Goal: Task Accomplishment & Management: Use online tool/utility

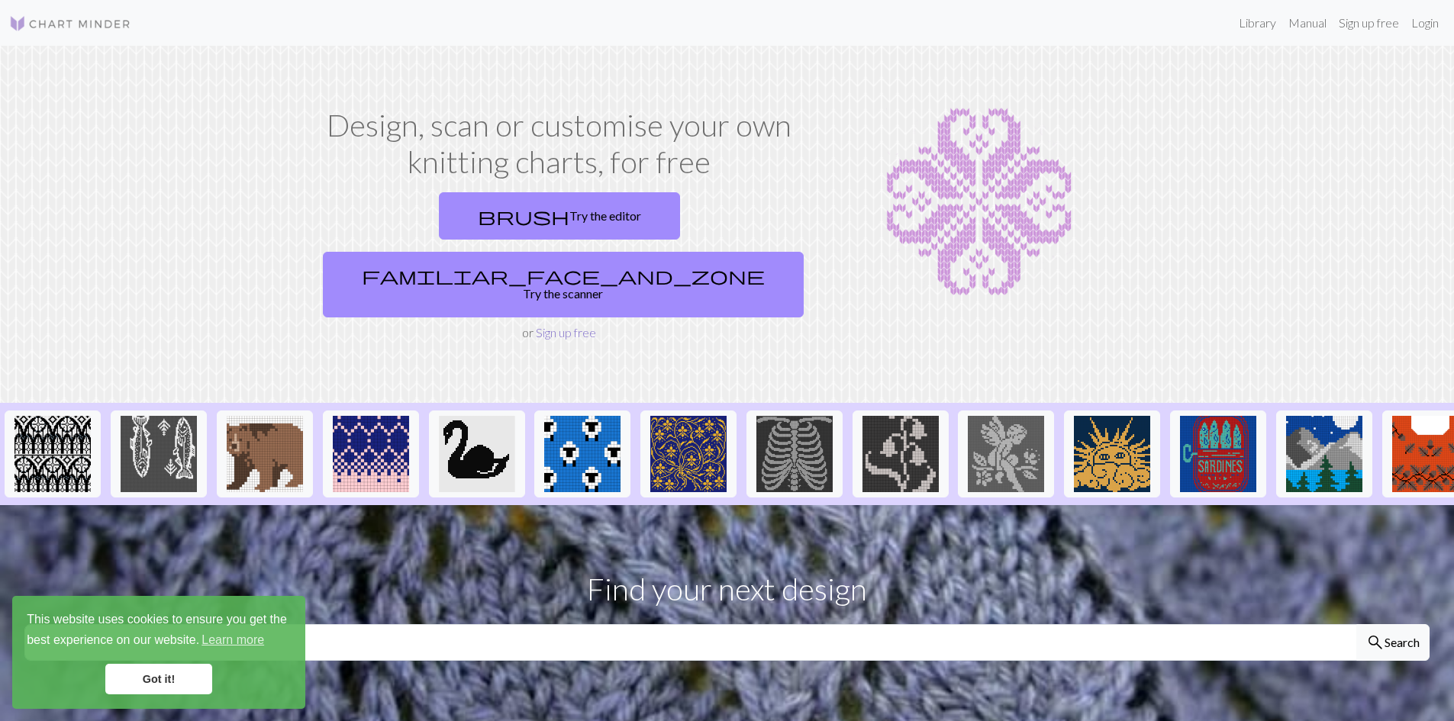
click at [586, 325] on link "Sign up free" at bounding box center [566, 332] width 60 height 14
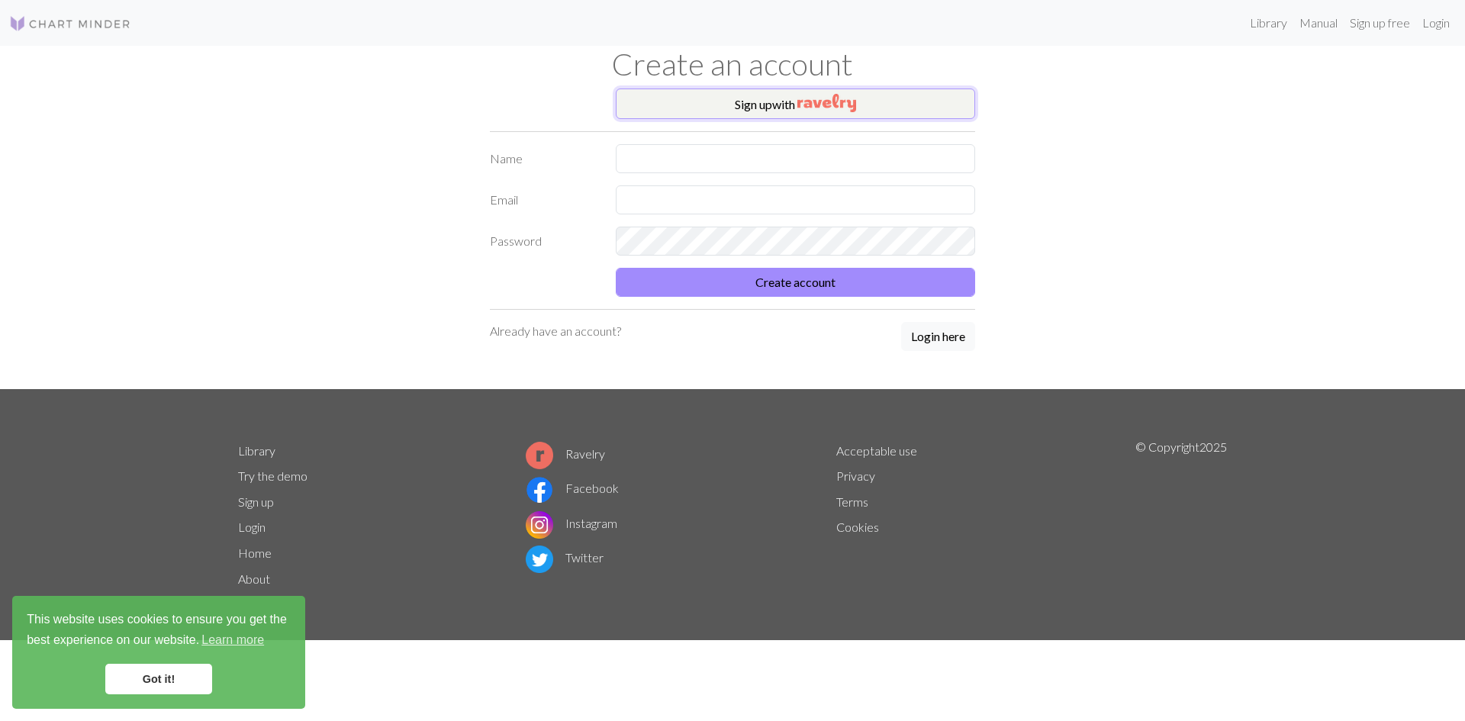
click at [773, 103] on button "Sign up with" at bounding box center [795, 104] width 359 height 31
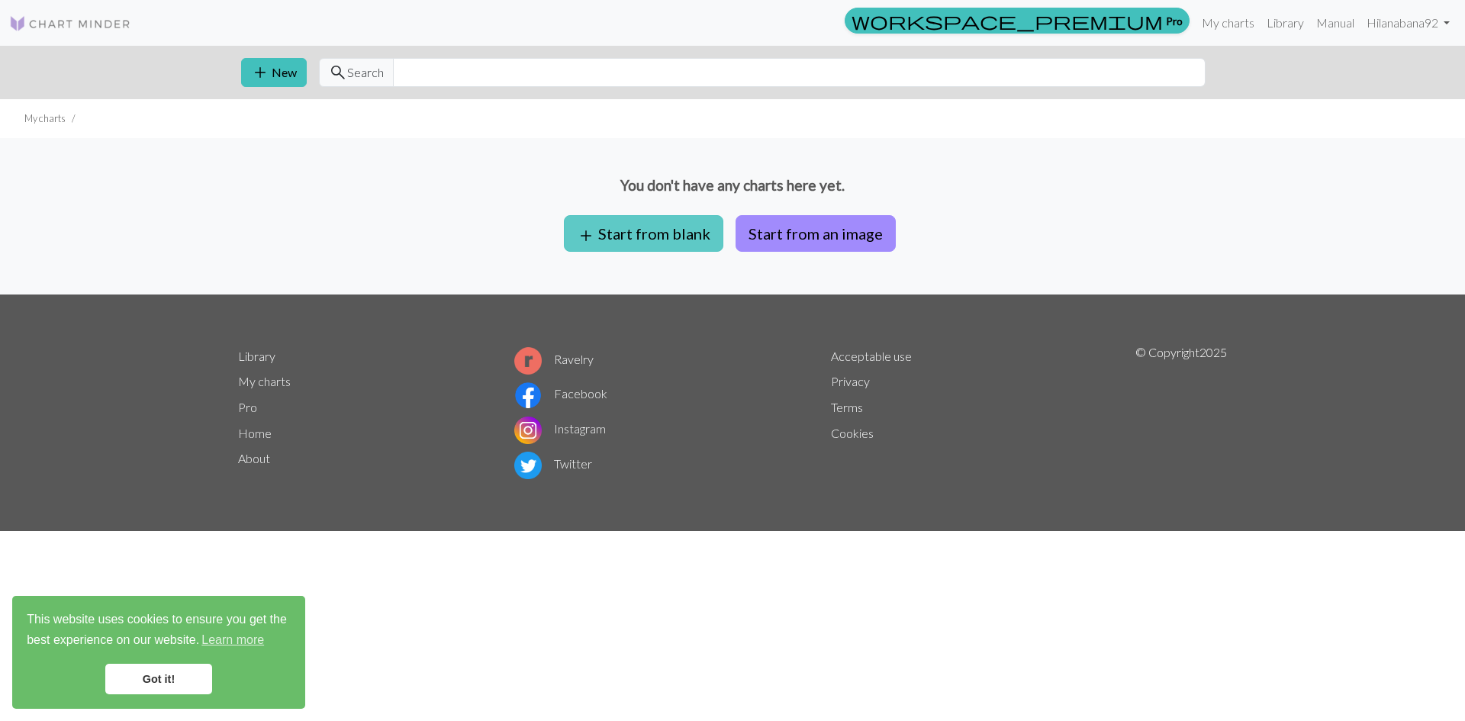
click at [692, 237] on button "add Start from blank" at bounding box center [643, 233] width 159 height 37
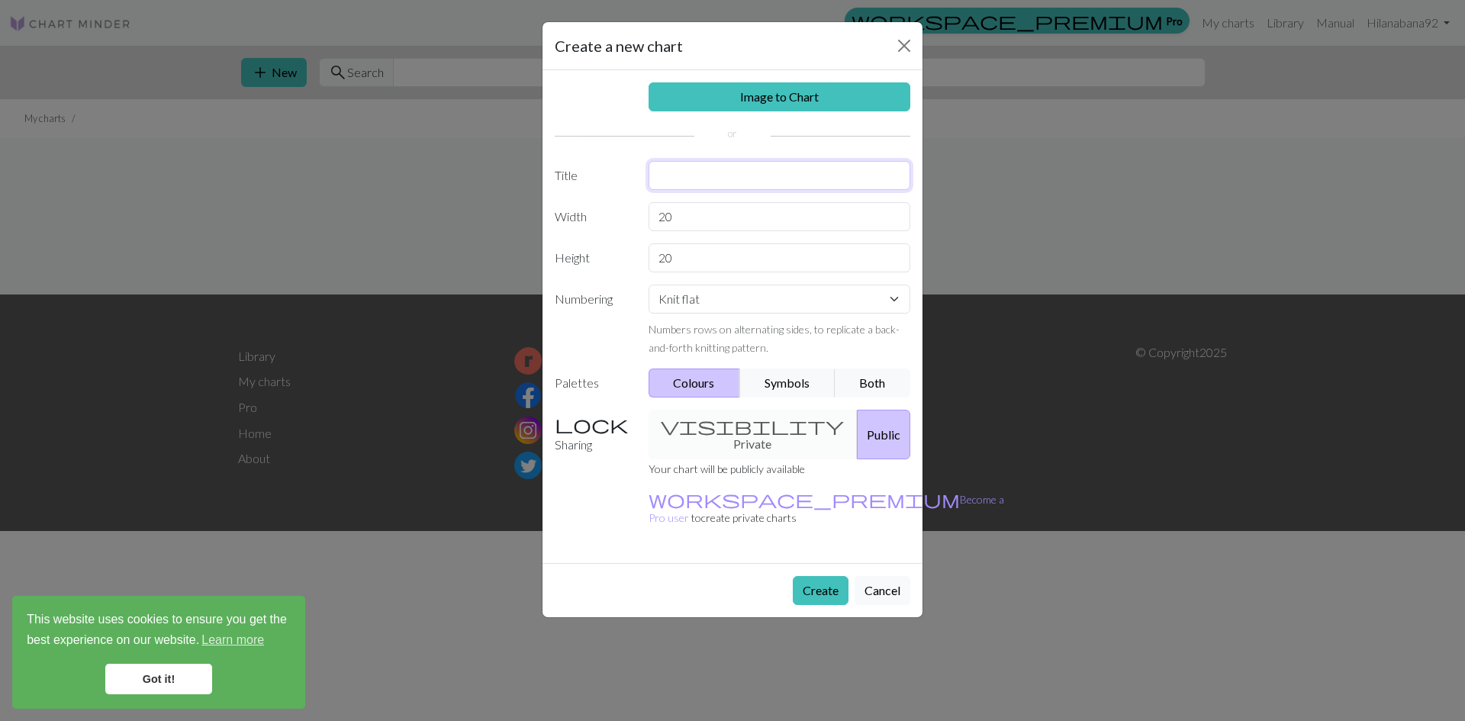
click at [719, 179] on input "text" at bounding box center [780, 175] width 263 height 29
type input "Porcelain Sweater"
click at [788, 299] on select "Knit flat Knit in the round Lace knitting Cross stitch" at bounding box center [780, 299] width 263 height 29
select select "round"
click at [649, 285] on select "Knit flat Knit in the round Lace knitting Cross stitch" at bounding box center [780, 299] width 263 height 29
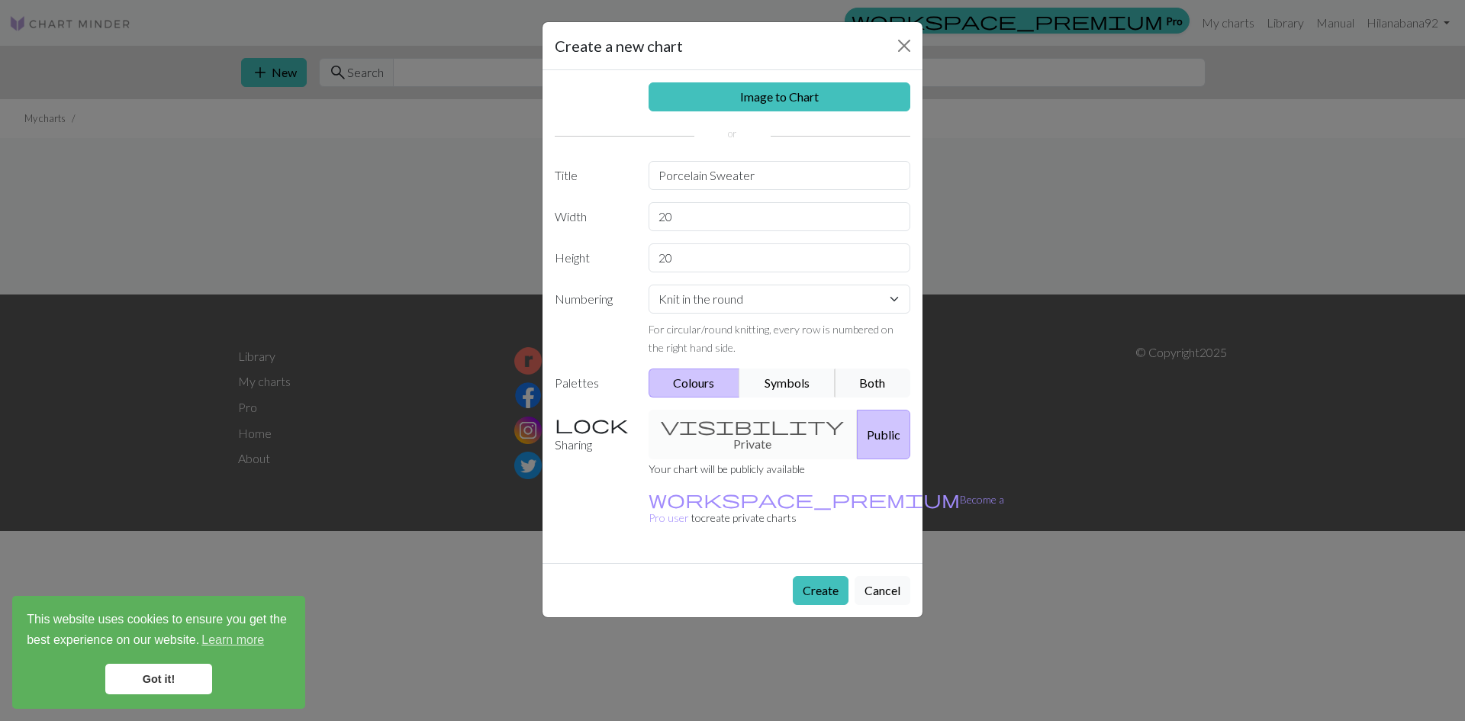
click at [801, 385] on button "Symbols" at bounding box center [787, 383] width 96 height 29
click at [884, 375] on button "Both" at bounding box center [873, 383] width 76 height 29
click at [747, 421] on div "visibility Private Public" at bounding box center [779, 435] width 281 height 50
click at [704, 427] on div "visibility Private Public" at bounding box center [779, 435] width 281 height 50
click at [739, 214] on input "20" at bounding box center [780, 216] width 263 height 29
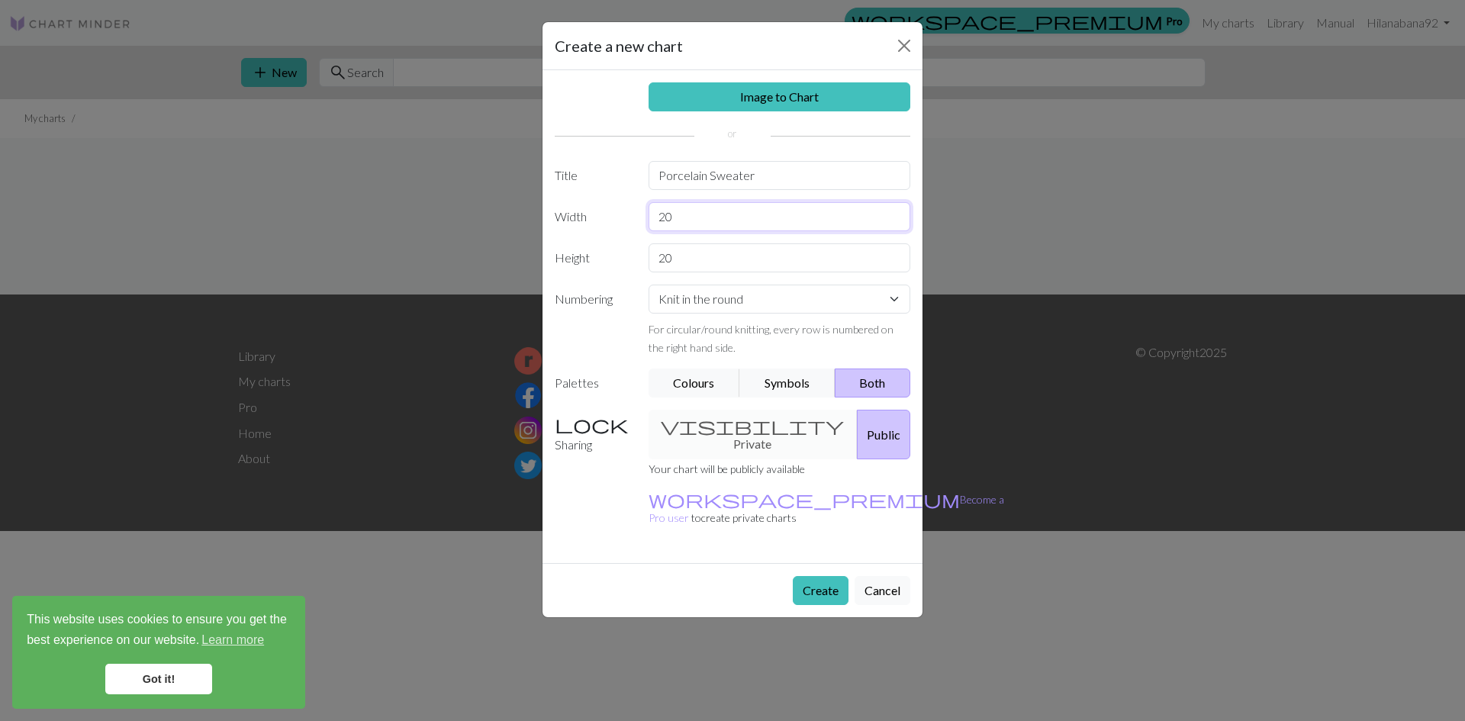
drag, startPoint x: 739, startPoint y: 214, endPoint x: 629, endPoint y: 215, distance: 109.9
click at [629, 215] on div "Width 20" at bounding box center [733, 216] width 374 height 29
type input "50"
click at [702, 264] on input "20" at bounding box center [780, 257] width 263 height 29
type input "2"
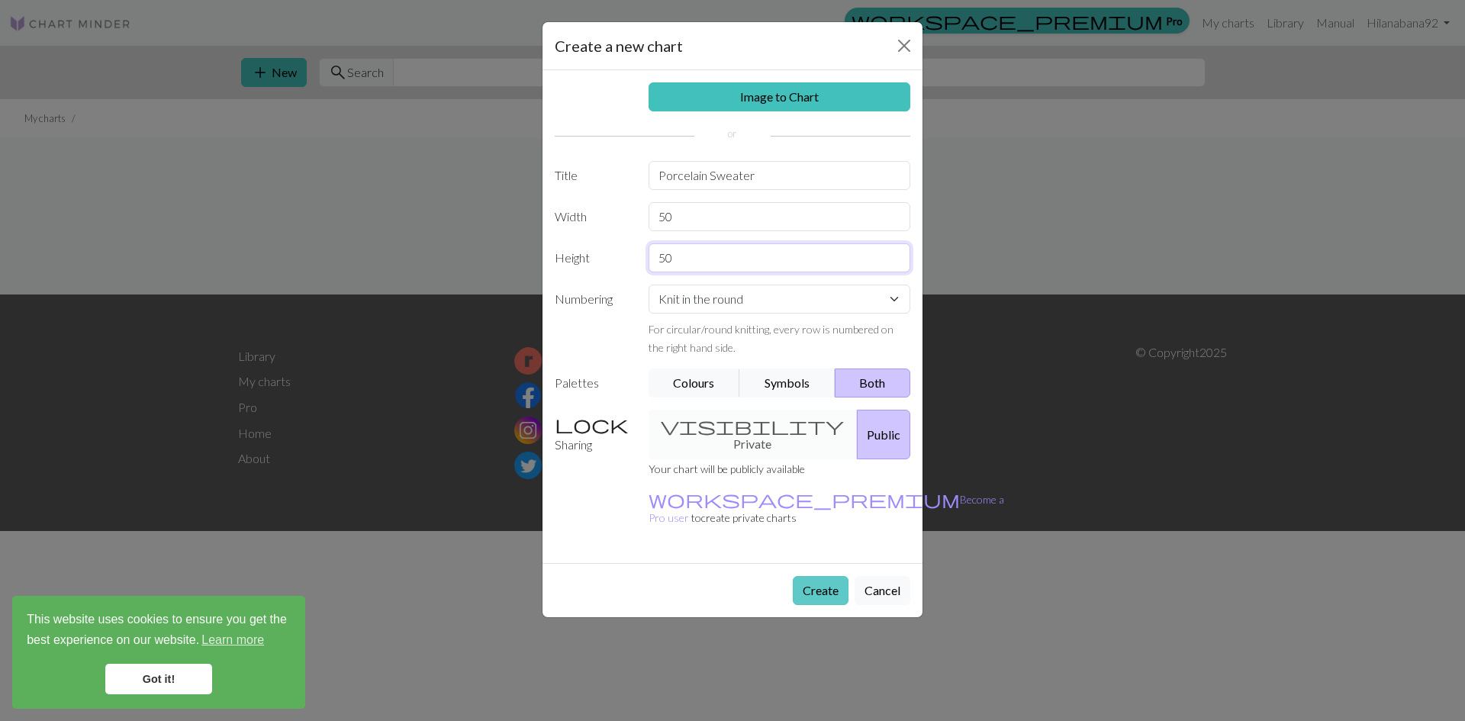
type input "50"
click at [820, 576] on button "Create" at bounding box center [821, 590] width 56 height 29
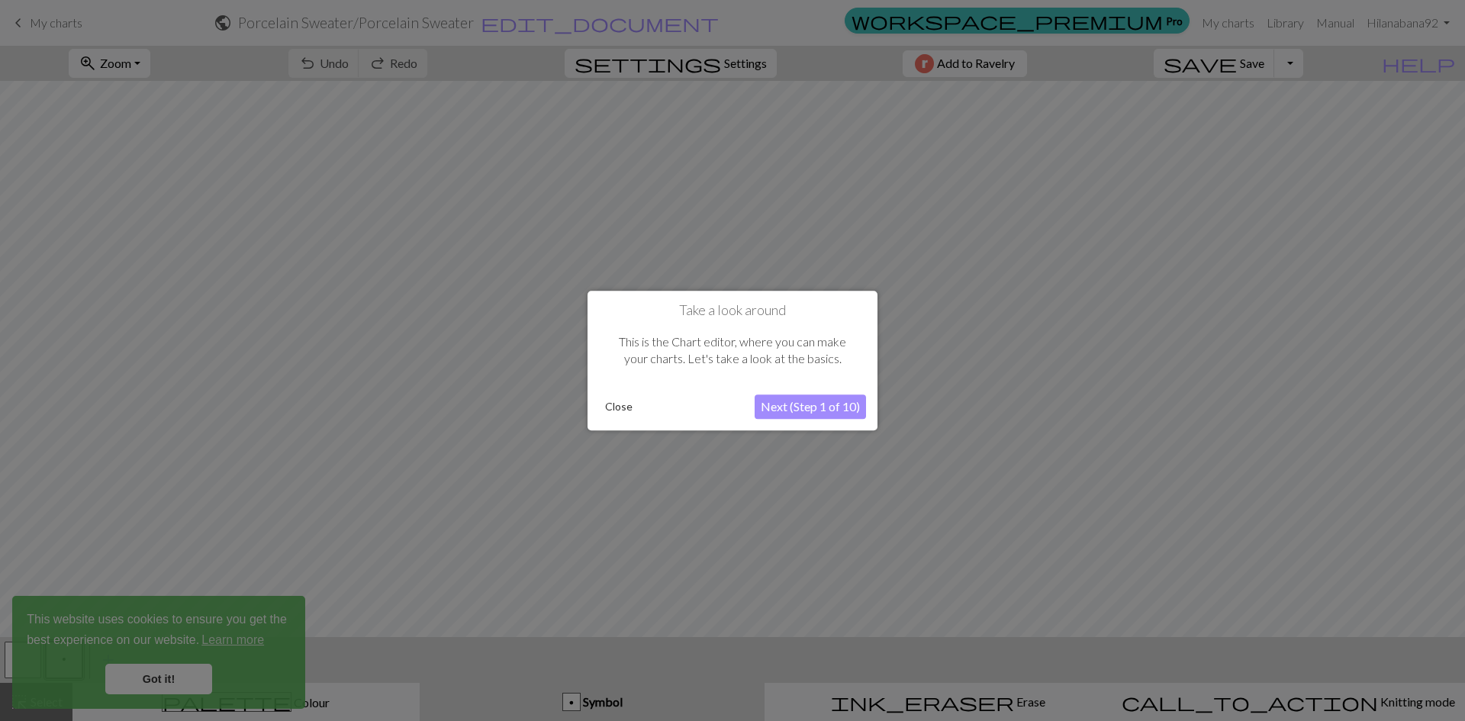
click at [823, 414] on button "Next (Step 1 of 10)" at bounding box center [810, 407] width 111 height 24
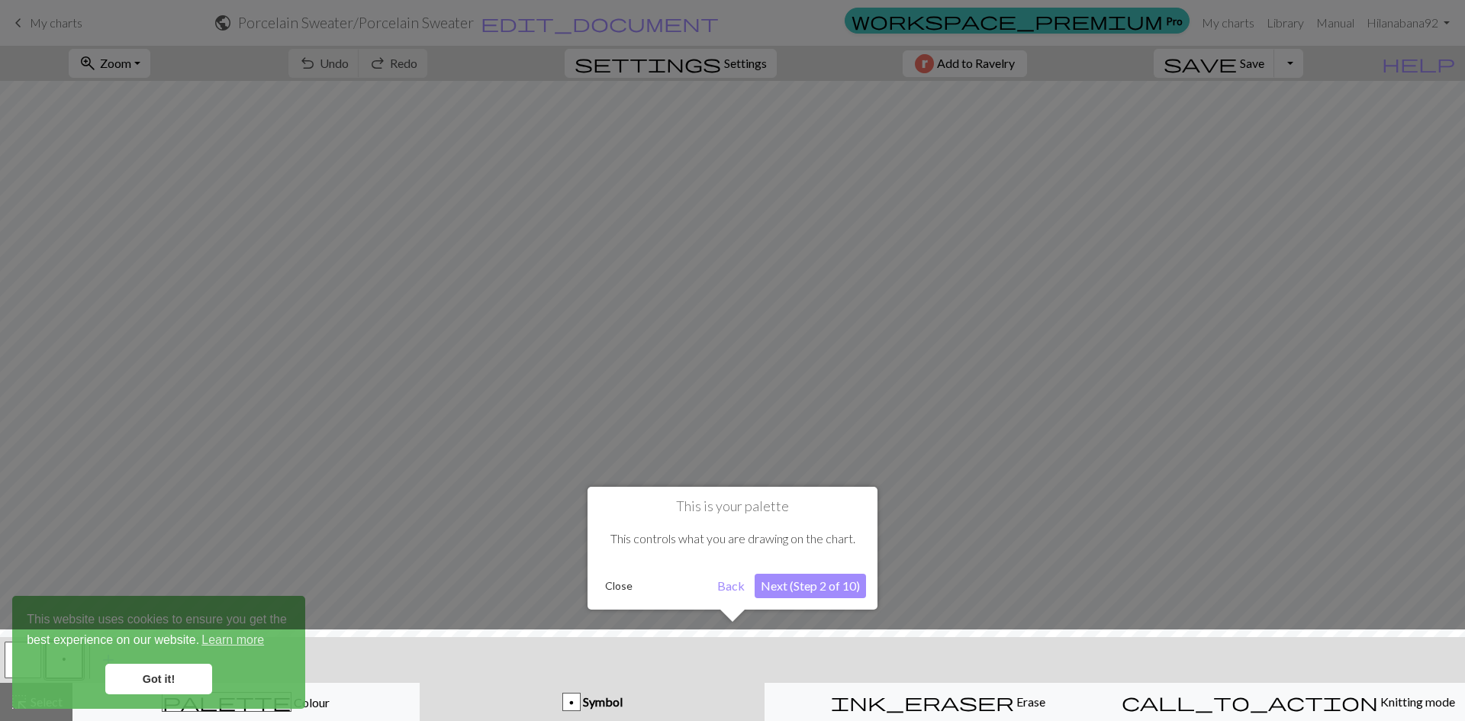
click at [826, 589] on button "Next (Step 2 of 10)" at bounding box center [810, 586] width 111 height 24
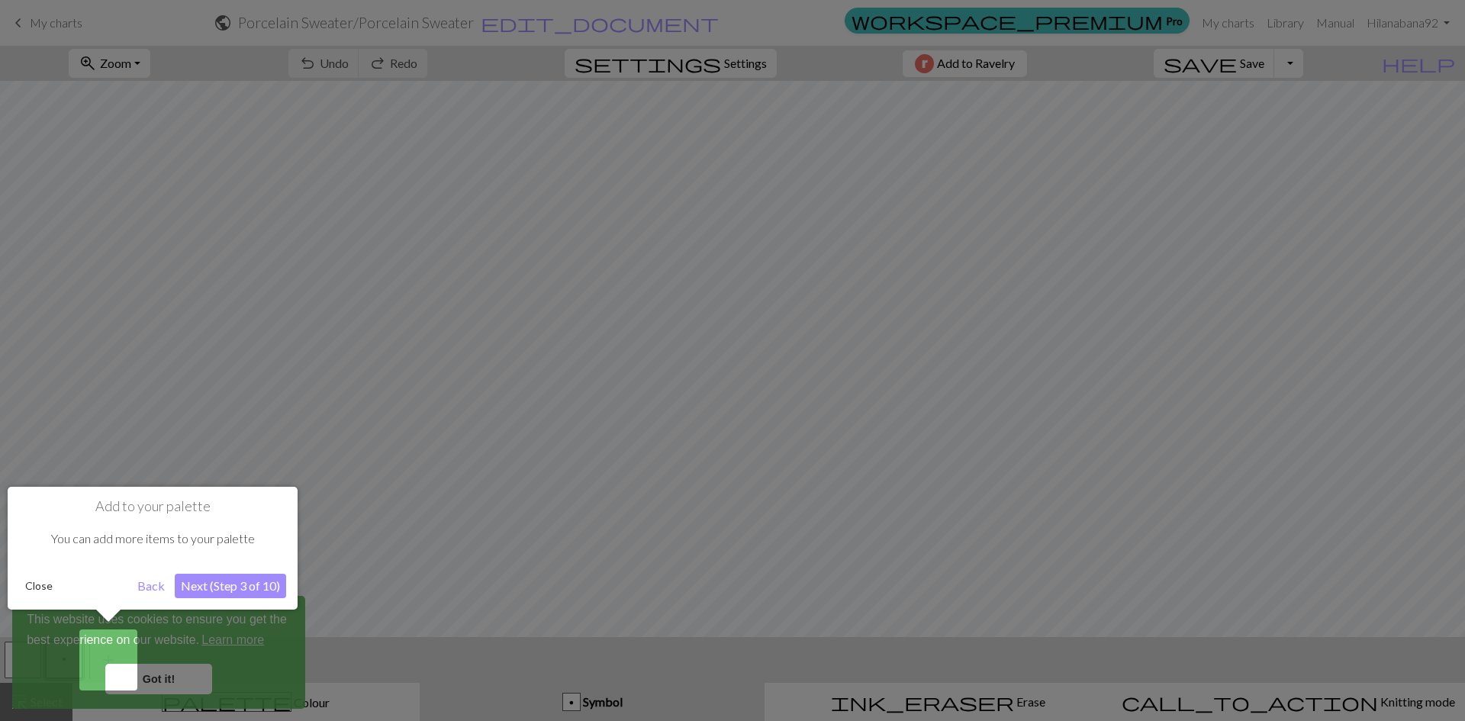
click at [203, 584] on button "Next (Step 3 of 10)" at bounding box center [230, 586] width 111 height 24
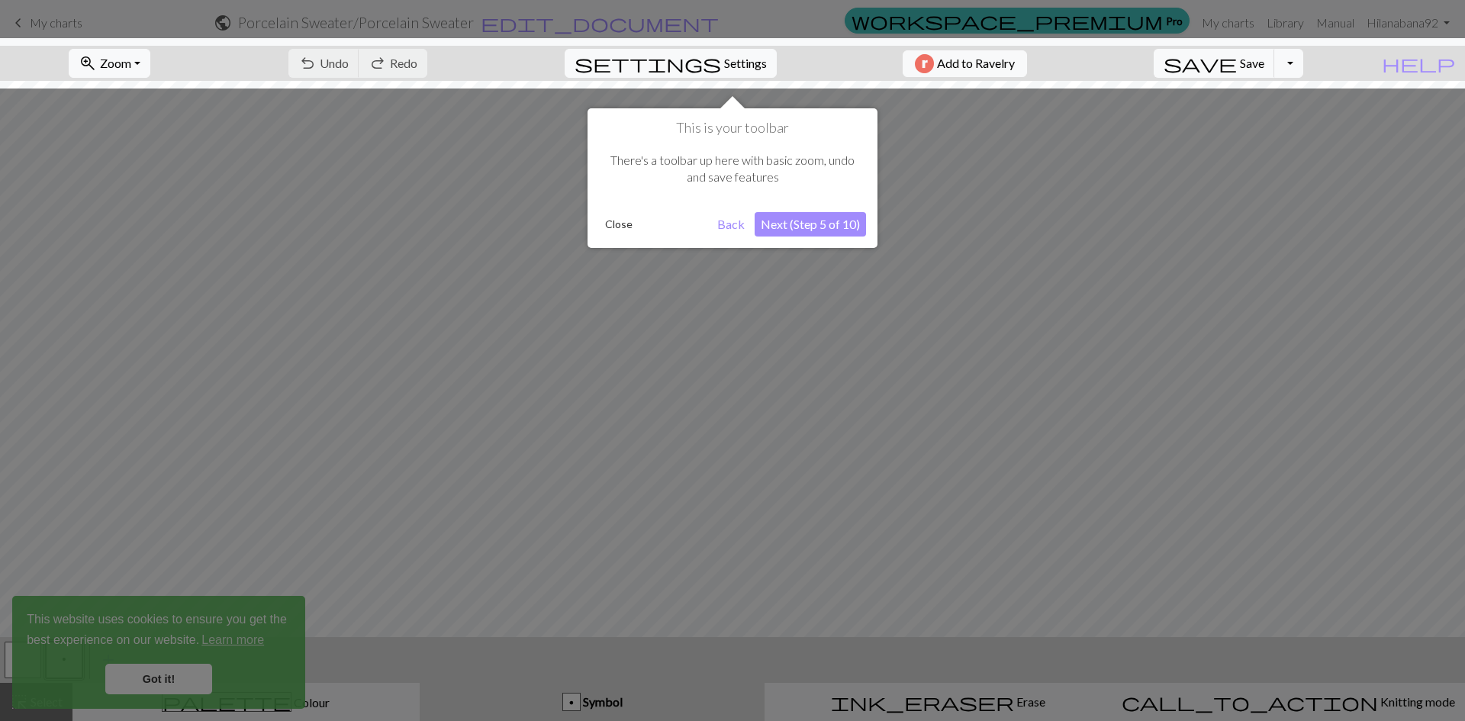
click at [814, 224] on button "Next (Step 5 of 10)" at bounding box center [810, 224] width 111 height 24
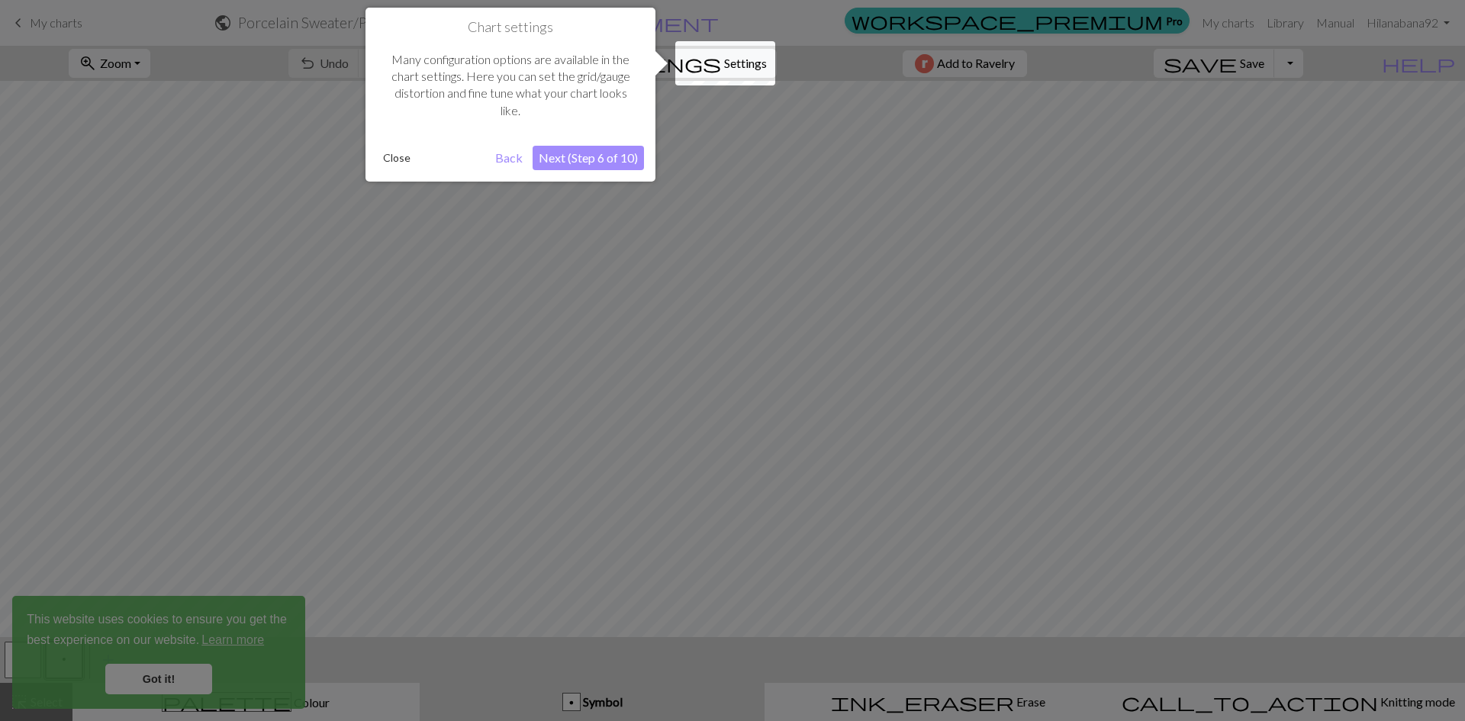
click at [575, 158] on button "Next (Step 6 of 10)" at bounding box center [588, 158] width 111 height 24
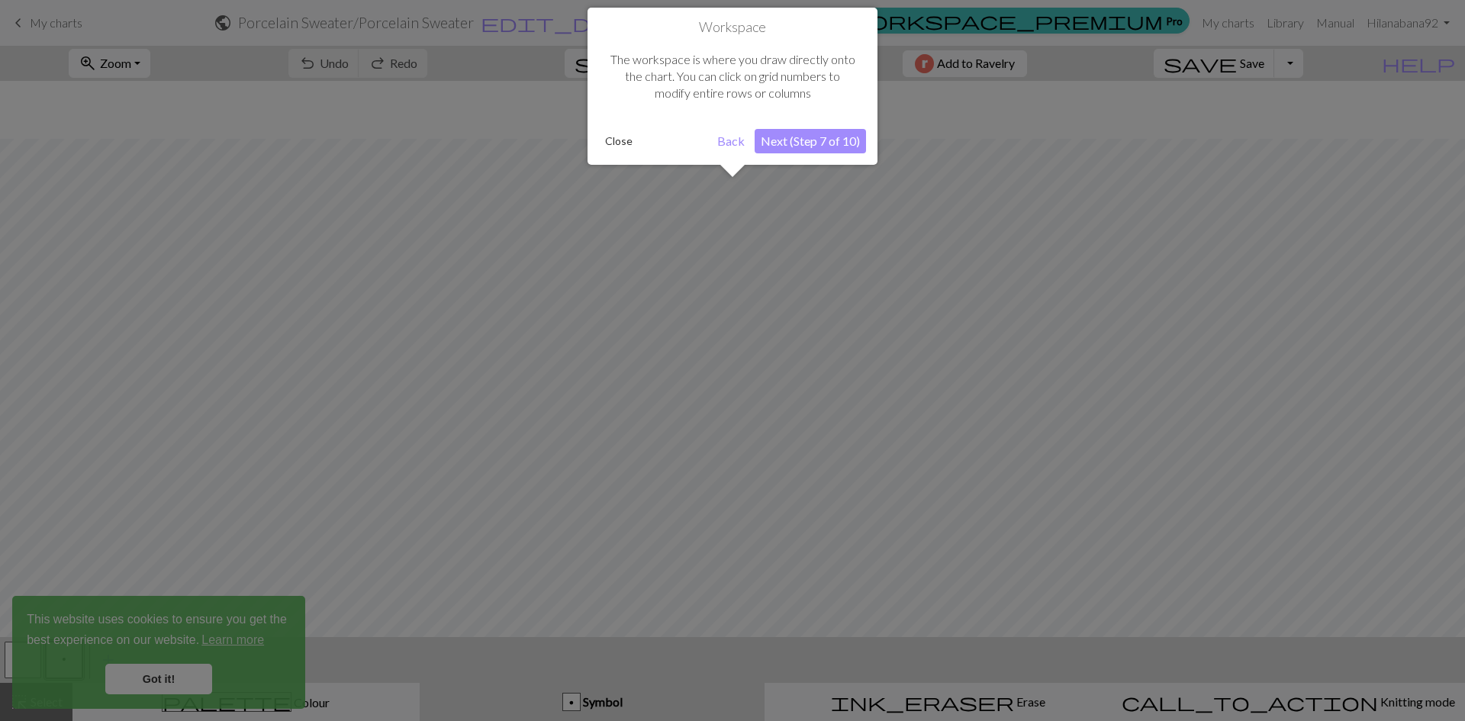
scroll to position [58, 0]
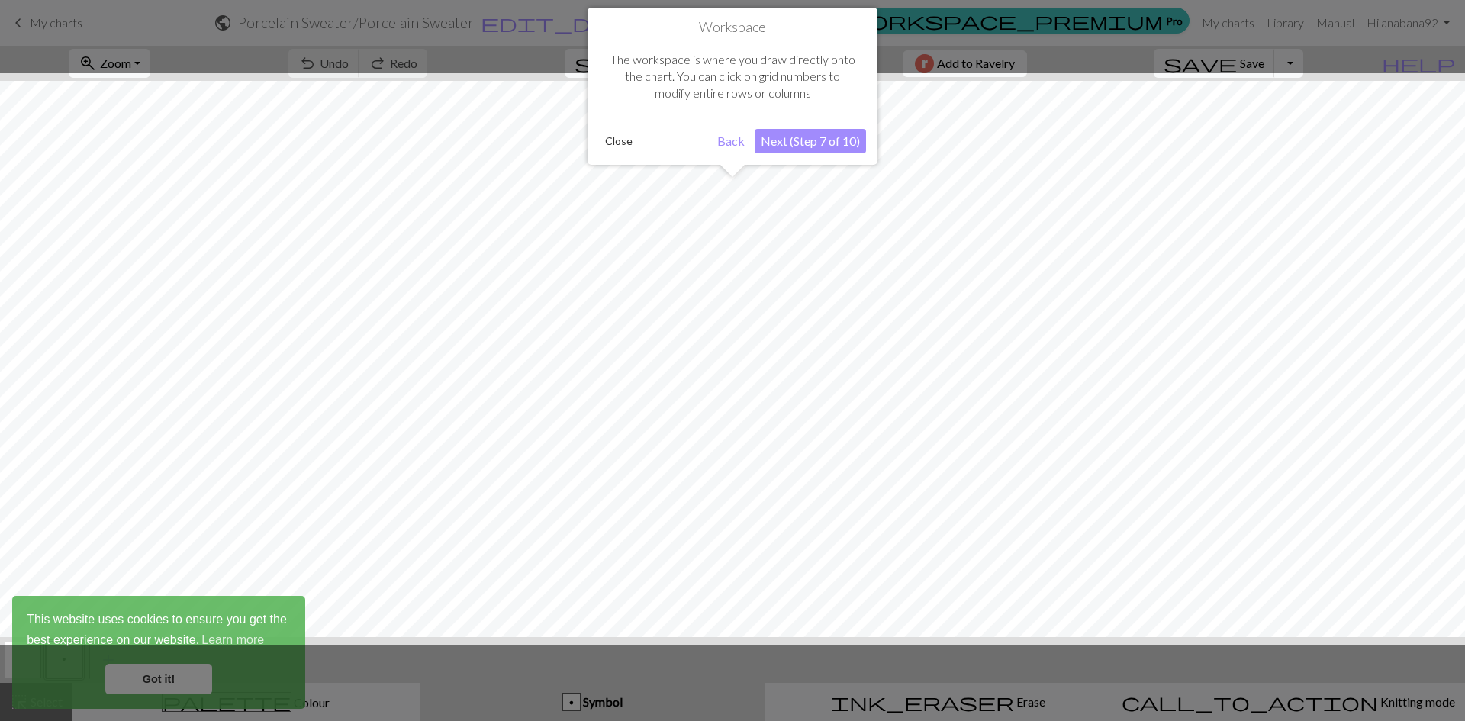
click at [808, 148] on button "Next (Step 7 of 10)" at bounding box center [810, 141] width 111 height 24
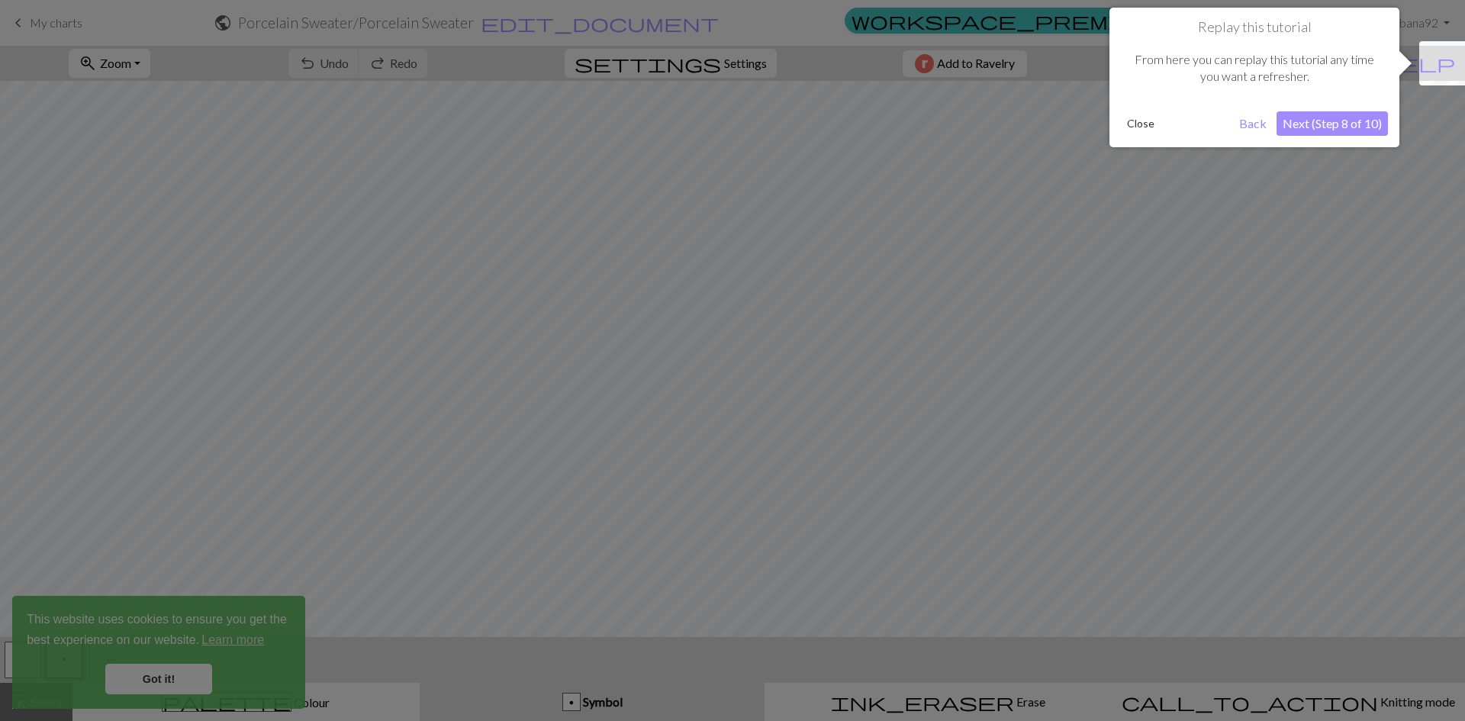
click at [1358, 125] on button "Next (Step 8 of 10)" at bounding box center [1332, 123] width 111 height 24
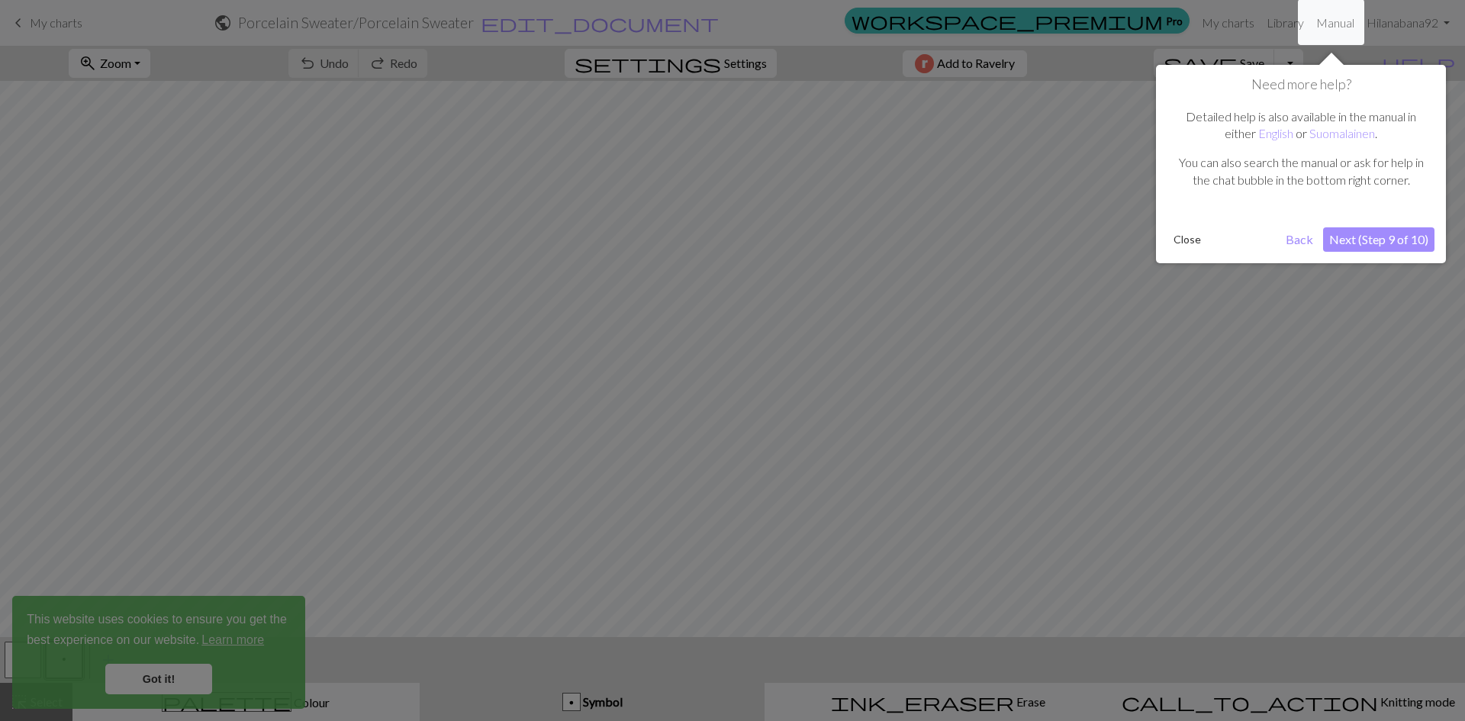
click at [1383, 242] on button "Next (Step 9 of 10)" at bounding box center [1378, 239] width 111 height 24
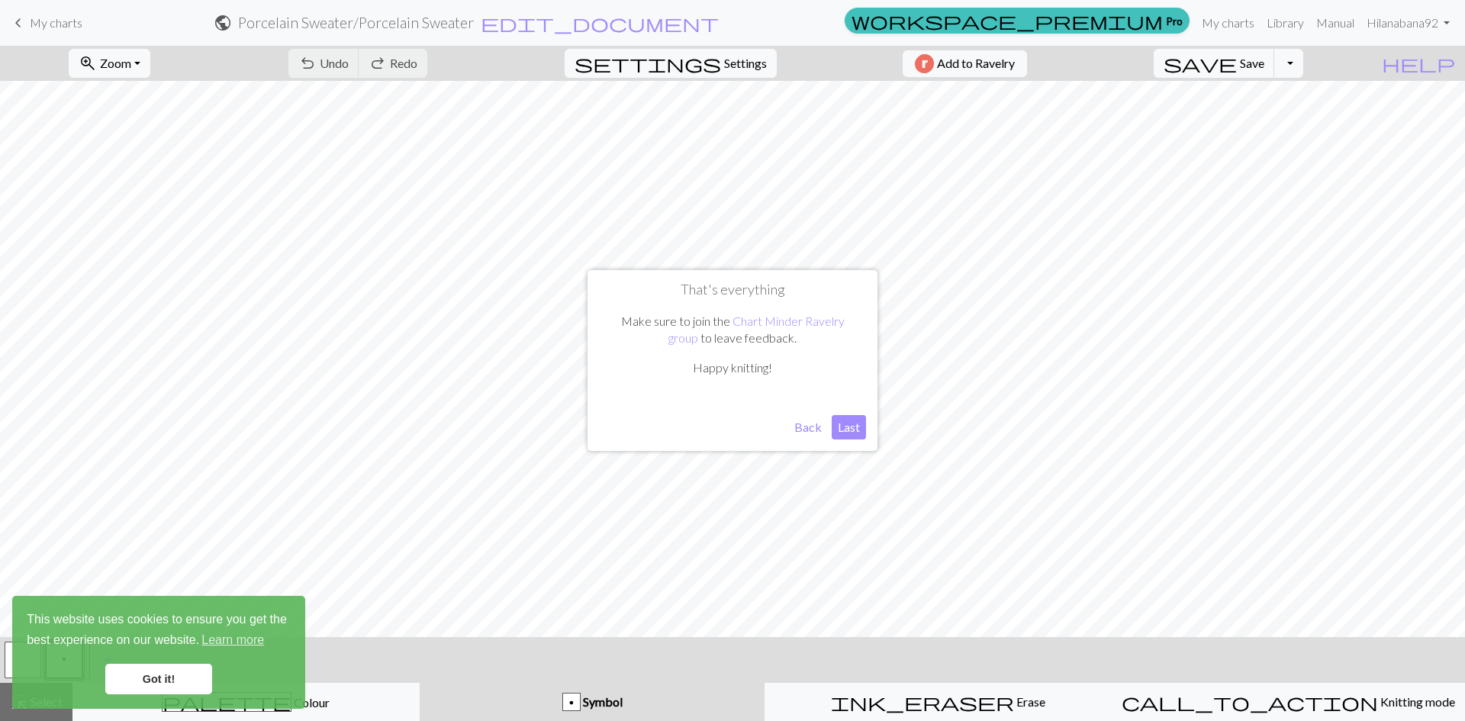
click at [850, 433] on button "Last" at bounding box center [849, 427] width 34 height 24
click at [147, 688] on link "Got it!" at bounding box center [158, 679] width 107 height 31
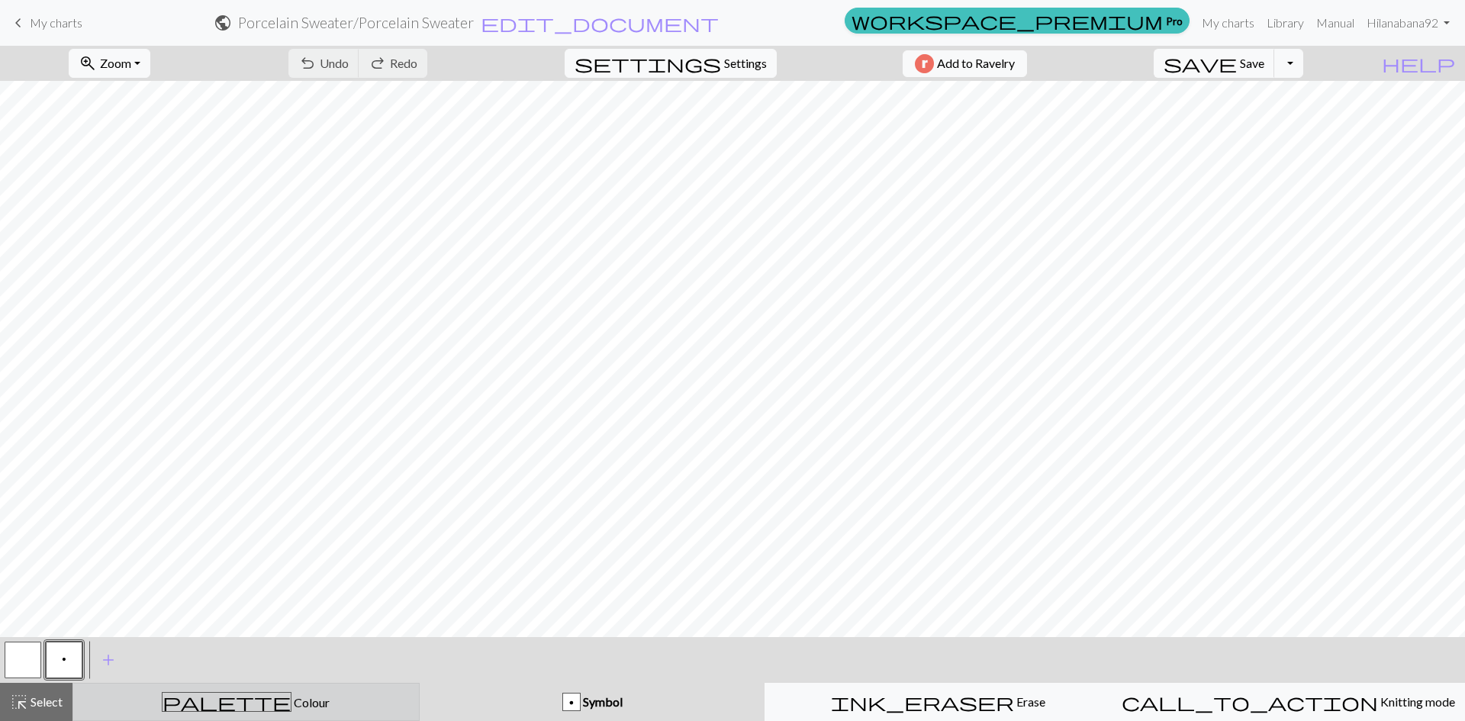
click at [232, 697] on span "palette" at bounding box center [227, 701] width 128 height 21
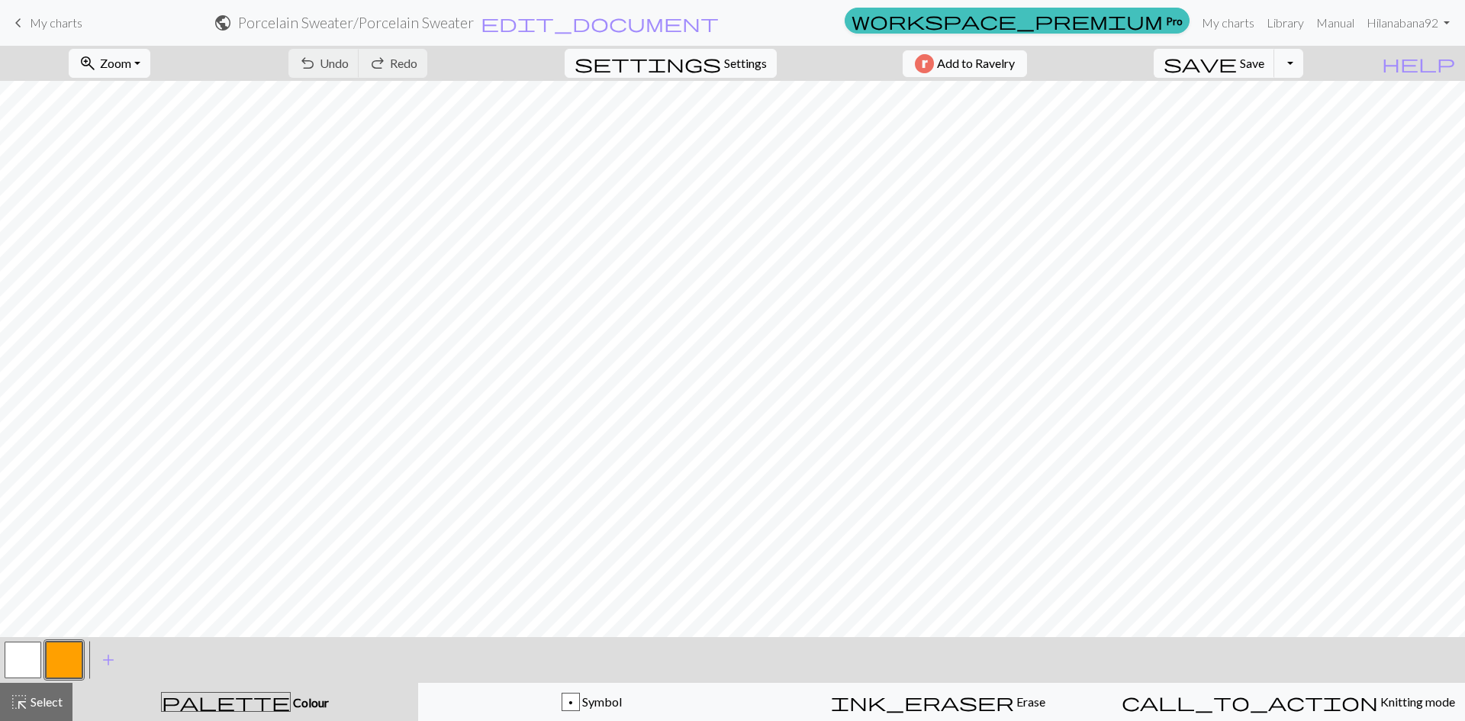
click at [69, 664] on button "button" at bounding box center [64, 660] width 37 height 37
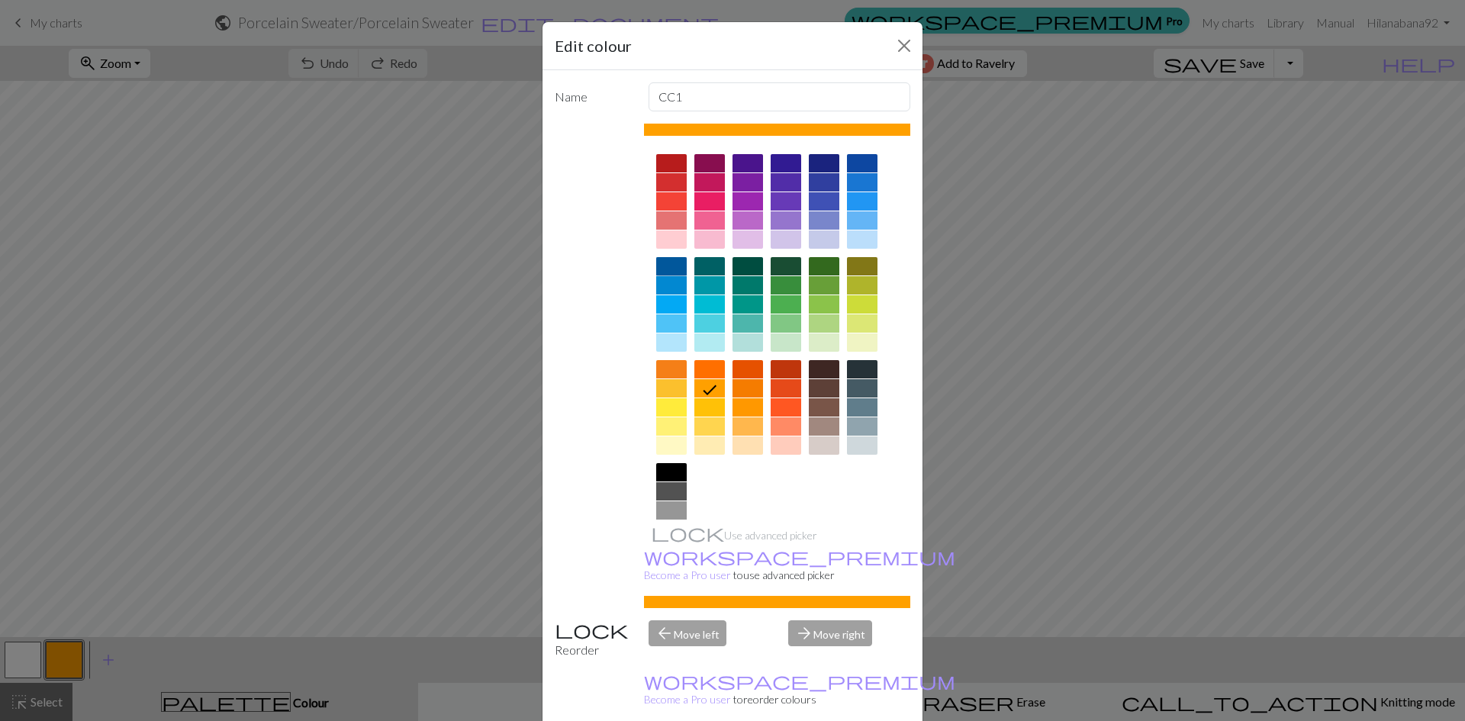
click at [674, 268] on div at bounding box center [671, 266] width 31 height 18
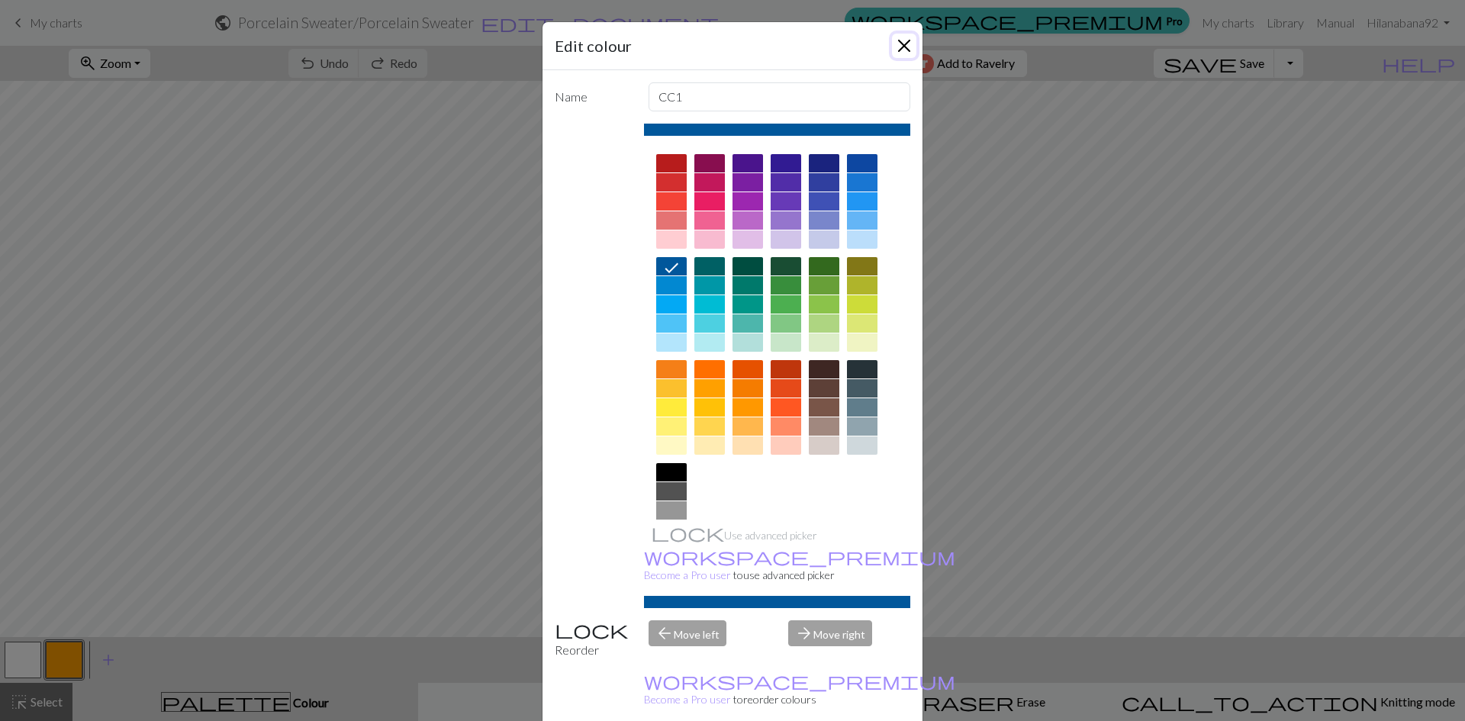
click at [892, 49] on button "Close" at bounding box center [904, 46] width 24 height 24
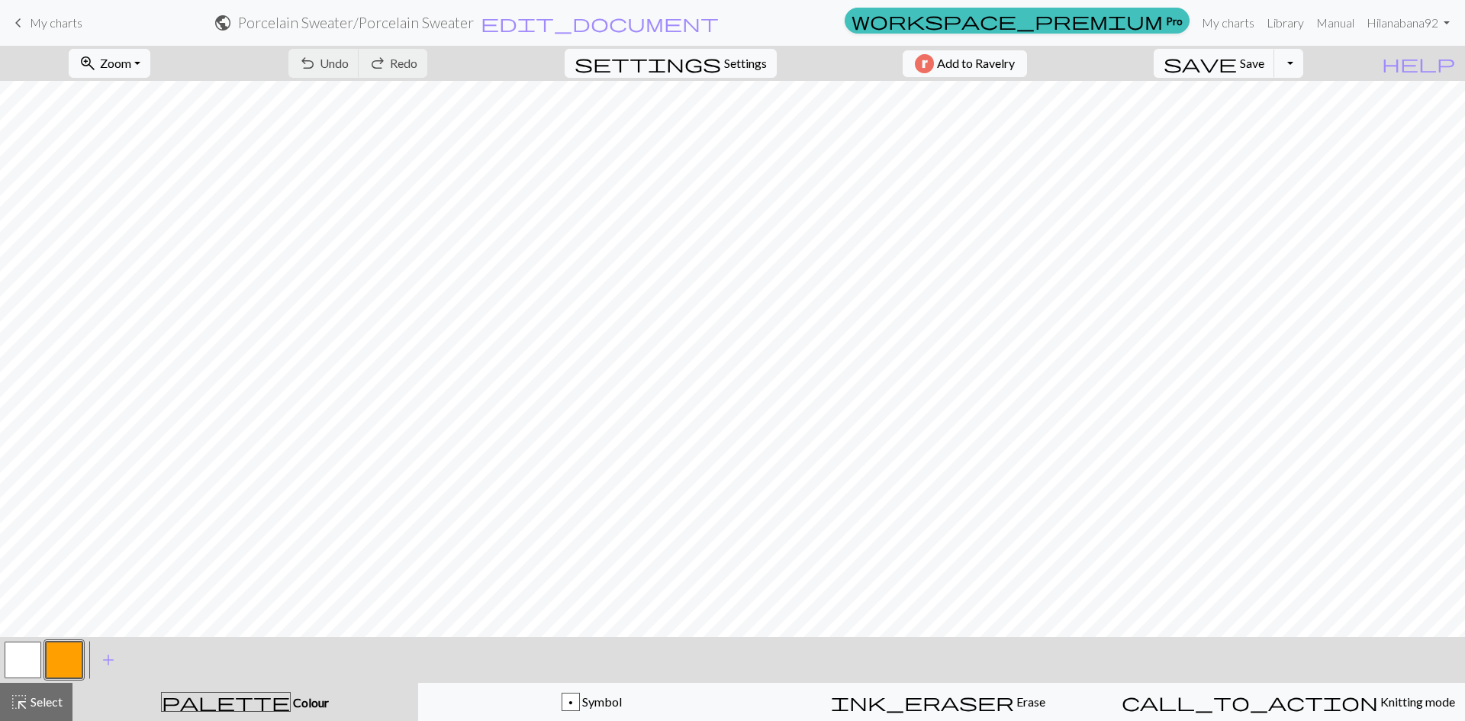
click at [60, 667] on button "button" at bounding box center [64, 660] width 37 height 37
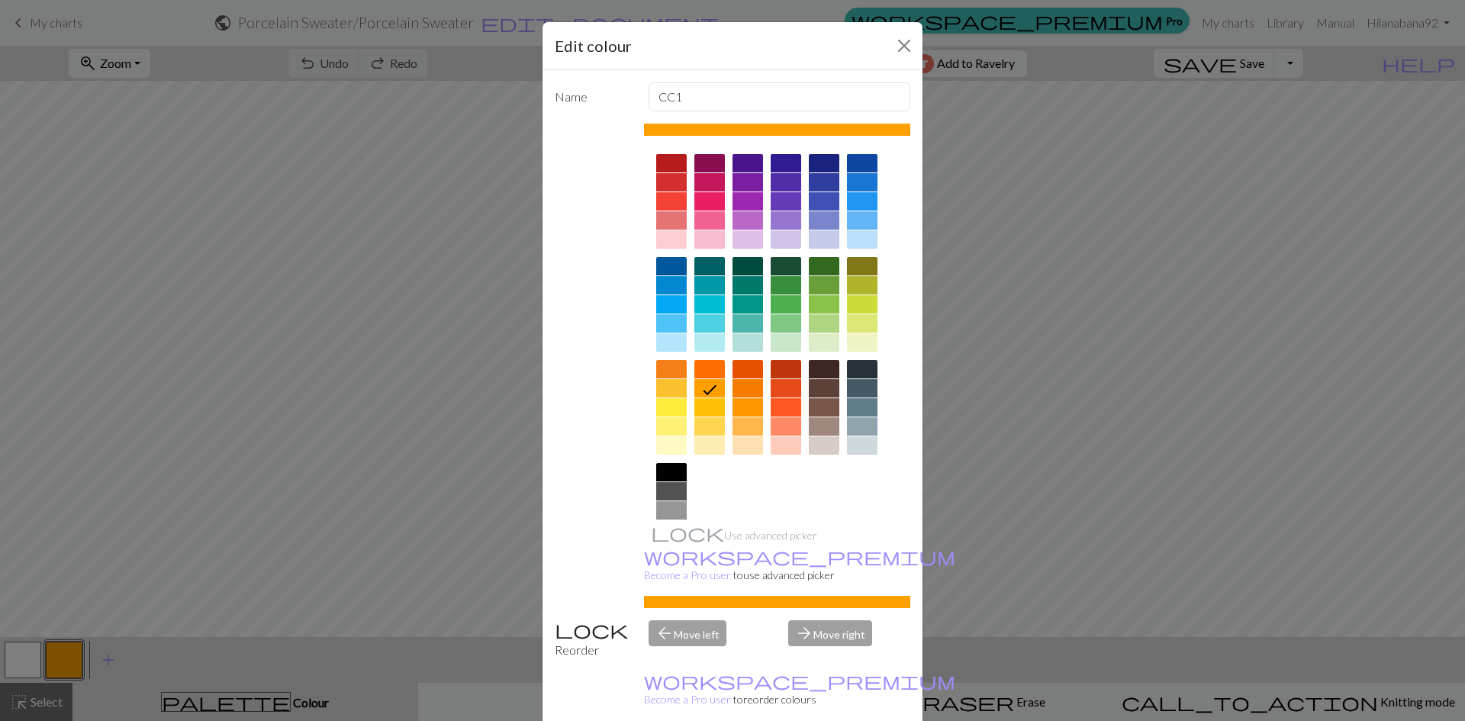
click at [663, 269] on div at bounding box center [671, 266] width 31 height 18
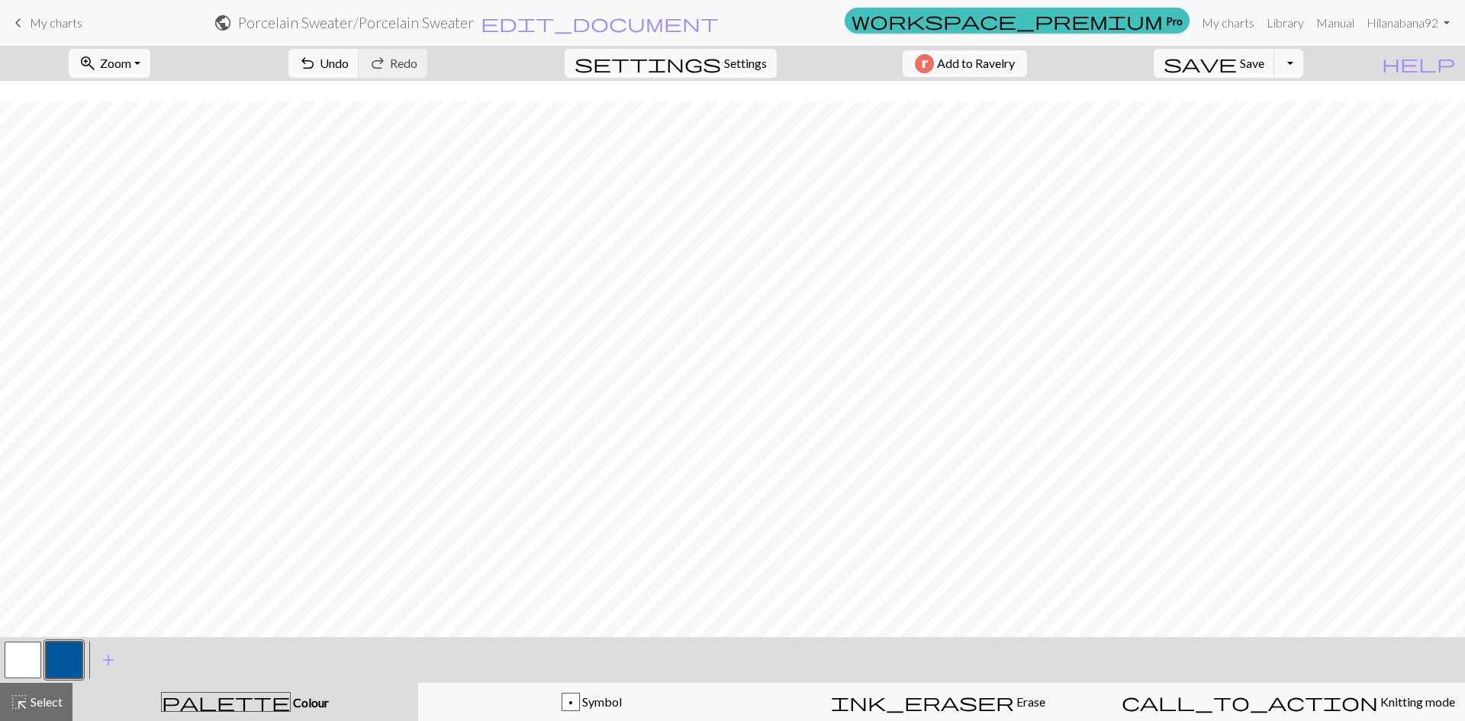
scroll to position [287, 0]
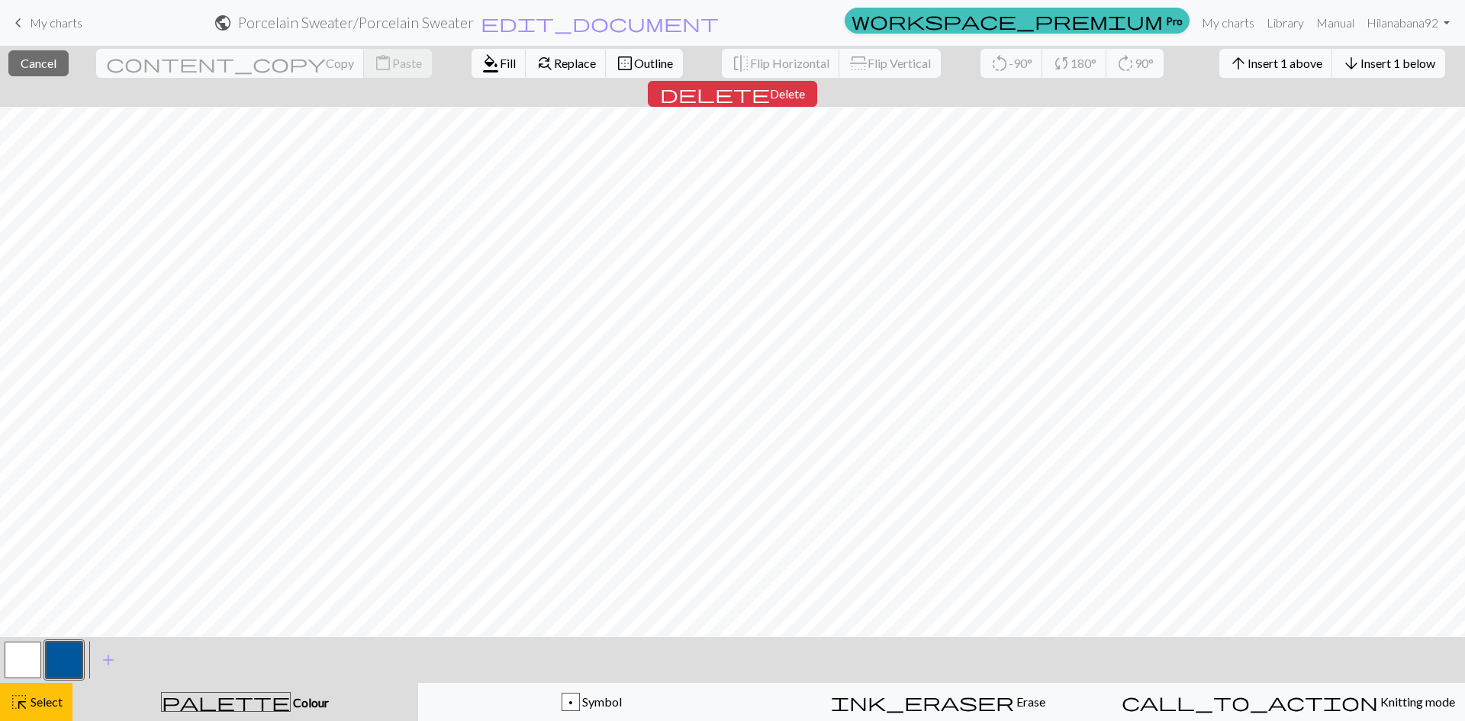
click at [65, 674] on button "button" at bounding box center [64, 660] width 37 height 37
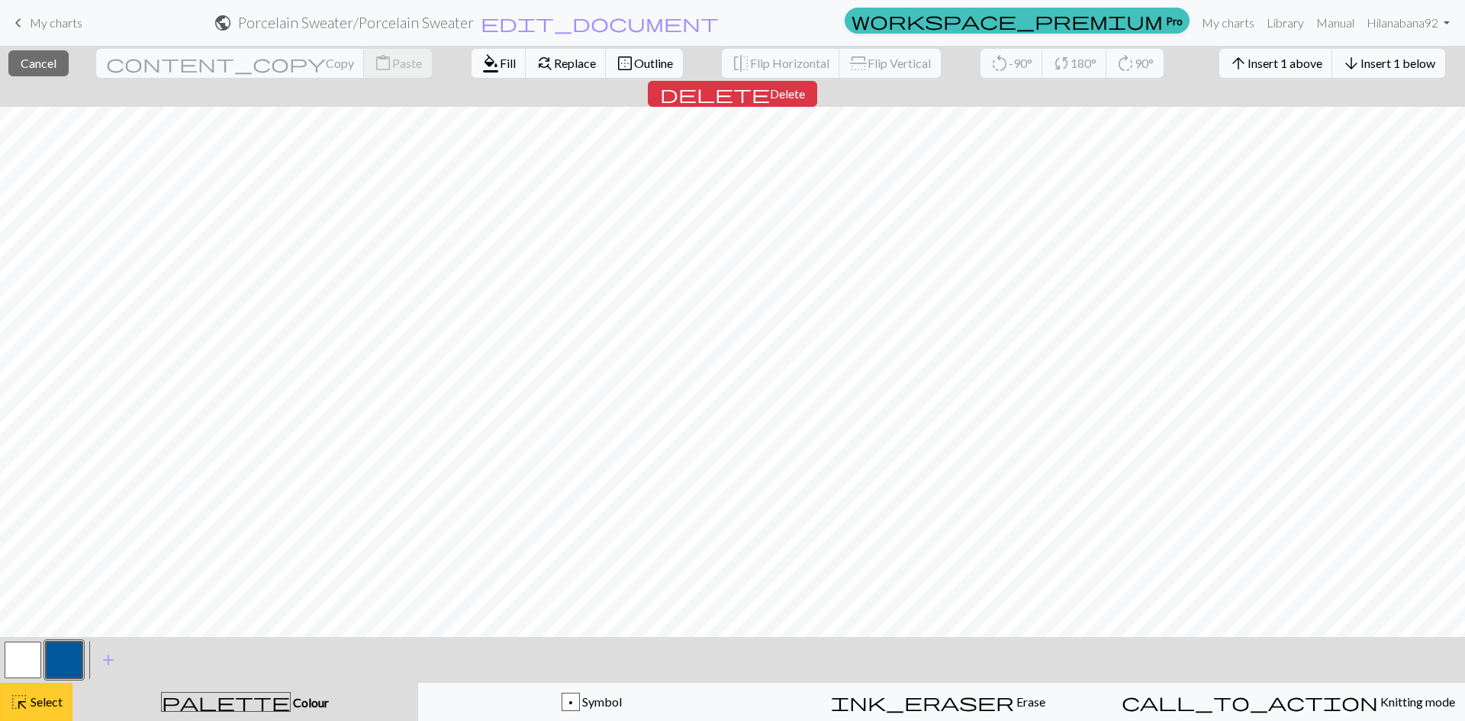
click at [34, 707] on span "Select" at bounding box center [45, 701] width 34 height 14
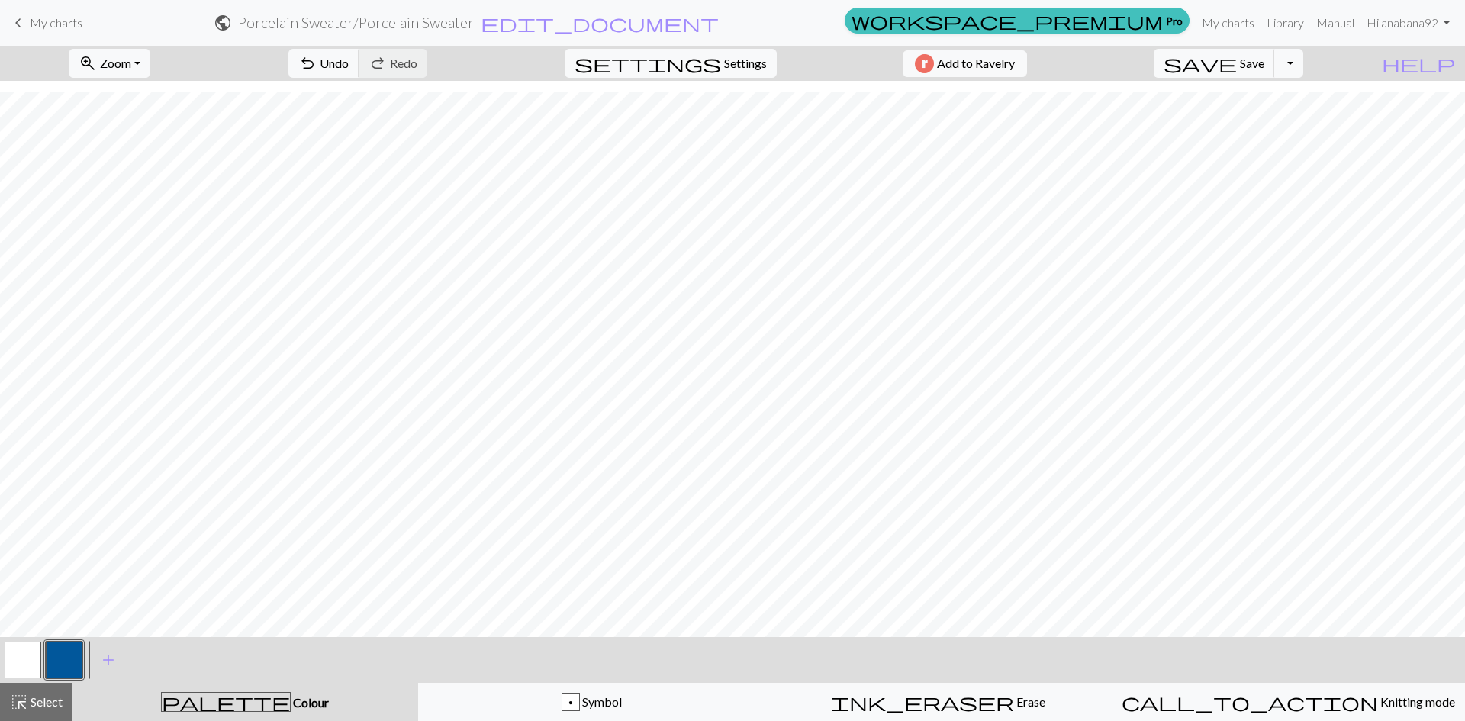
click at [63, 671] on button "button" at bounding box center [64, 660] width 37 height 37
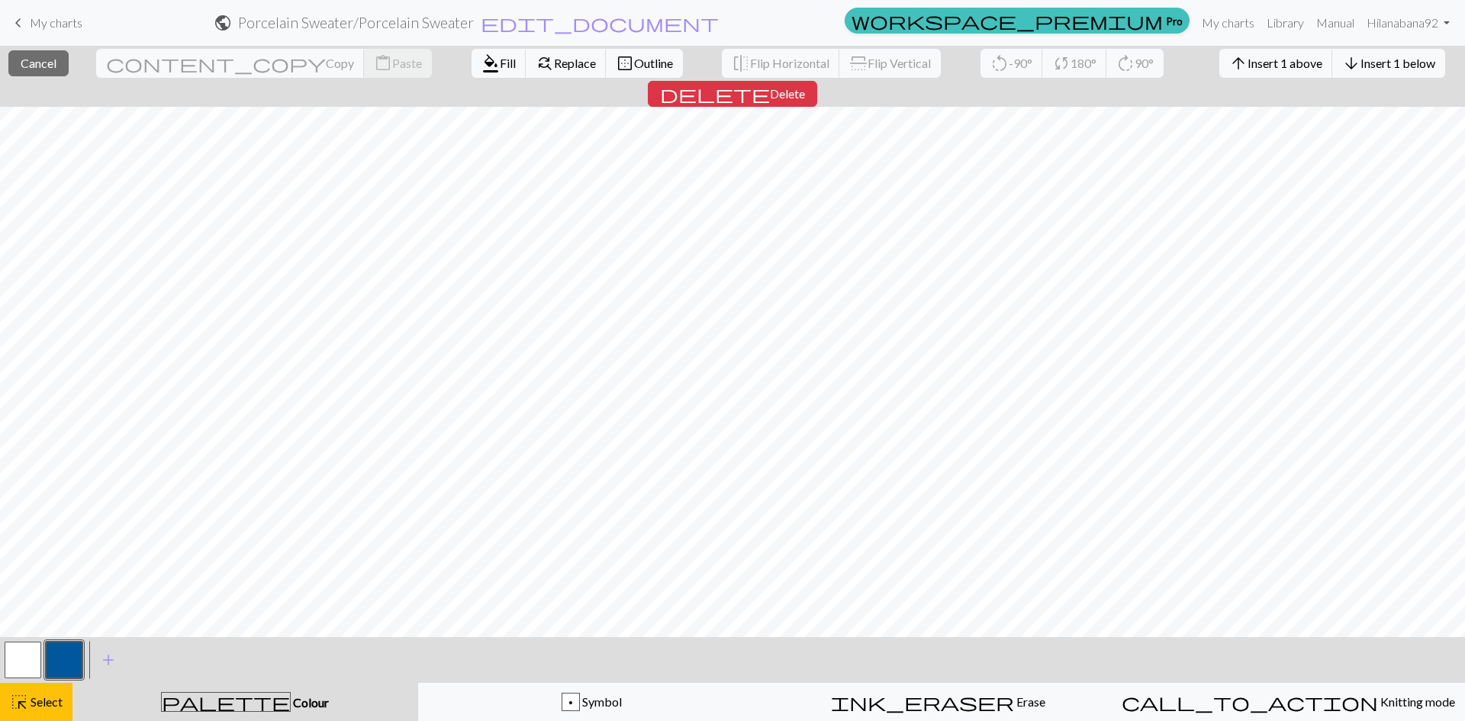
click at [58, 644] on button "button" at bounding box center [64, 660] width 37 height 37
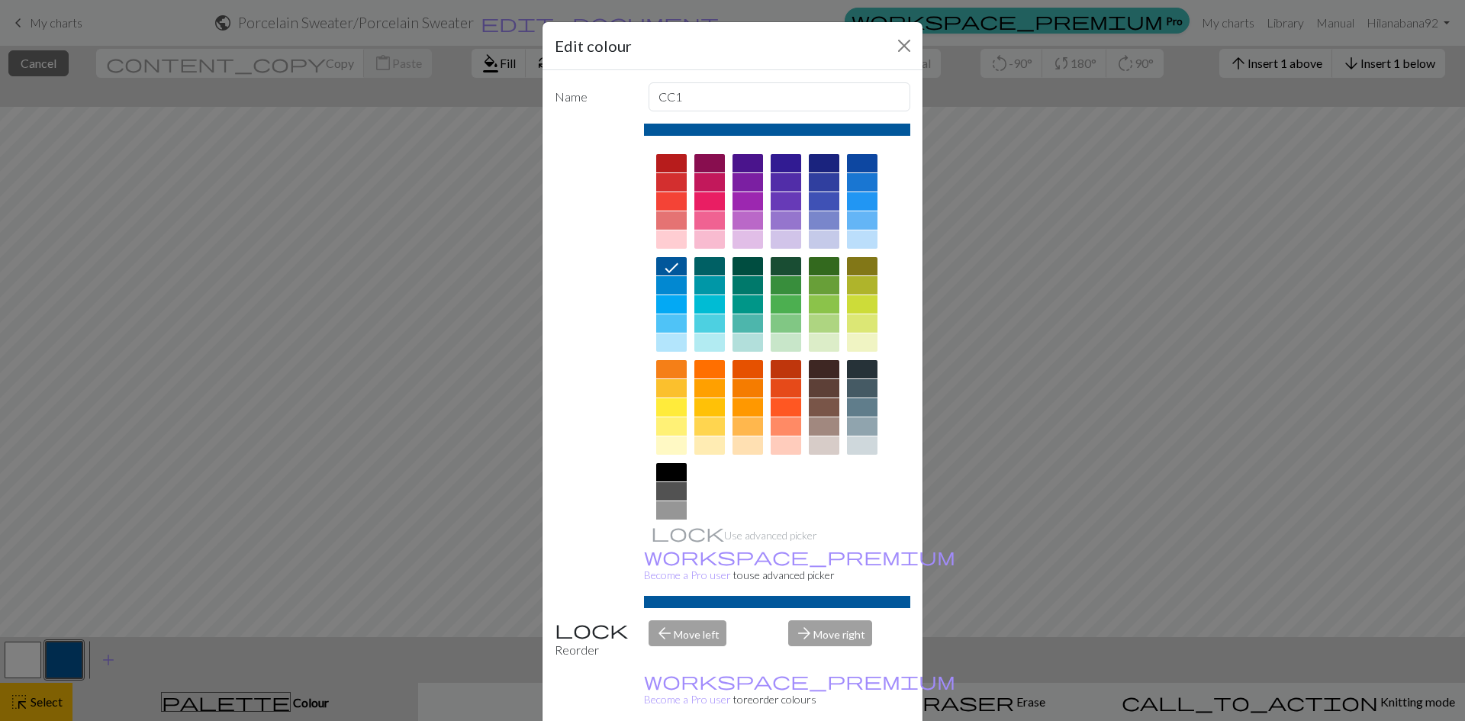
drag, startPoint x: 808, startPoint y: 703, endPoint x: 790, endPoint y: 671, distance: 36.9
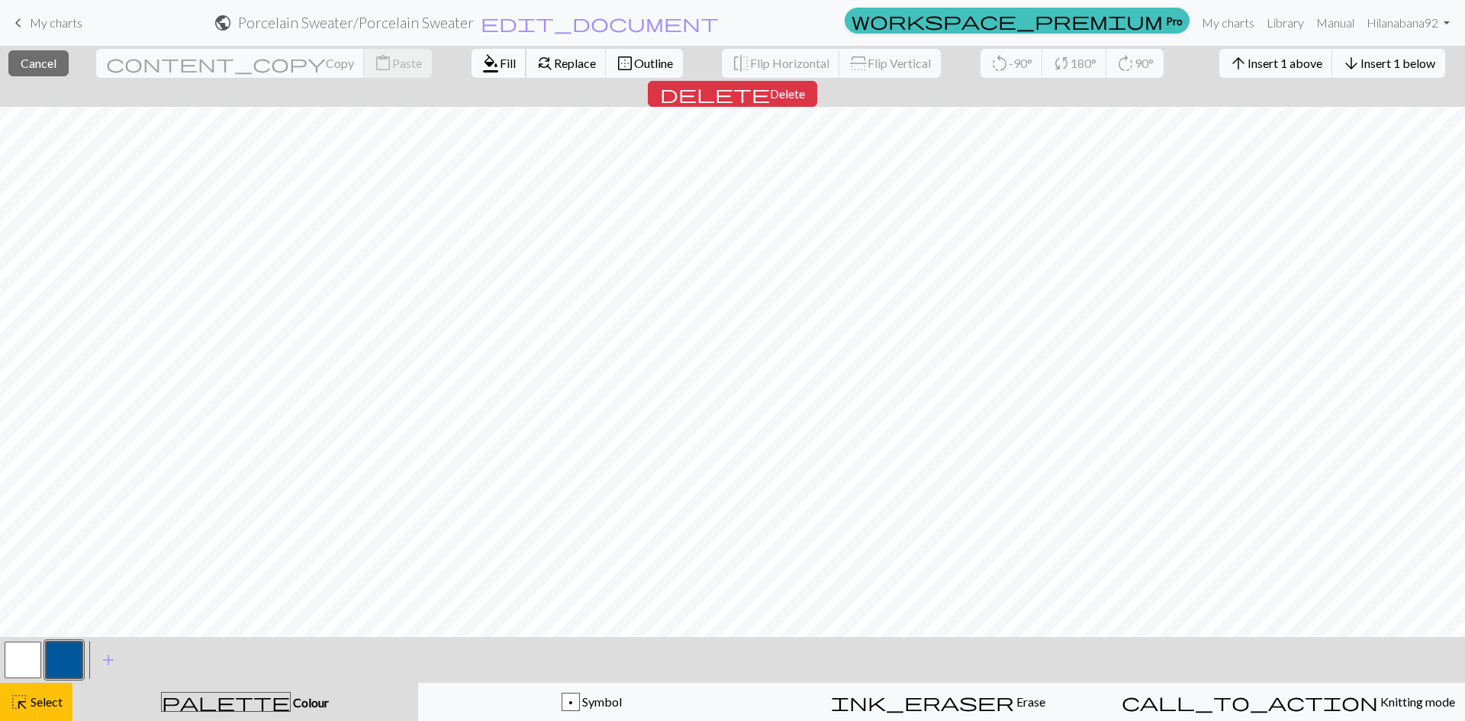
click at [500, 62] on span "Fill" at bounding box center [508, 63] width 16 height 14
click at [500, 60] on span "Fill" at bounding box center [508, 63] width 16 height 14
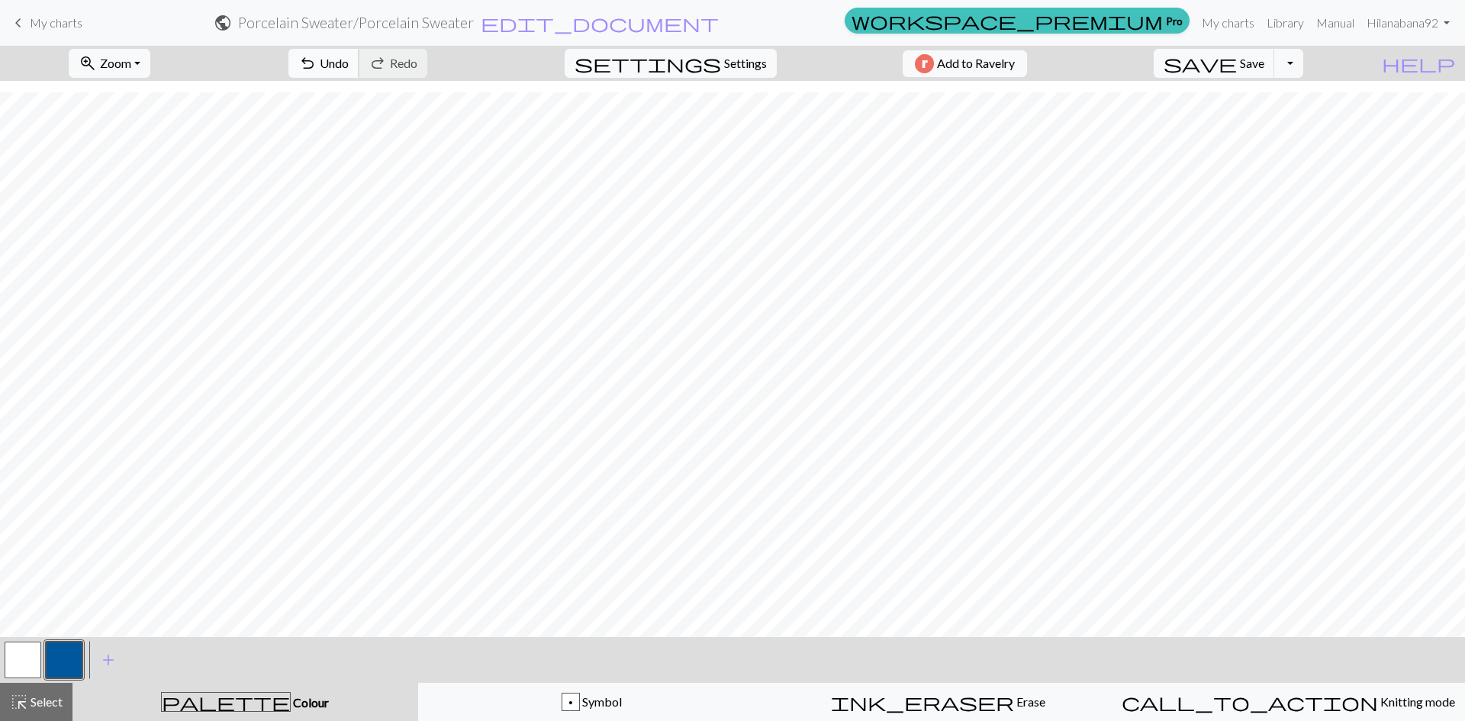
click at [349, 64] on span "Undo" at bounding box center [334, 63] width 29 height 14
click at [30, 657] on button "button" at bounding box center [23, 660] width 37 height 37
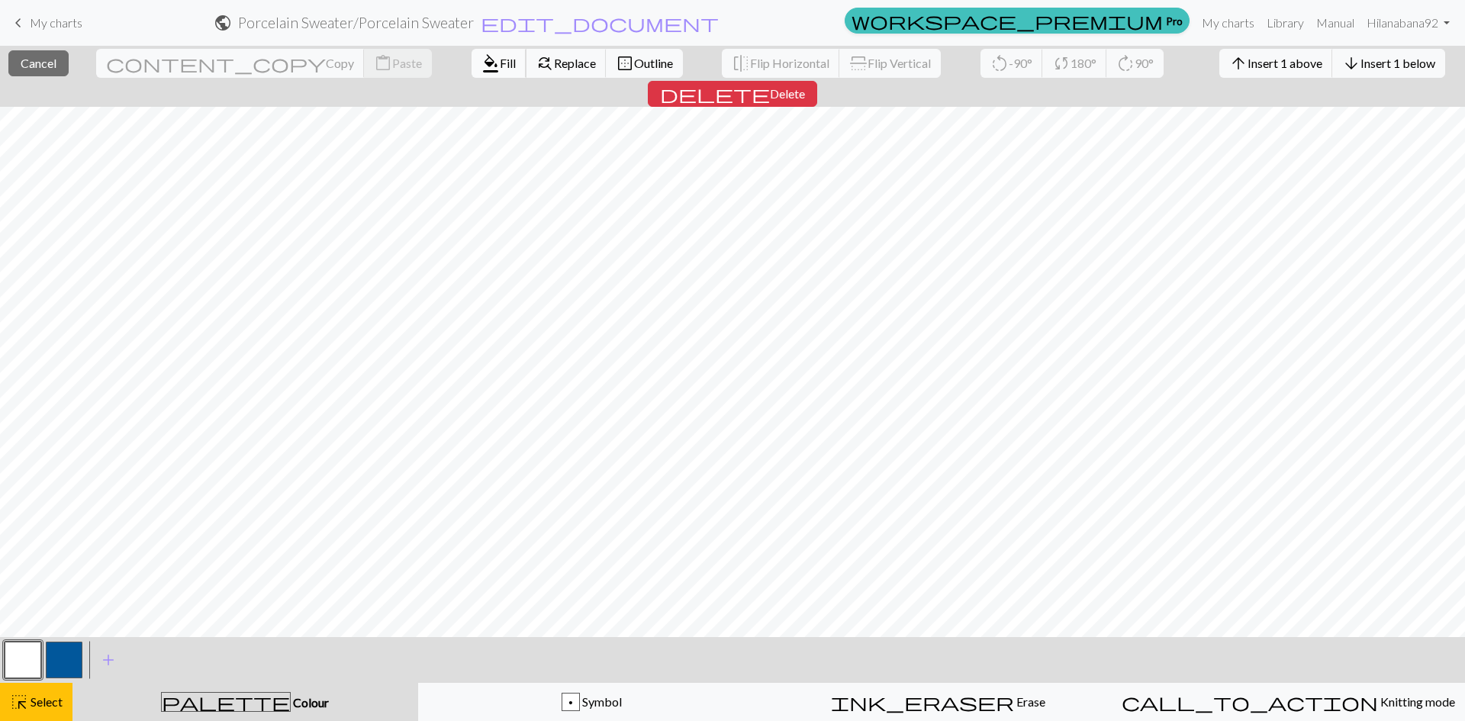
click at [482, 61] on span "format_color_fill" at bounding box center [491, 63] width 18 height 21
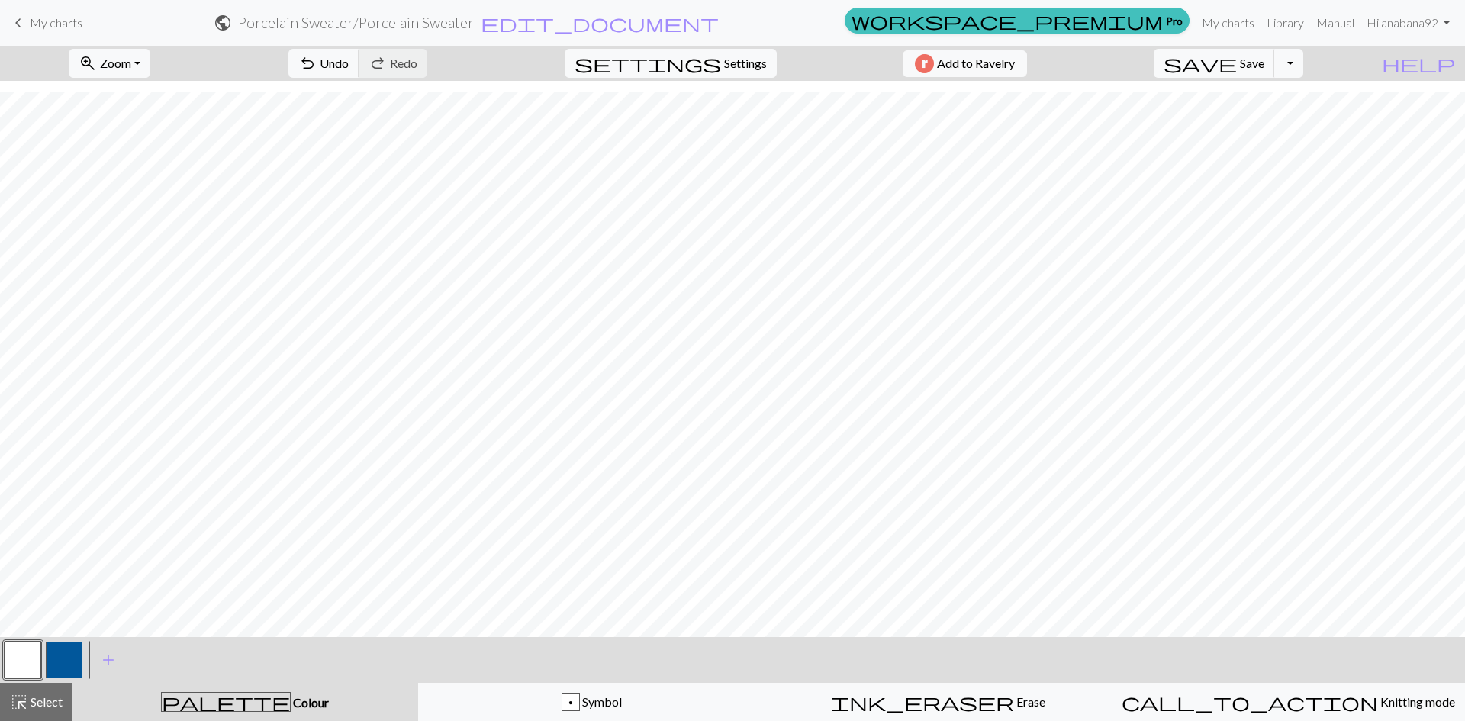
click at [69, 656] on button "button" at bounding box center [64, 660] width 37 height 37
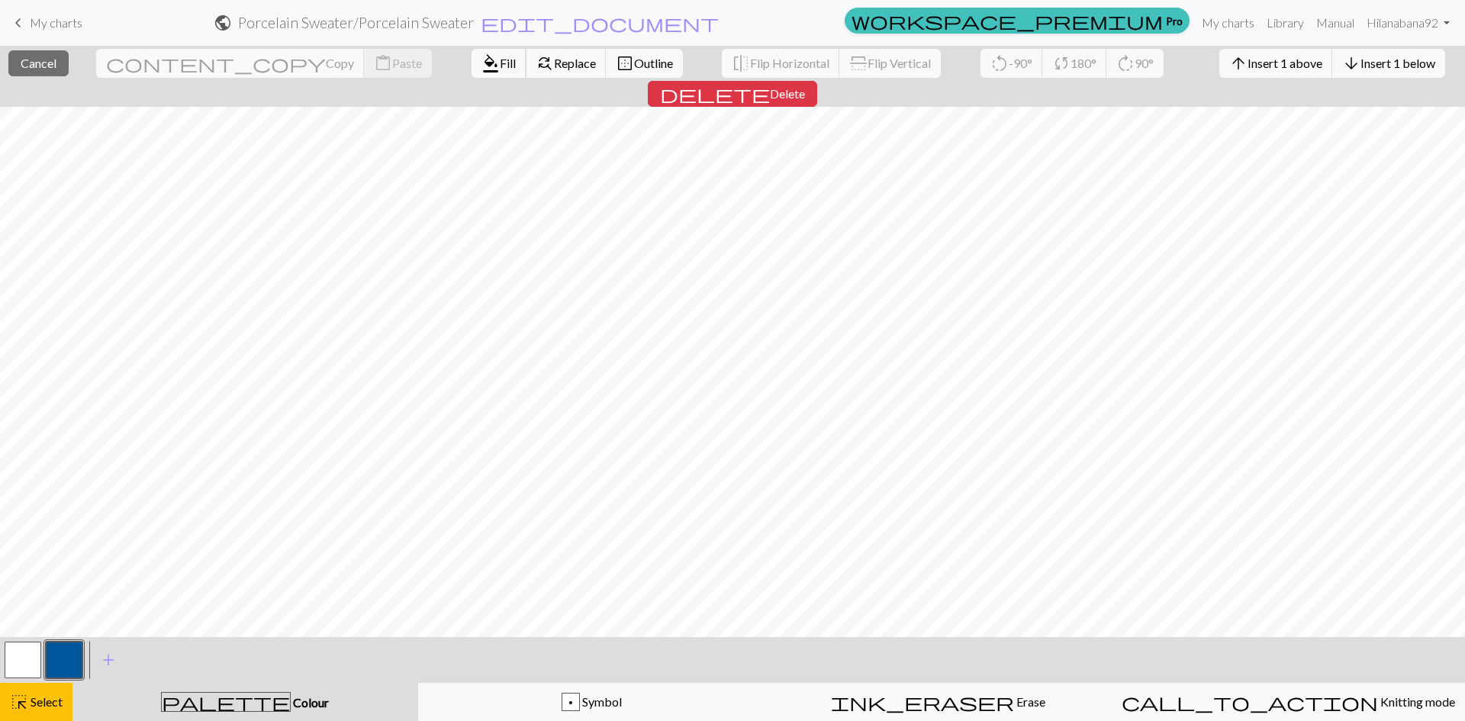
click at [482, 63] on span "format_color_fill" at bounding box center [491, 63] width 18 height 21
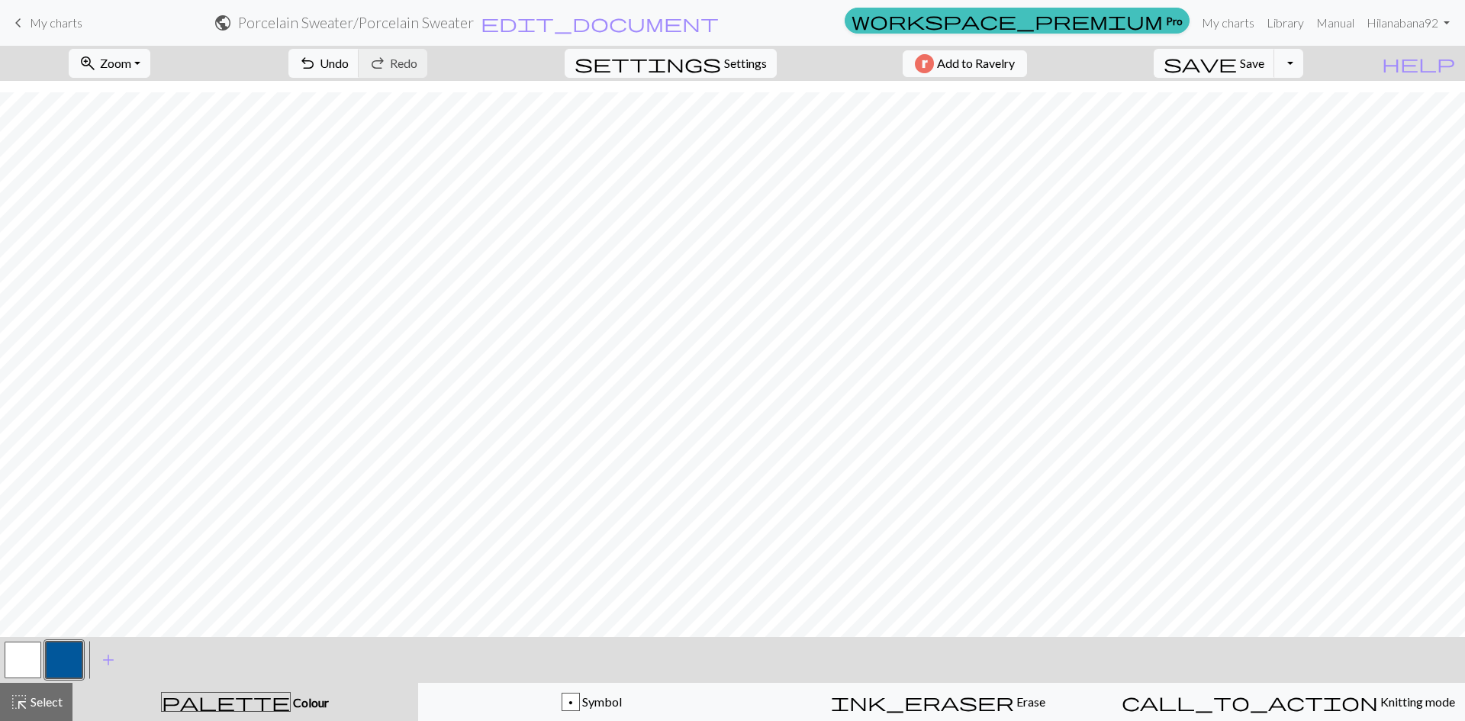
click at [64, 659] on button "button" at bounding box center [64, 660] width 37 height 37
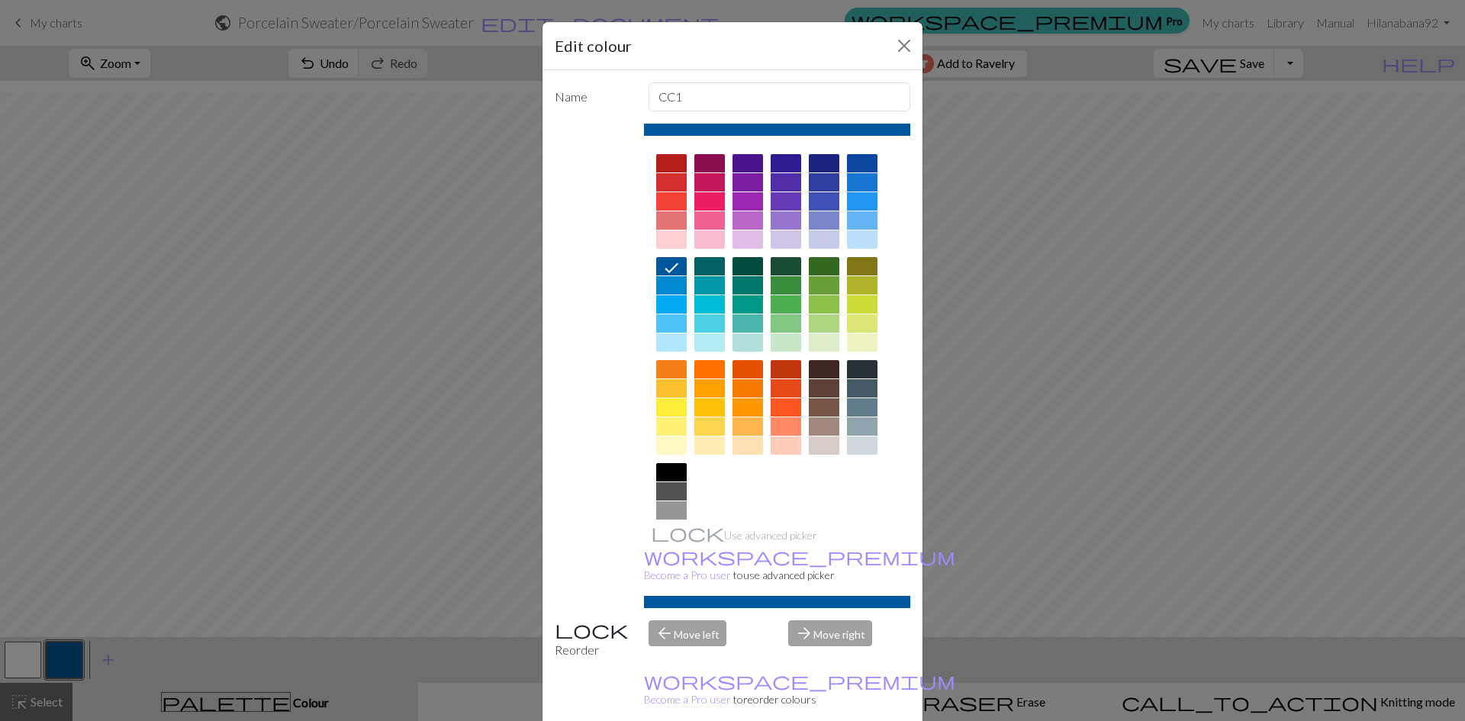
click at [193, 442] on div "Edit colour Name CC1 Use advanced picker workspace_premium Become a Pro user to…" at bounding box center [732, 360] width 1465 height 721
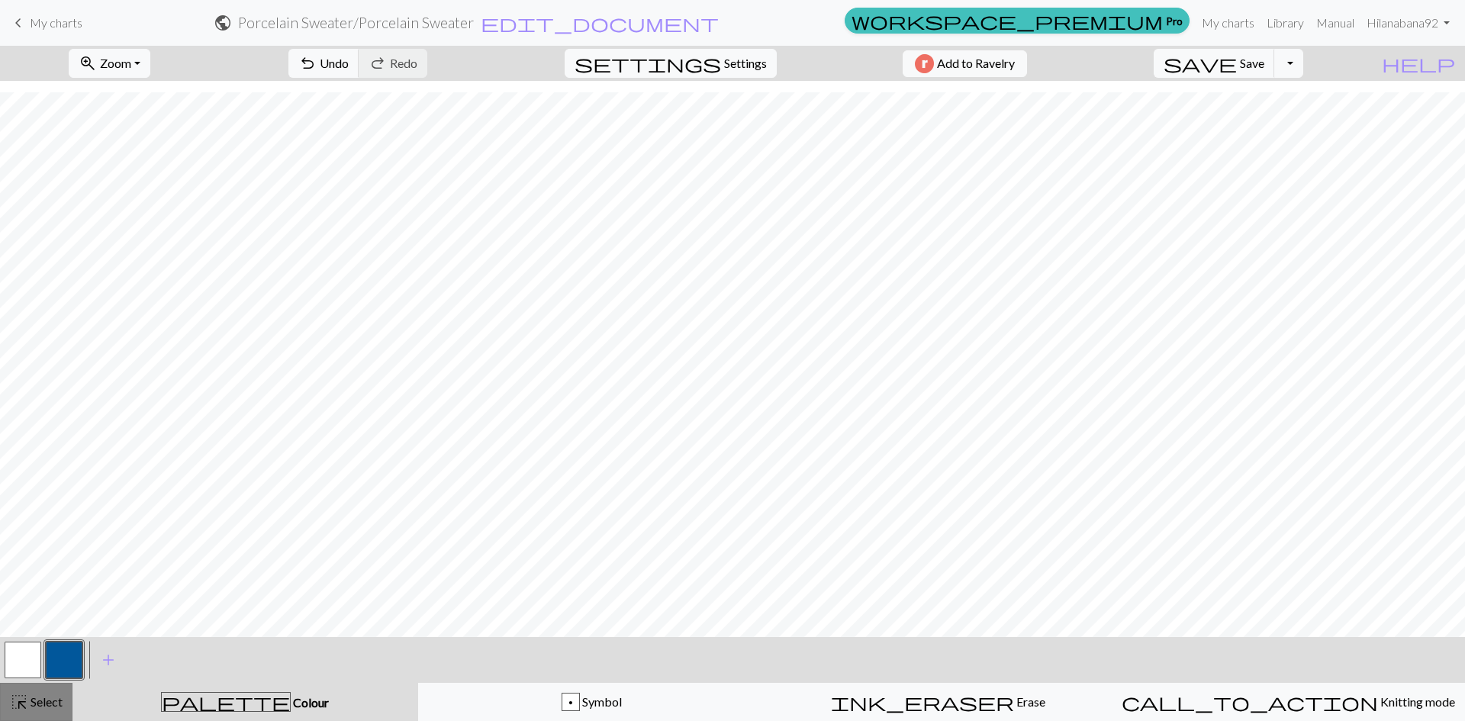
click at [58, 709] on div "highlight_alt Select Select" at bounding box center [36, 702] width 53 height 18
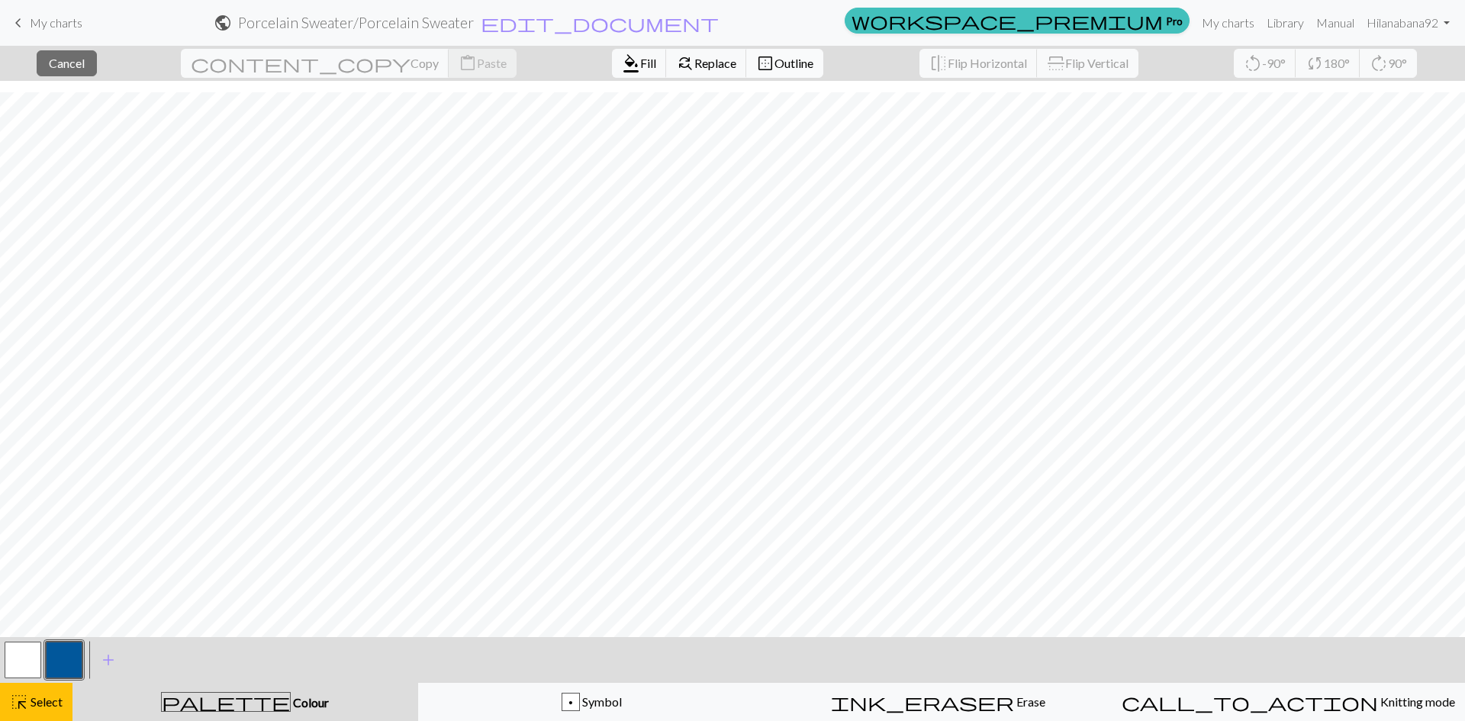
click at [775, 61] on span "Outline" at bounding box center [794, 63] width 39 height 14
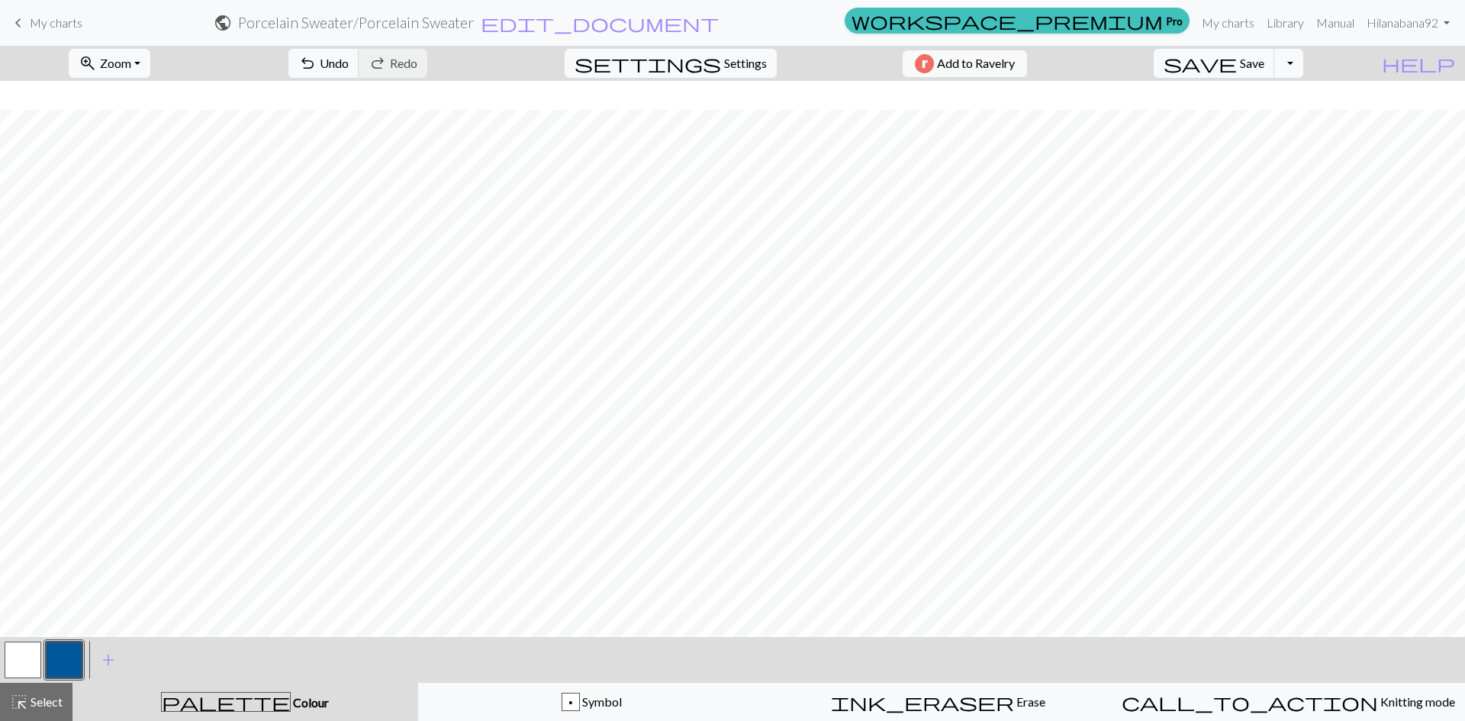
scroll to position [153, 0]
click at [349, 56] on span "Undo" at bounding box center [334, 63] width 29 height 14
click at [349, 64] on span "Undo" at bounding box center [334, 63] width 29 height 14
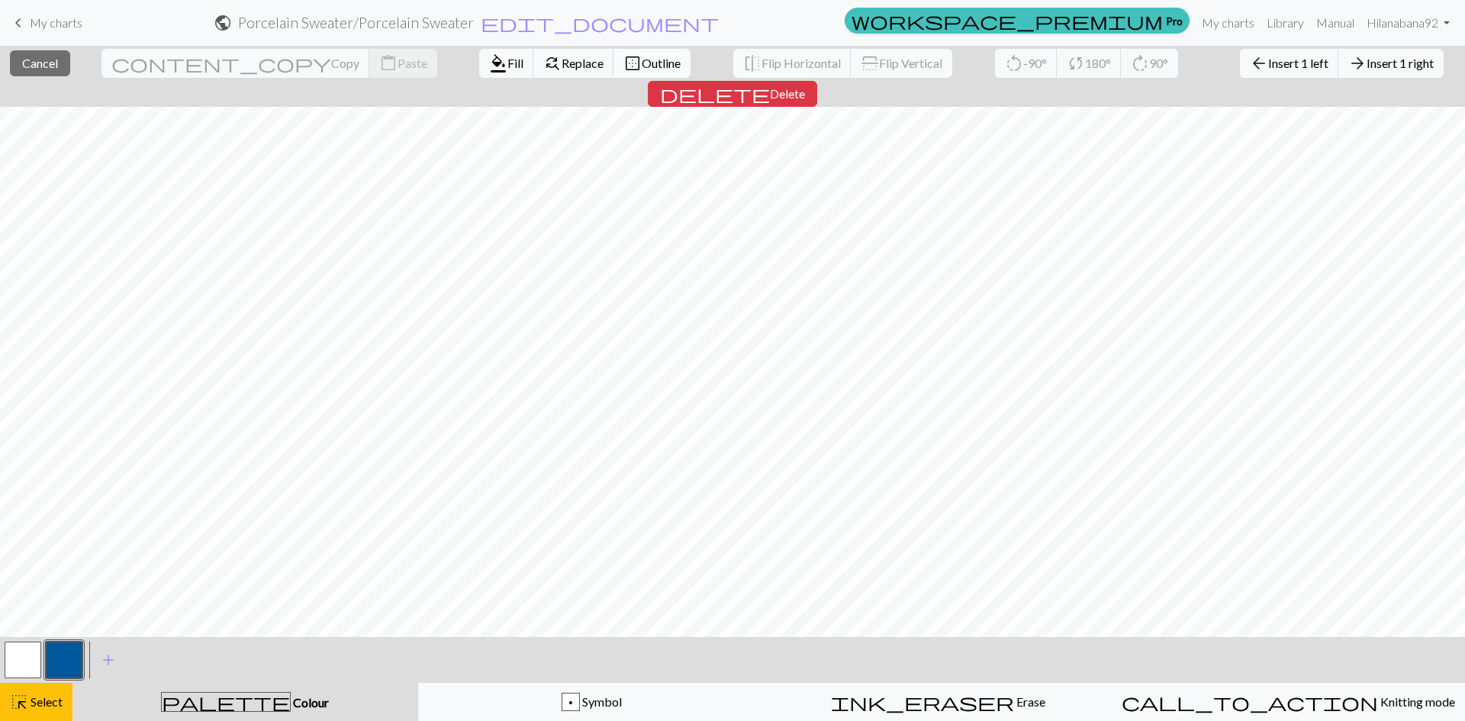
click at [642, 65] on span "Outline" at bounding box center [661, 63] width 39 height 14
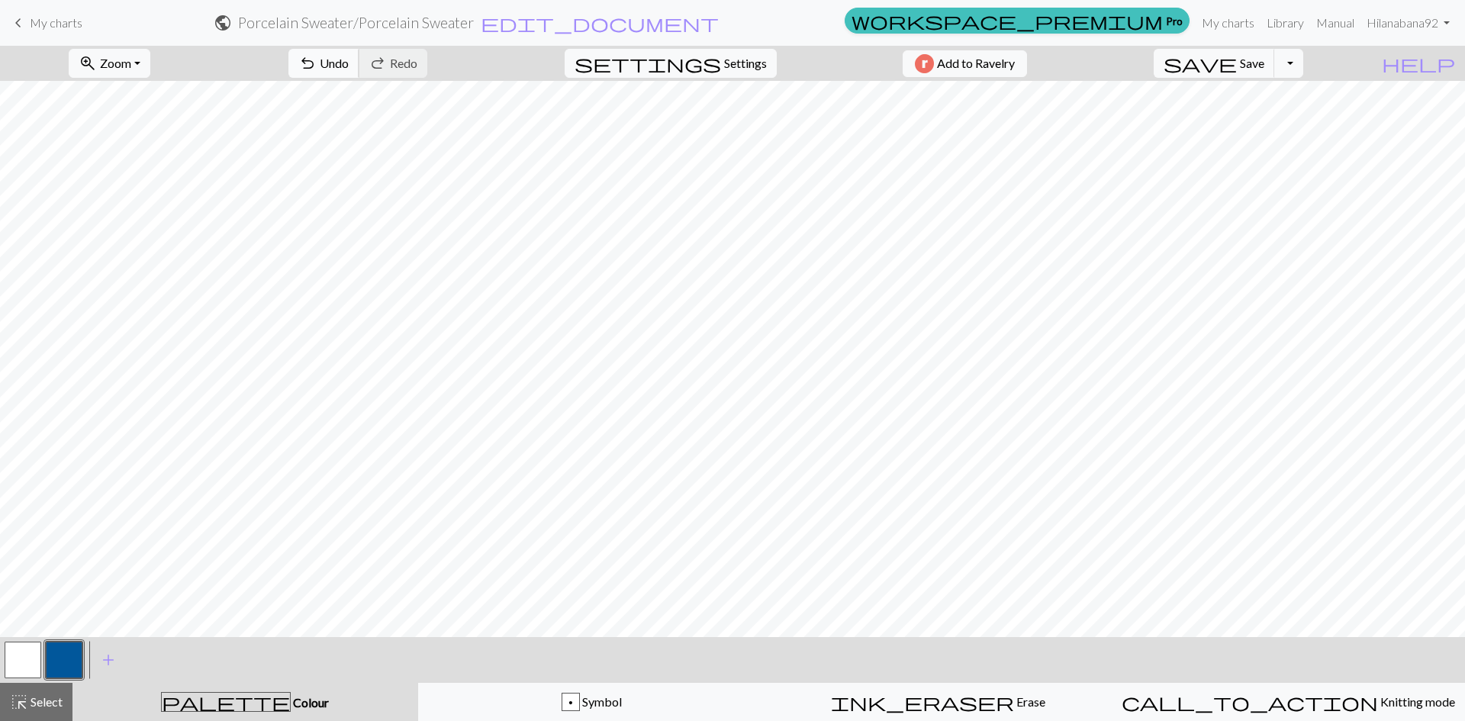
click at [359, 67] on button "undo Undo Undo" at bounding box center [323, 63] width 71 height 29
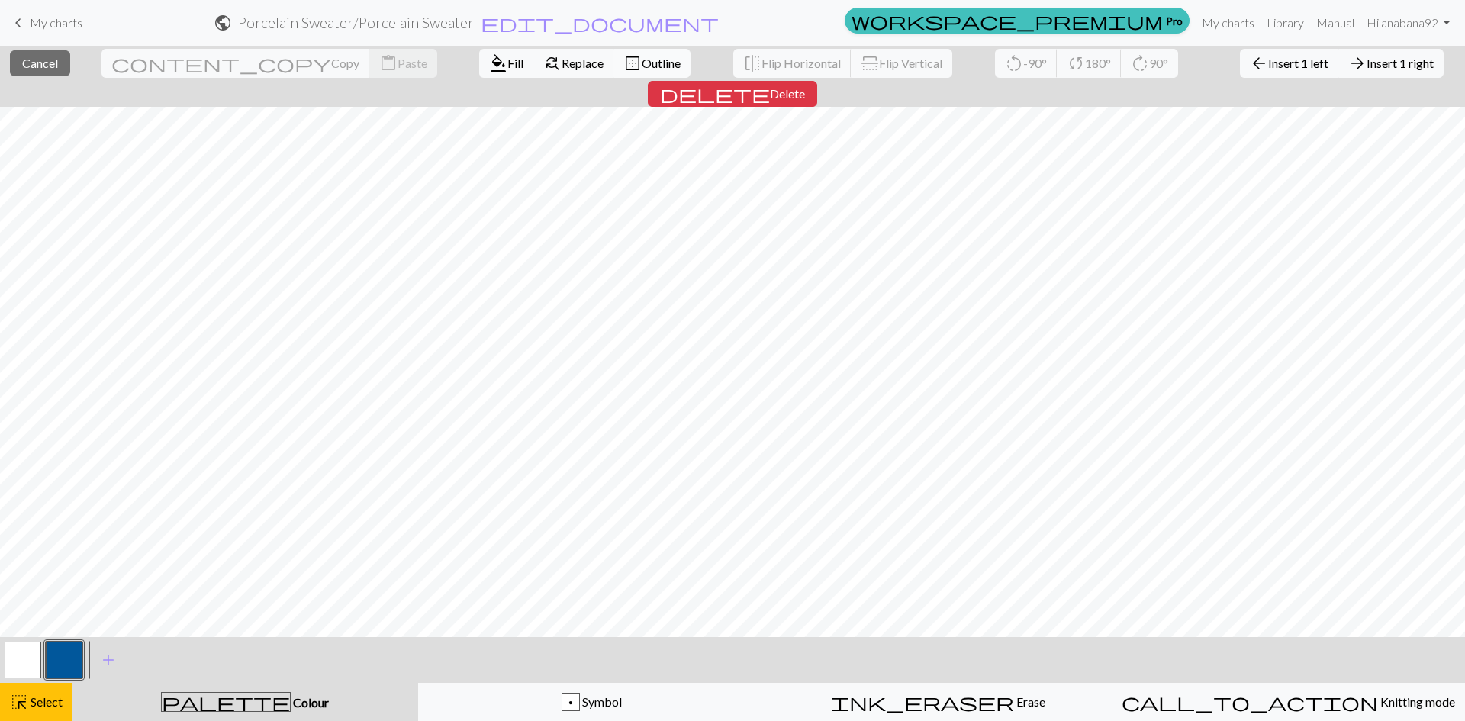
click at [614, 70] on button "border_outer Outline" at bounding box center [652, 63] width 77 height 29
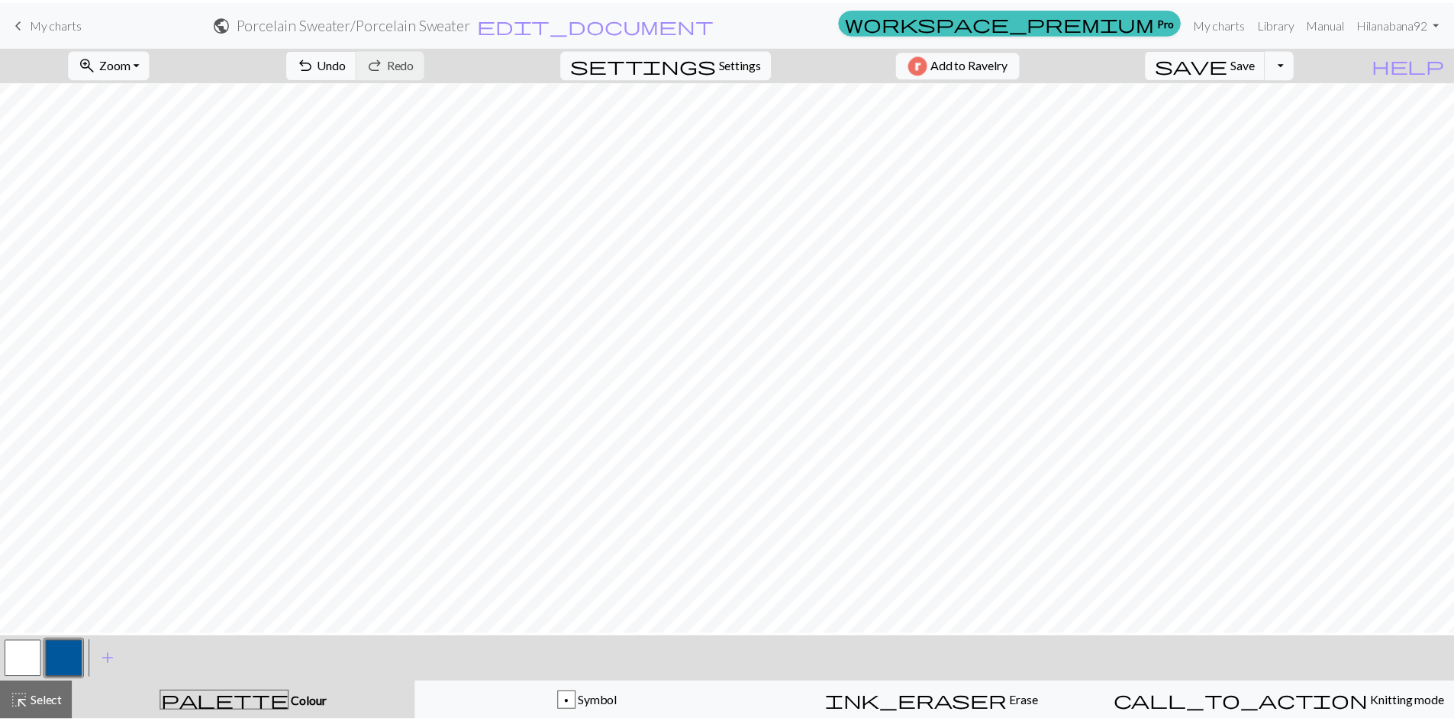
scroll to position [0, 0]
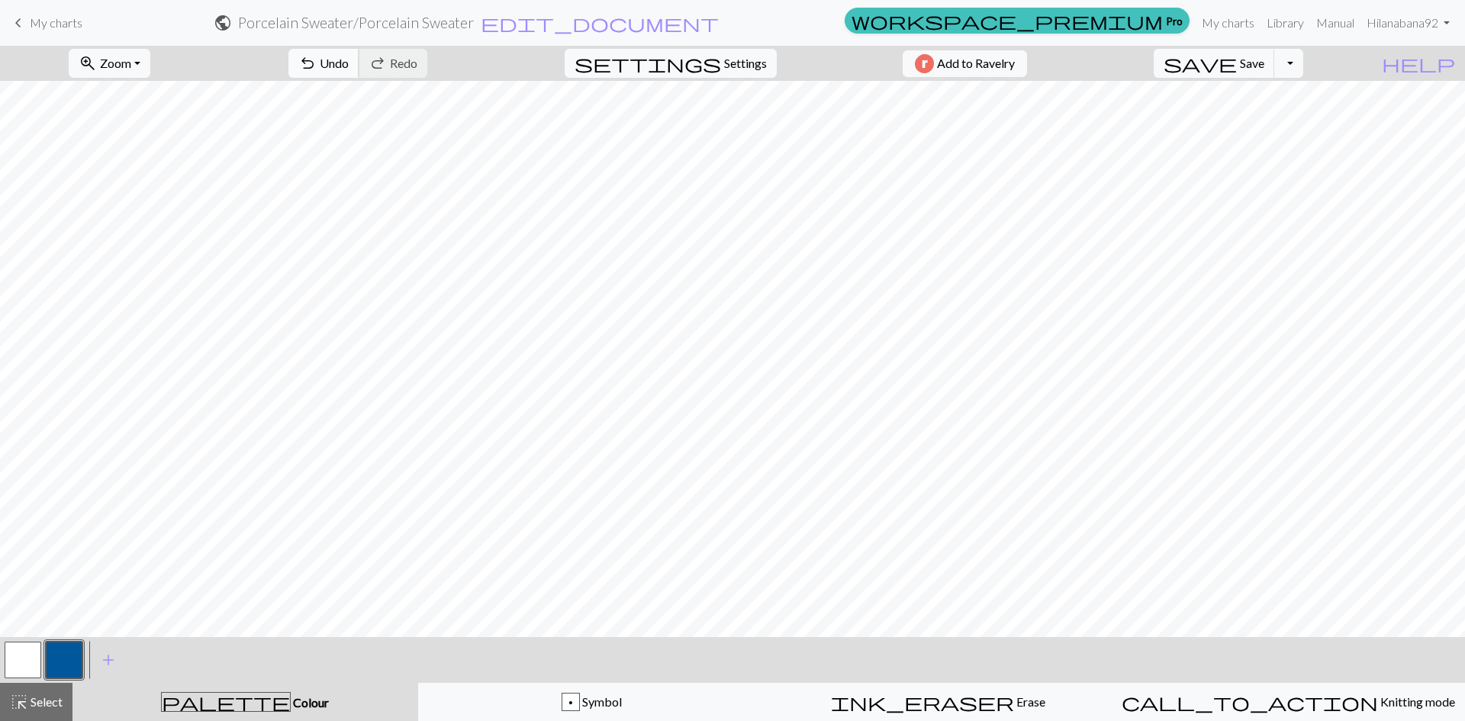
click at [317, 60] on span "undo" at bounding box center [307, 63] width 18 height 21
click at [17, 646] on button "button" at bounding box center [23, 660] width 37 height 37
click at [60, 655] on button "button" at bounding box center [64, 660] width 37 height 37
click at [1275, 72] on button "save Save Save" at bounding box center [1214, 63] width 121 height 29
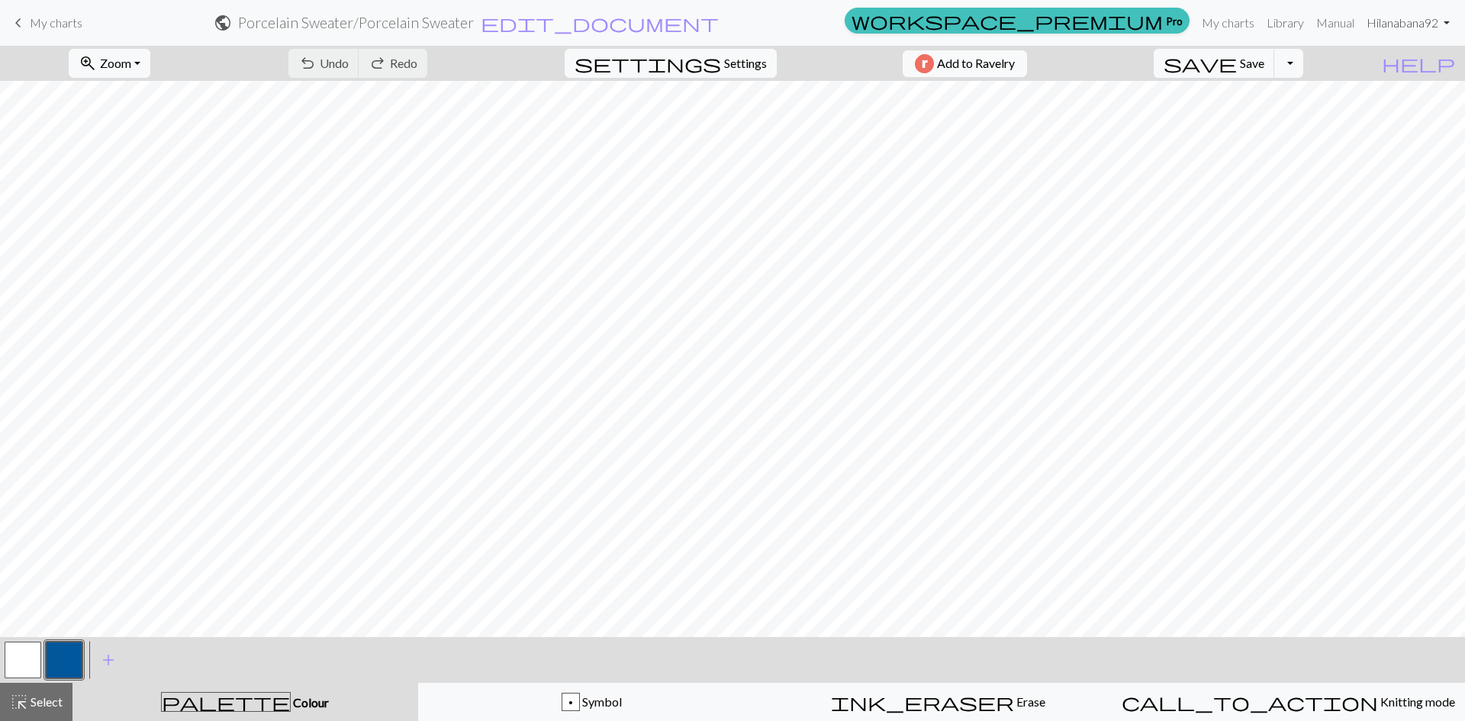
click at [1444, 20] on link "Hi lanabana92" at bounding box center [1408, 23] width 95 height 31
click at [1282, 24] on link "Library" at bounding box center [1286, 23] width 50 height 31
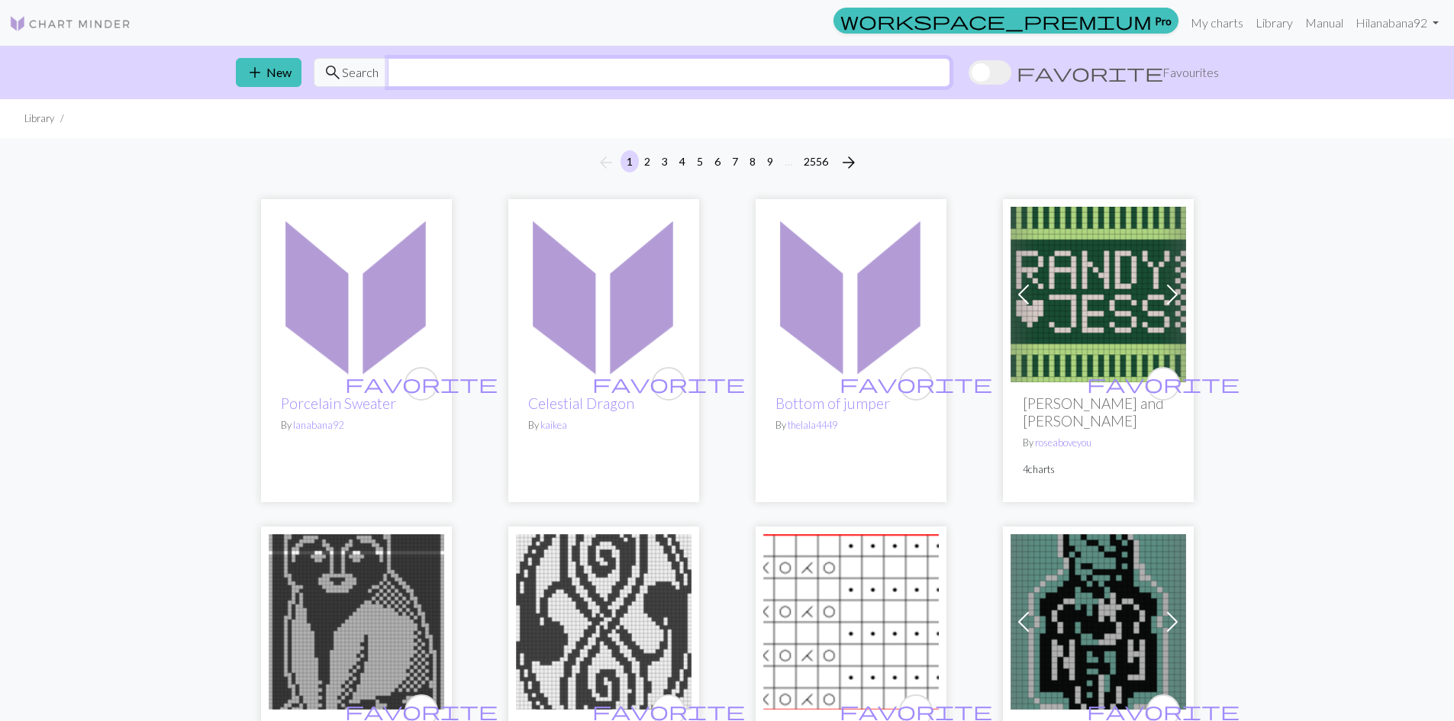
click at [722, 78] on input "text" at bounding box center [669, 72] width 562 height 29
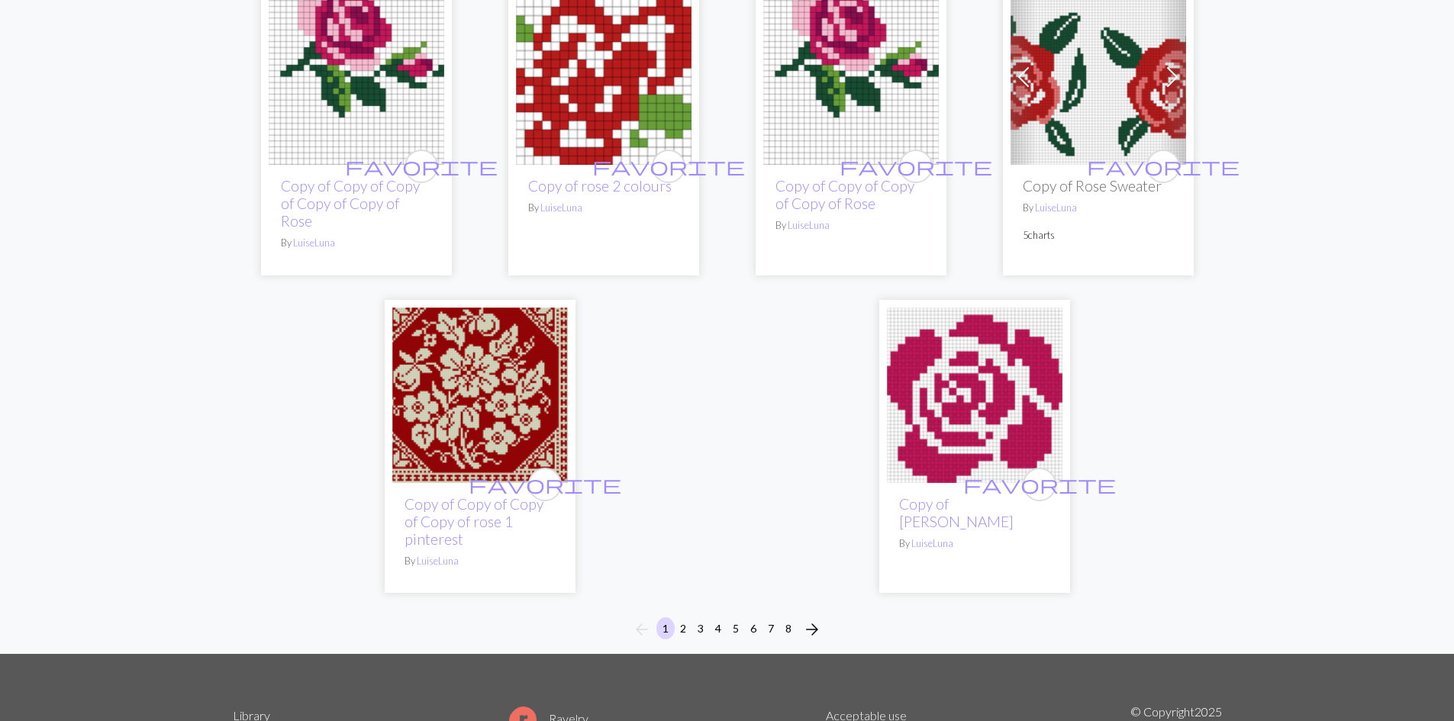
scroll to position [3815, 0]
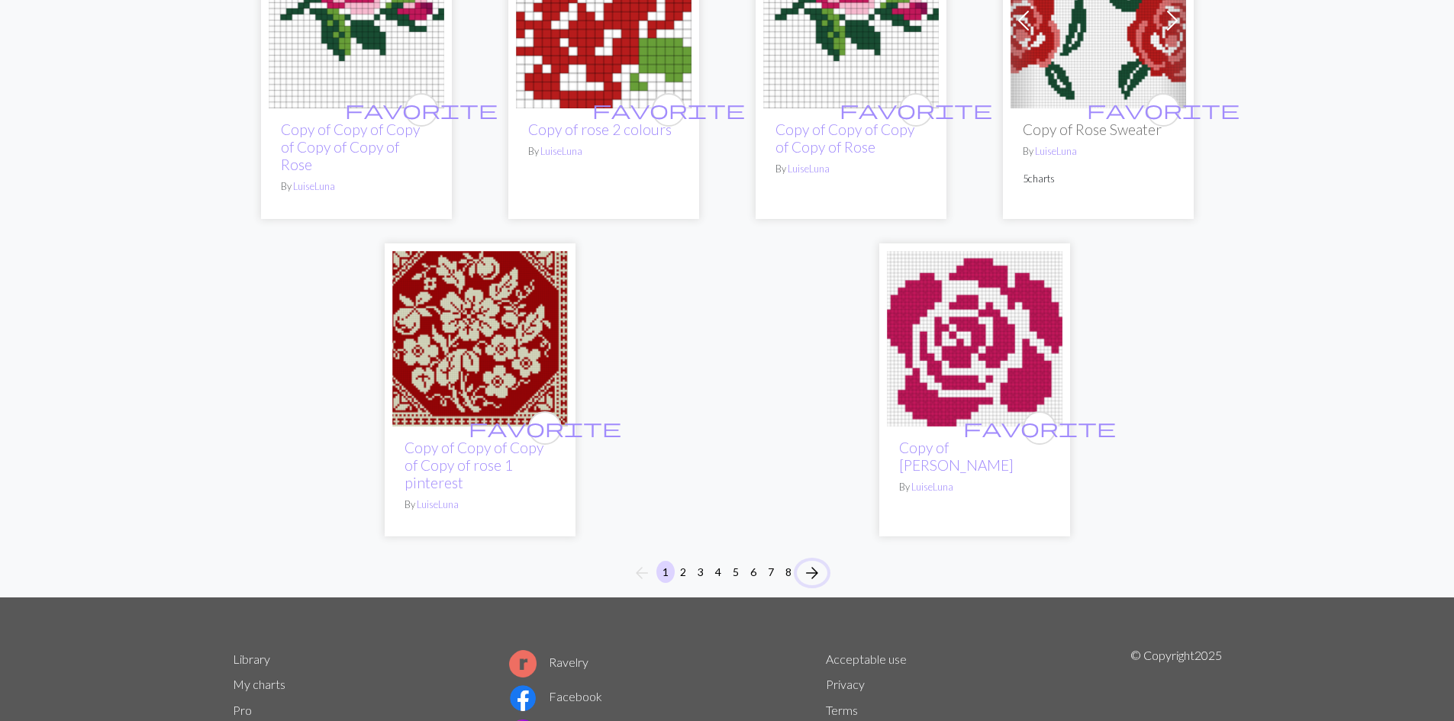
click at [813, 562] on span "arrow_forward" at bounding box center [812, 572] width 18 height 21
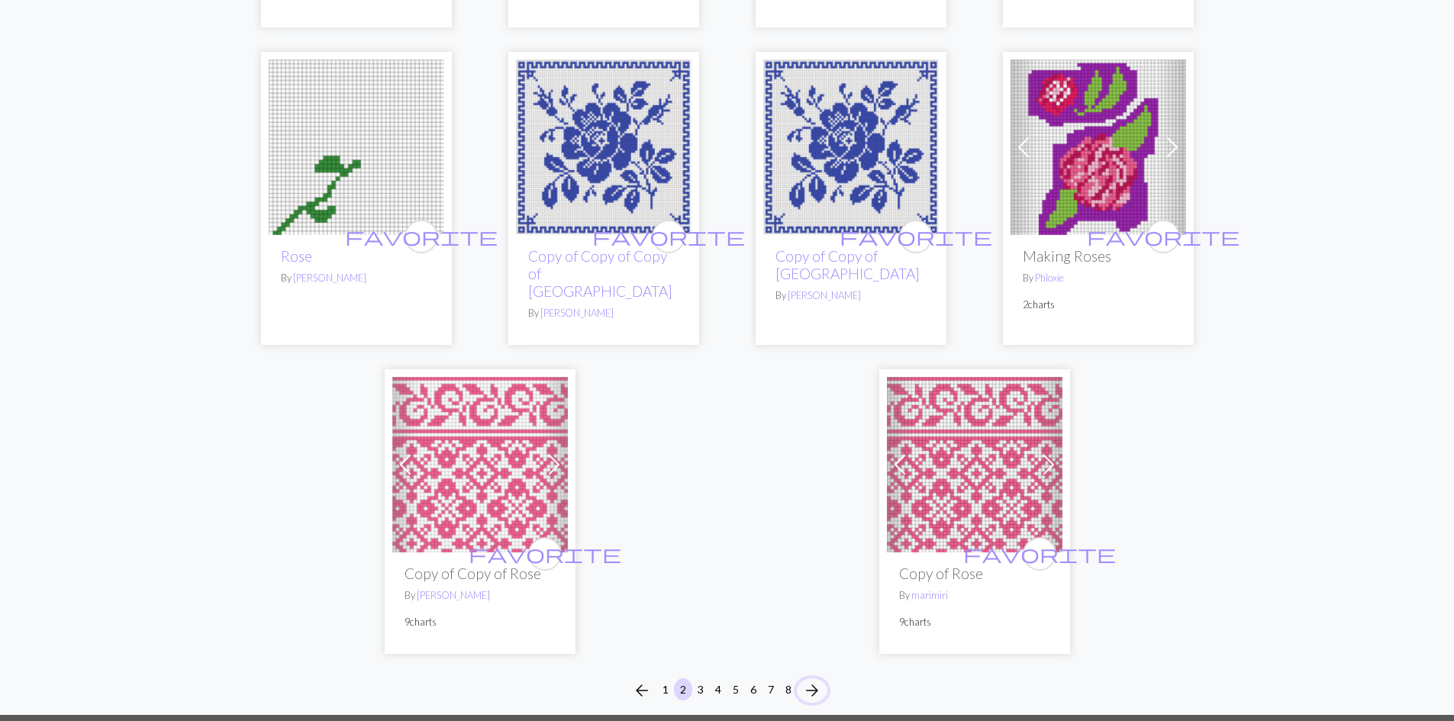
scroll to position [3739, 0]
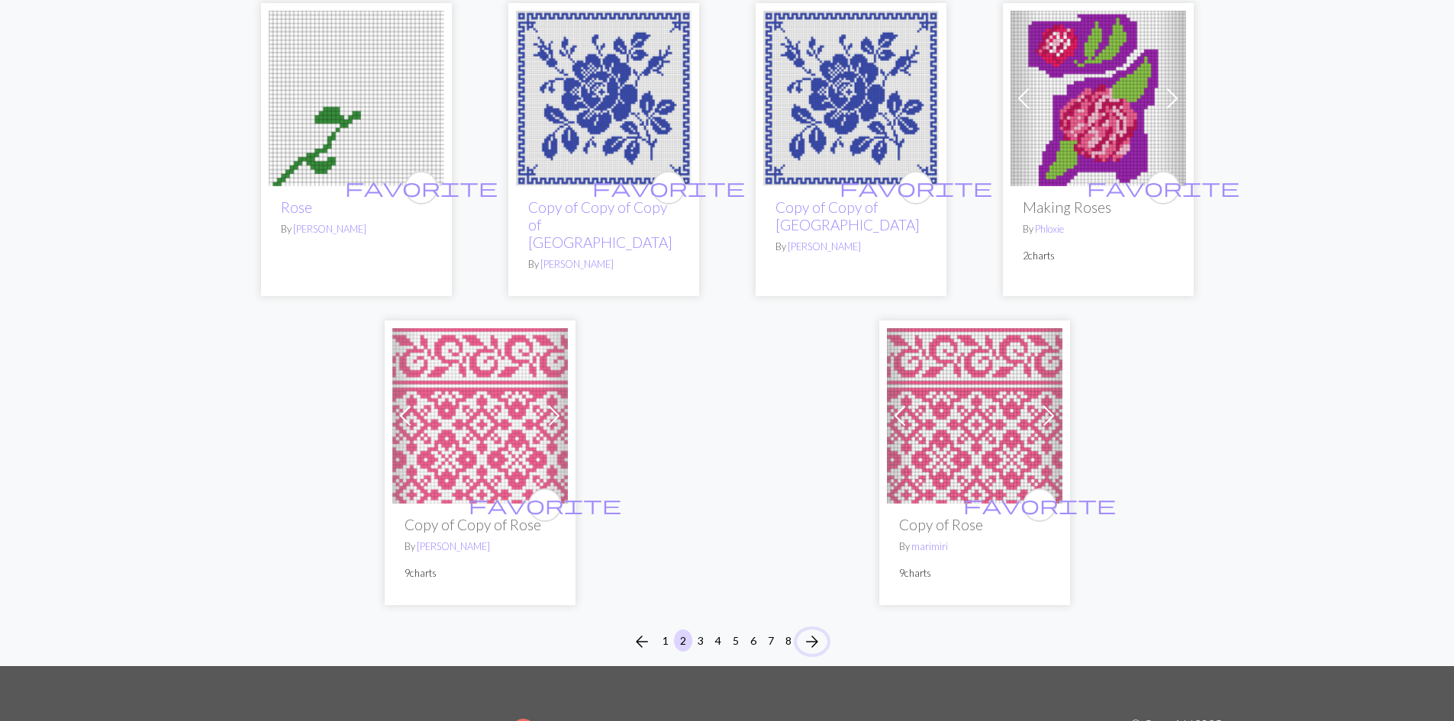
click at [823, 630] on button "arrow_forward" at bounding box center [812, 642] width 31 height 24
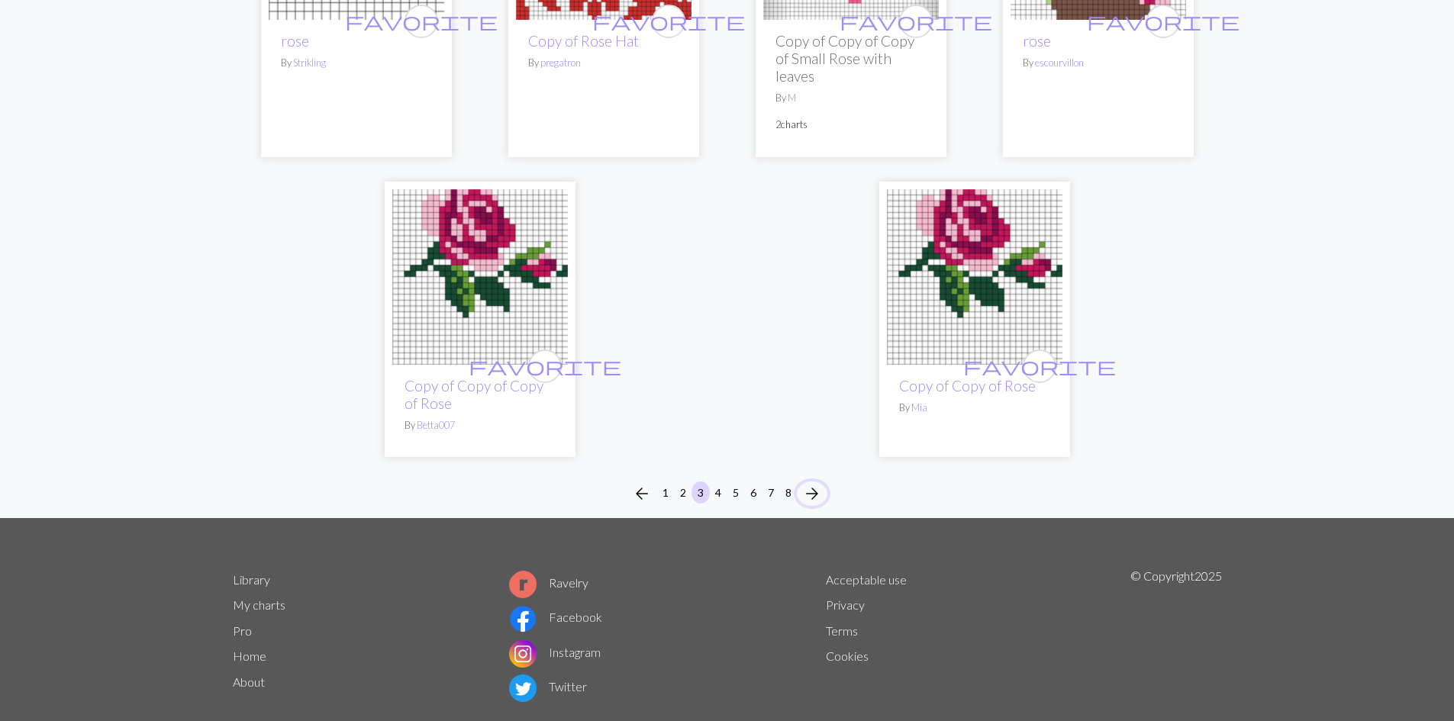
scroll to position [3796, 0]
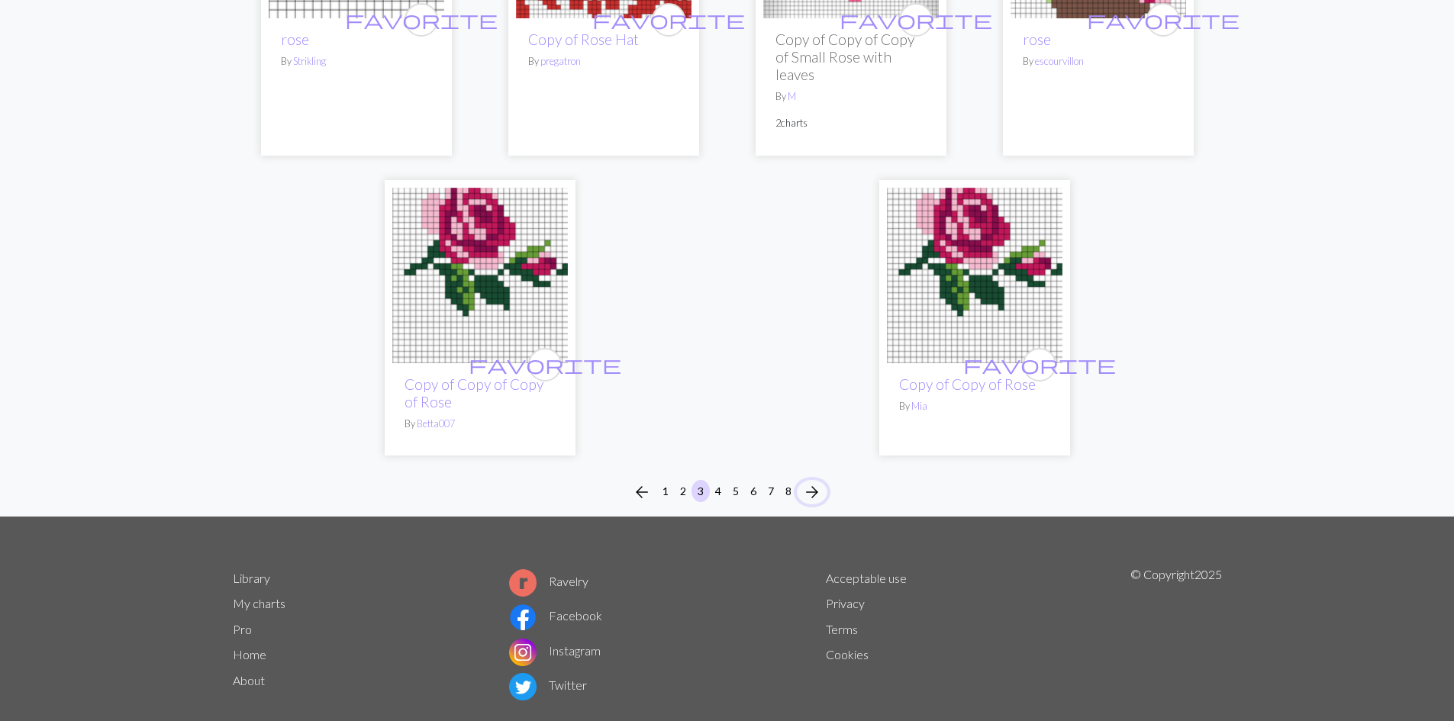
click at [824, 480] on button "arrow_forward" at bounding box center [812, 492] width 31 height 24
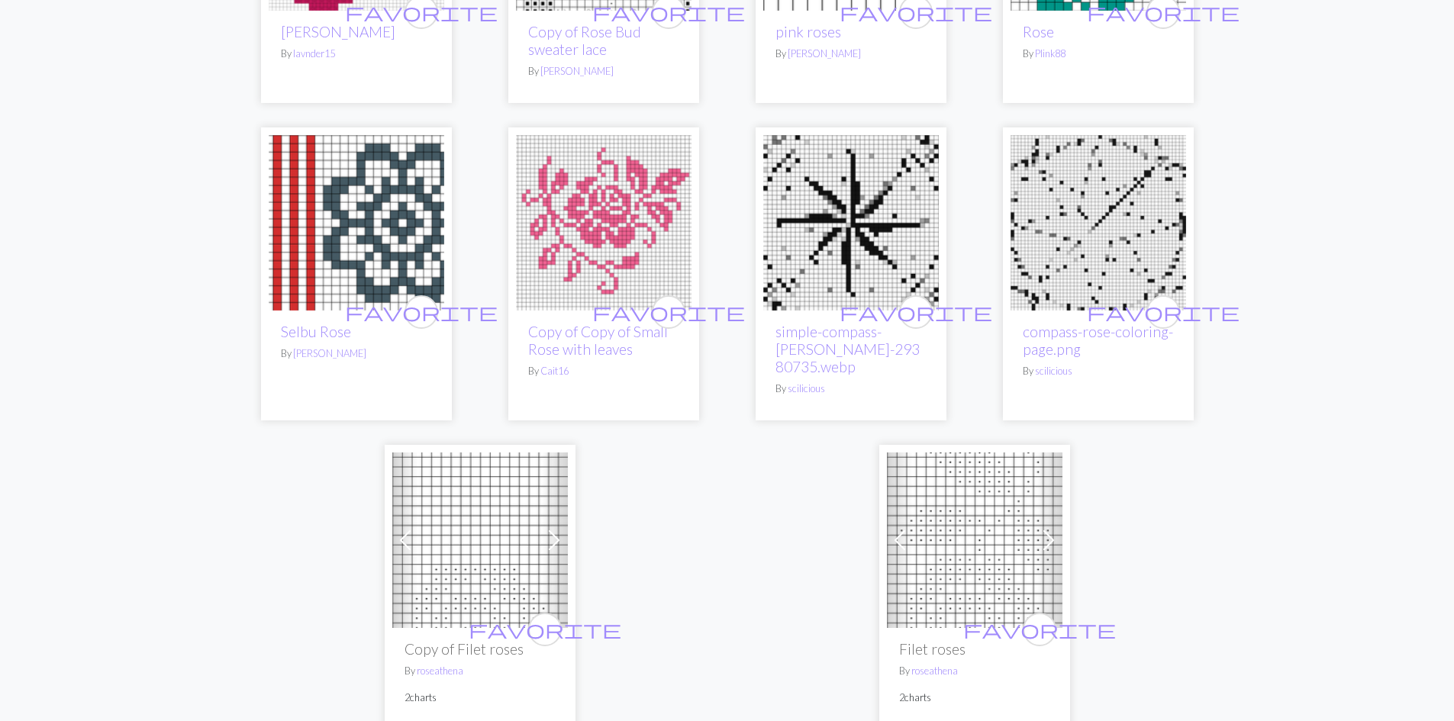
scroll to position [3510, 0]
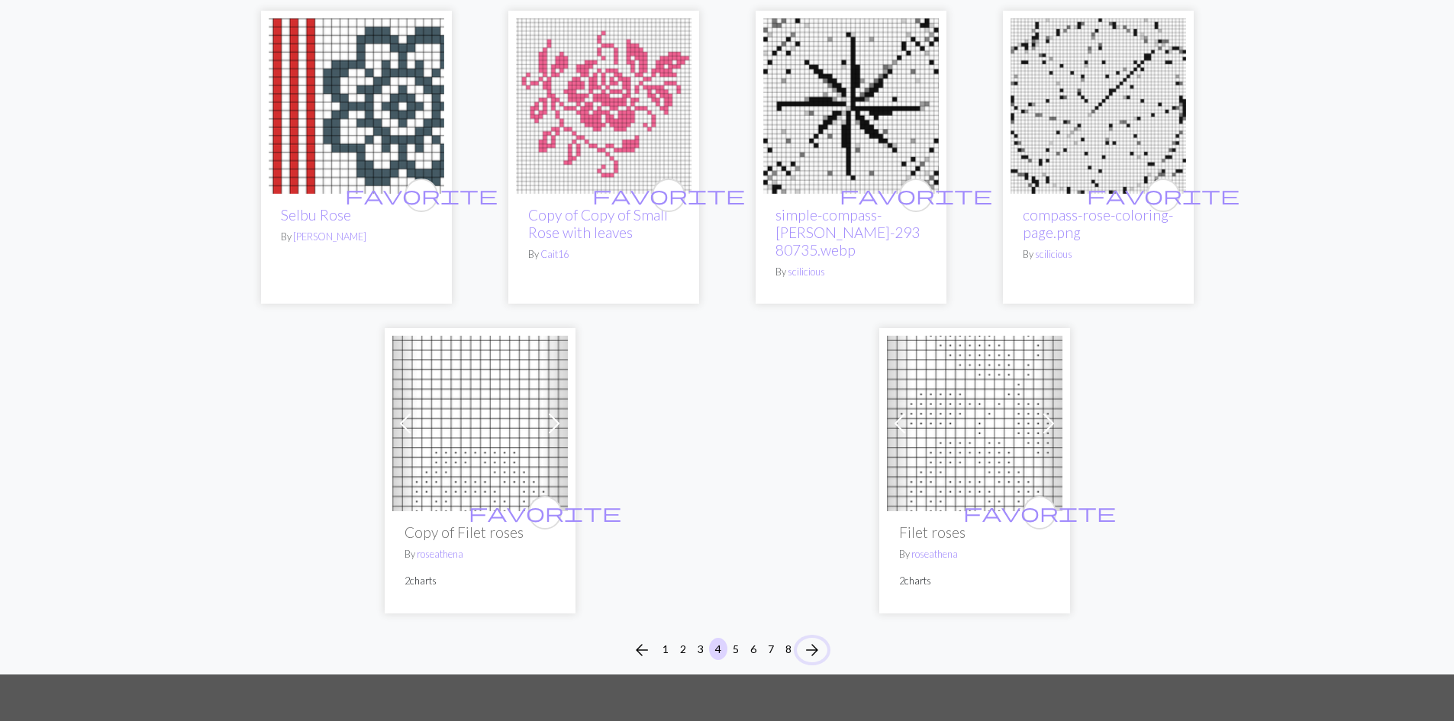
click at [820, 639] on span "arrow_forward" at bounding box center [812, 649] width 18 height 21
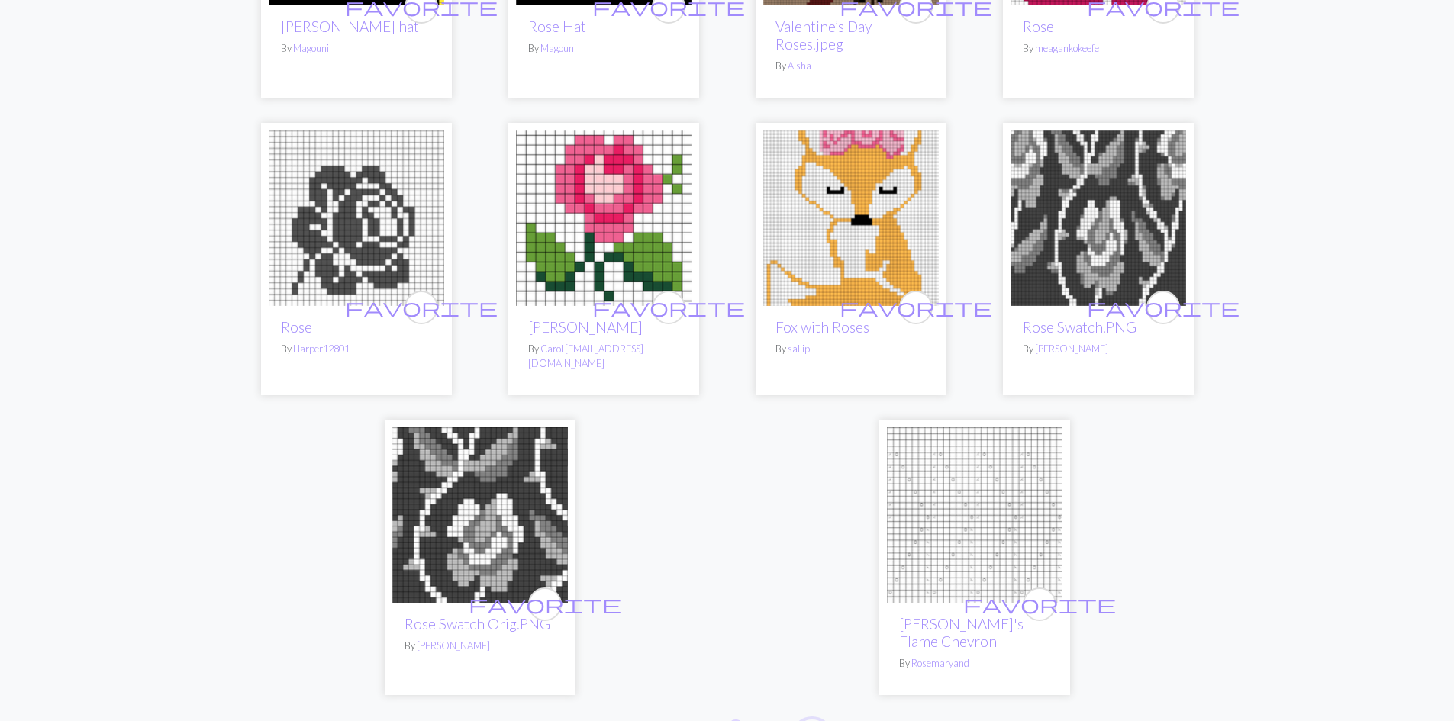
scroll to position [3510, 0]
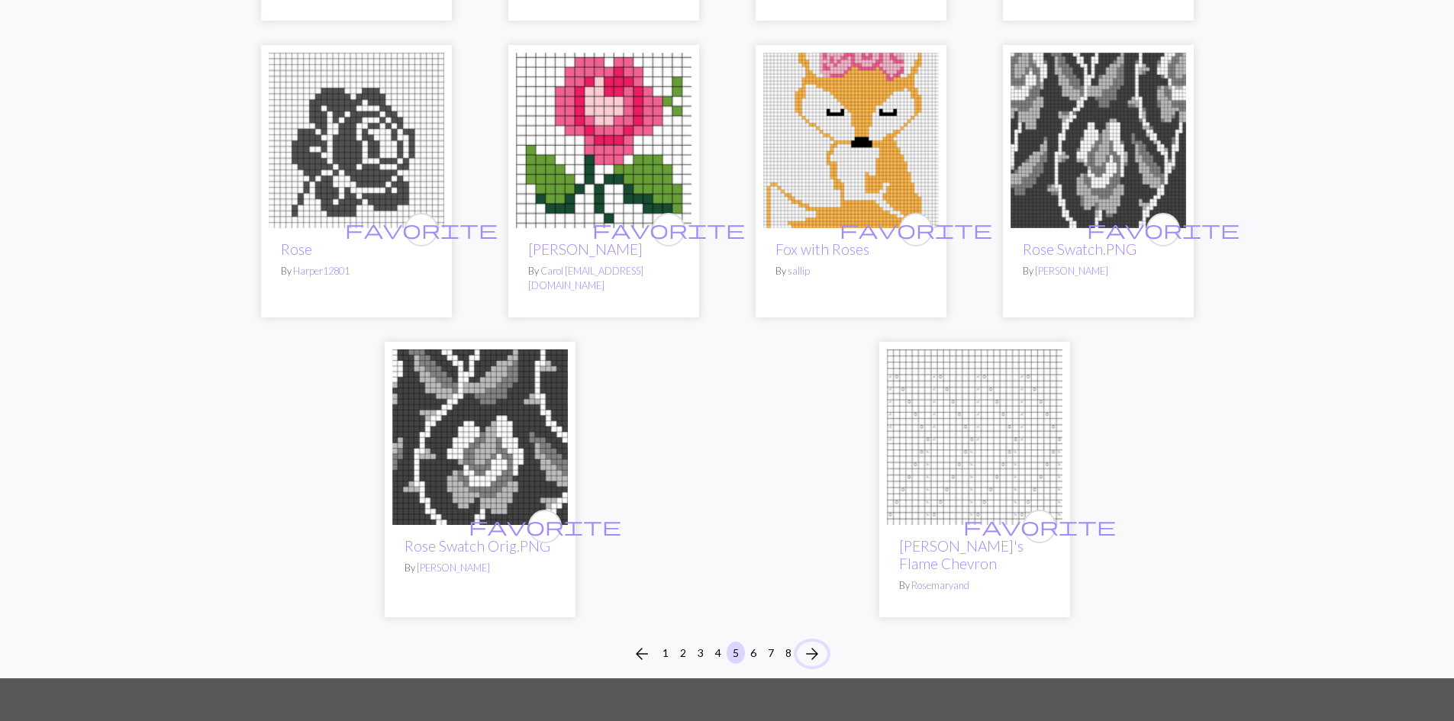
click at [819, 643] on span "arrow_forward" at bounding box center [812, 653] width 18 height 21
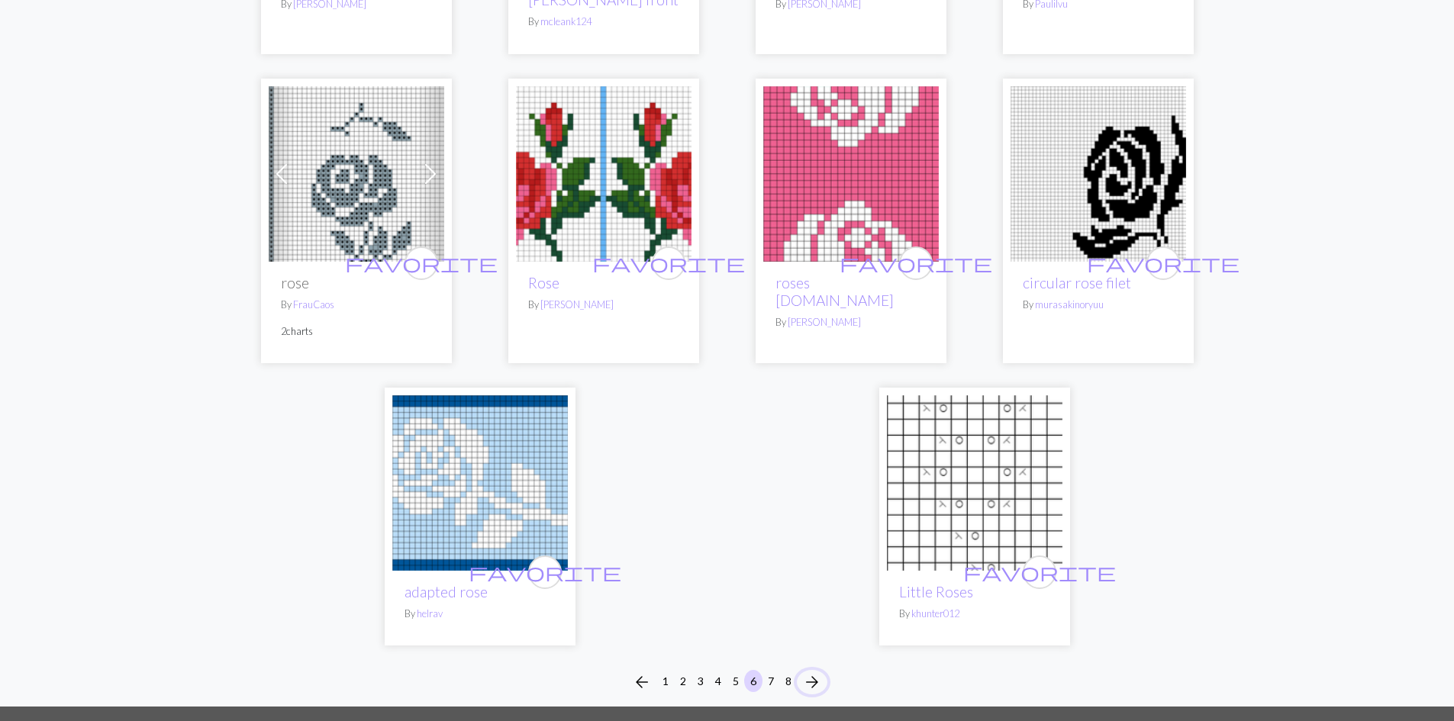
scroll to position [3510, 0]
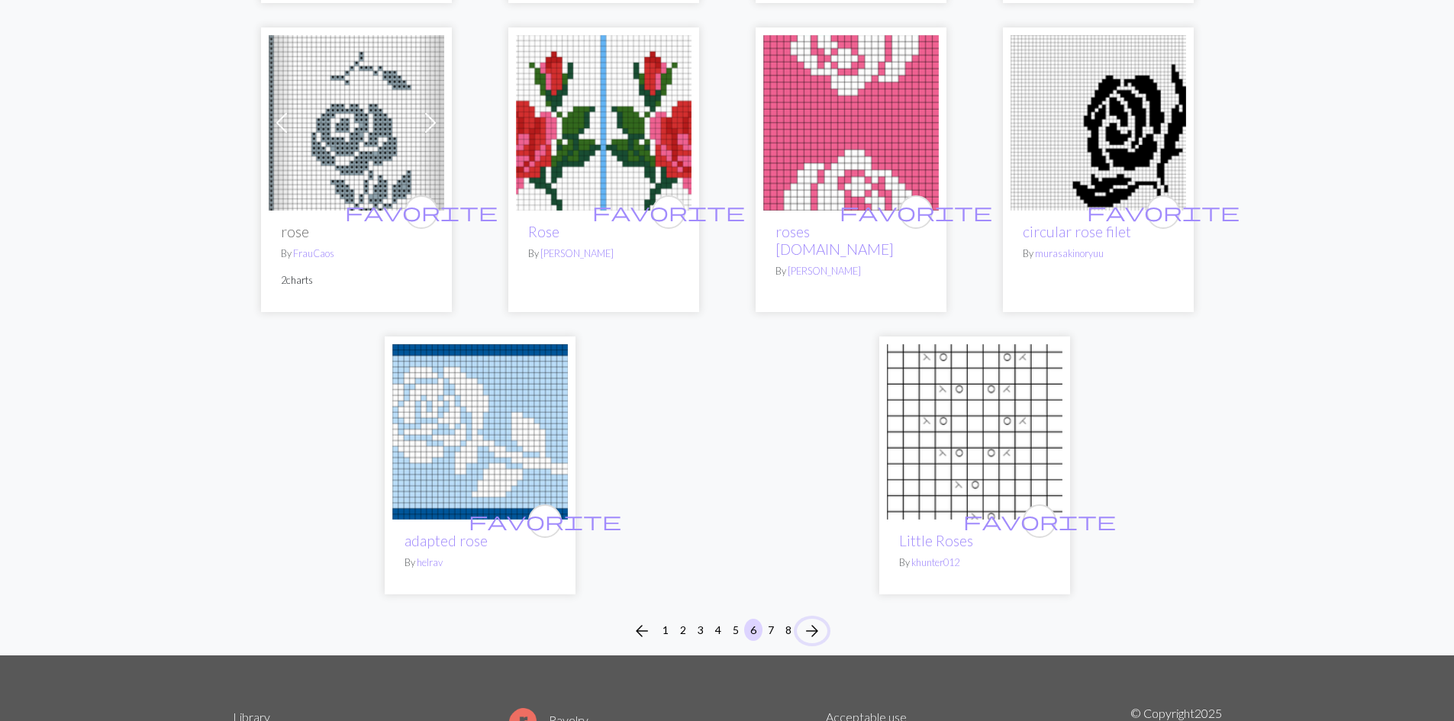
click at [813, 620] on span "arrow_forward" at bounding box center [812, 630] width 18 height 21
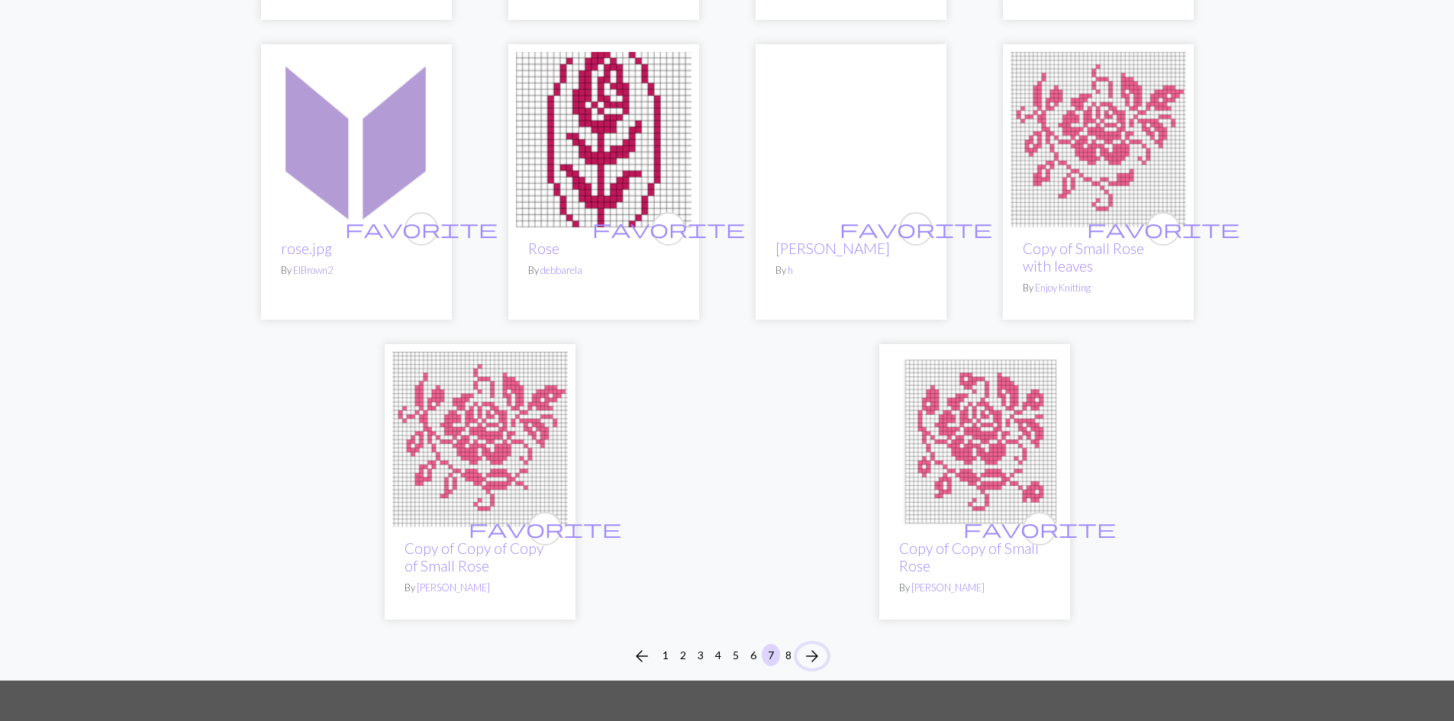
scroll to position [3709, 0]
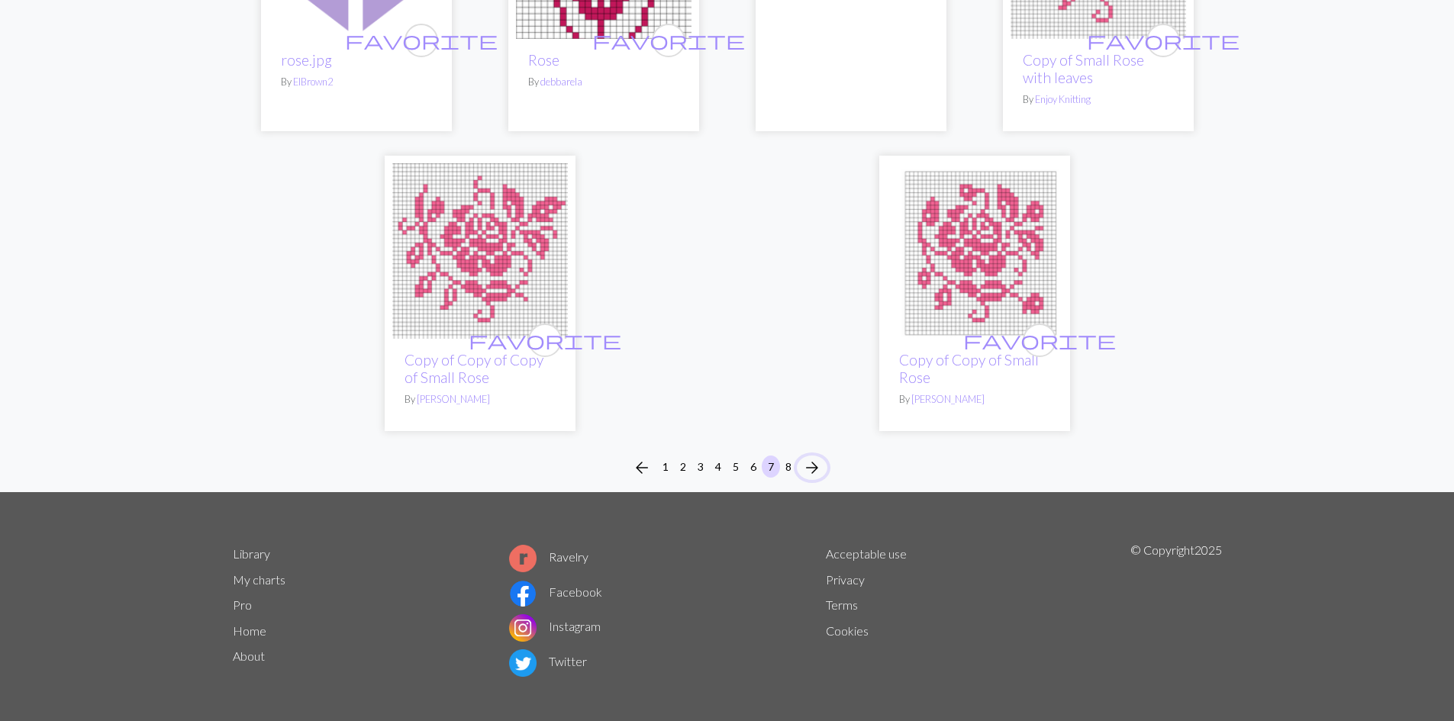
click at [804, 465] on span "arrow_forward" at bounding box center [812, 467] width 18 height 21
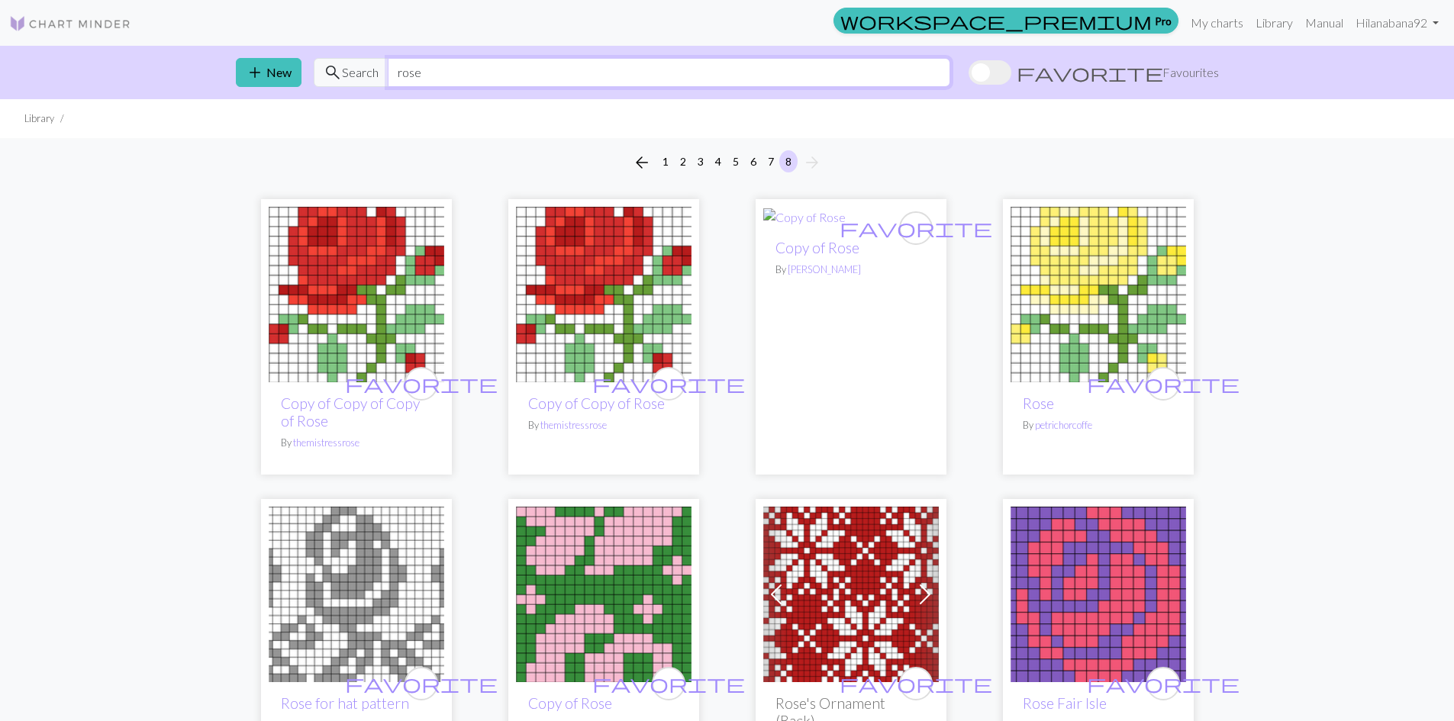
click at [417, 79] on input "rose" at bounding box center [669, 72] width 562 height 29
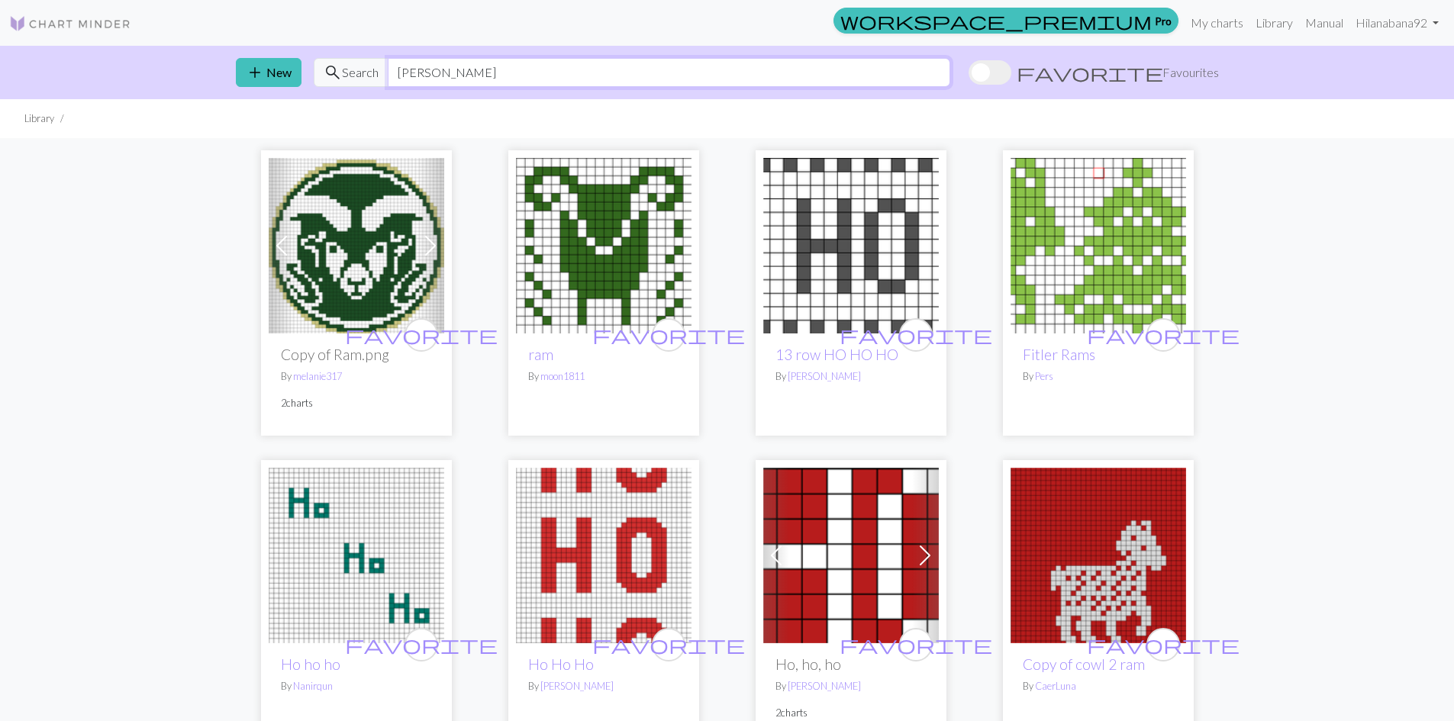
type input "[PERSON_NAME]"
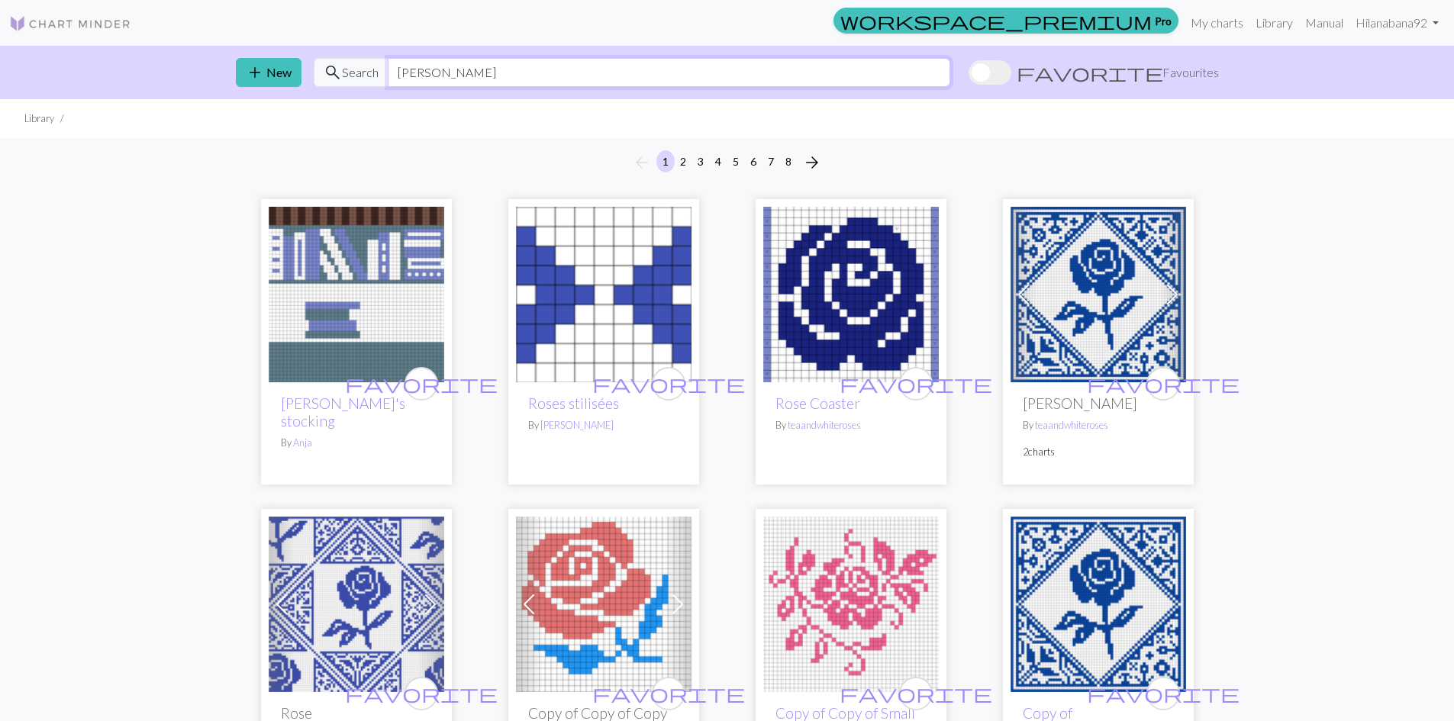
drag, startPoint x: 456, startPoint y: 77, endPoint x: 391, endPoint y: 76, distance: 64.1
click at [391, 76] on input "[PERSON_NAME]" at bounding box center [669, 72] width 562 height 29
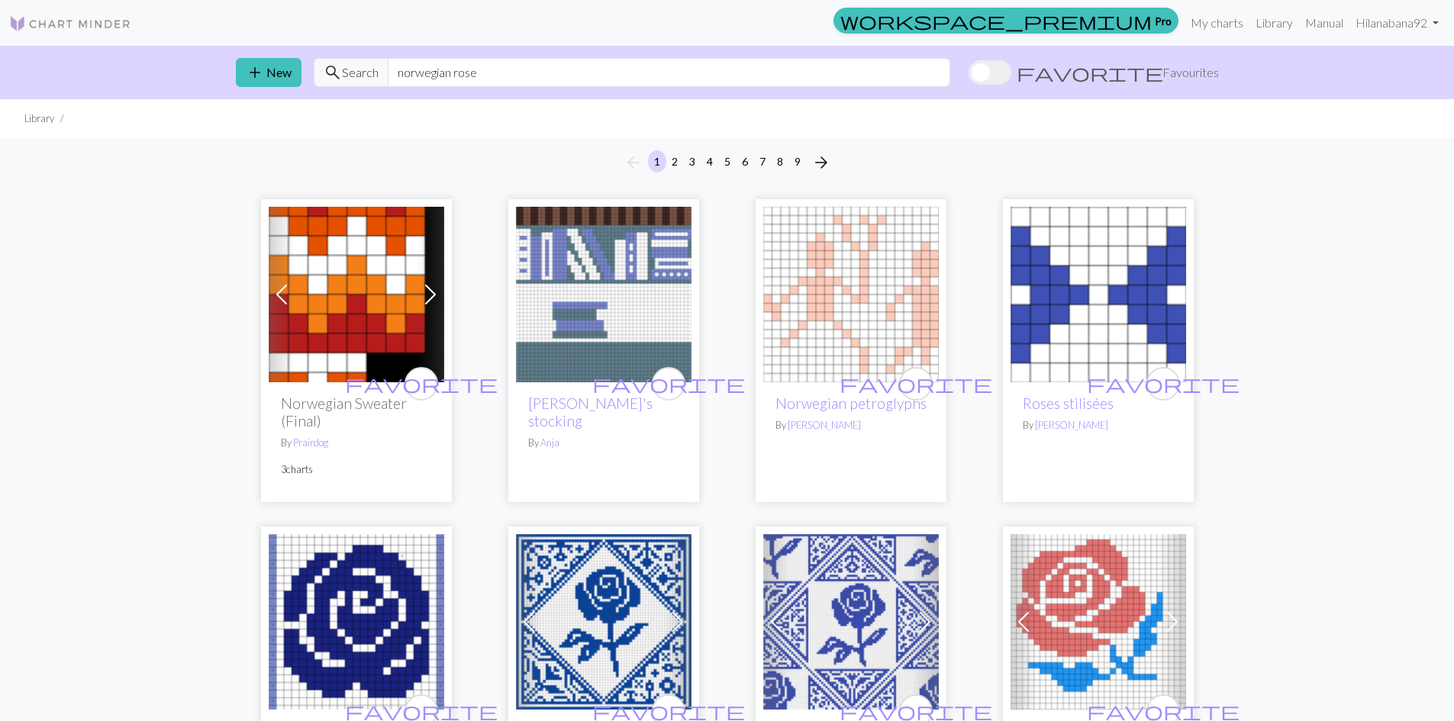
click at [433, 291] on span at bounding box center [430, 294] width 24 height 24
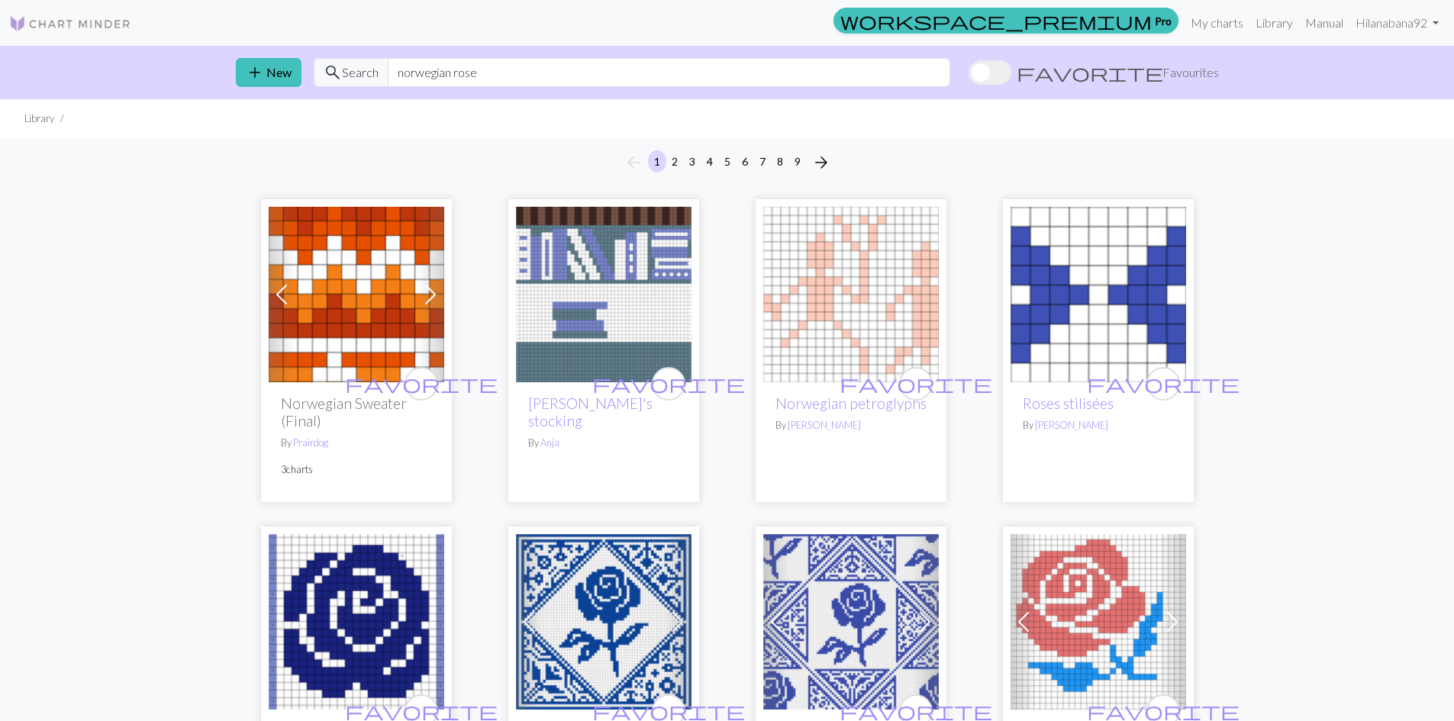
click at [433, 291] on span at bounding box center [430, 294] width 24 height 24
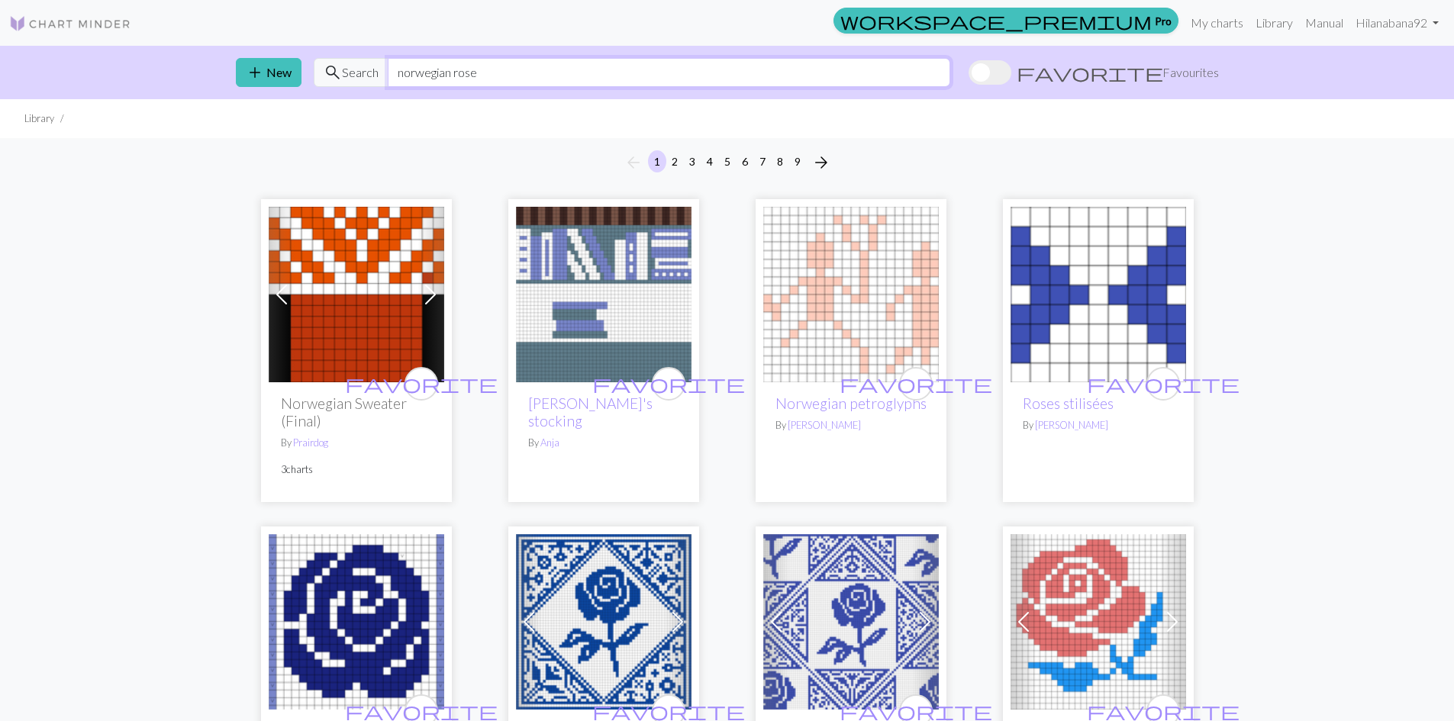
click at [488, 67] on input "norwegian rose" at bounding box center [669, 72] width 562 height 29
type input "border"
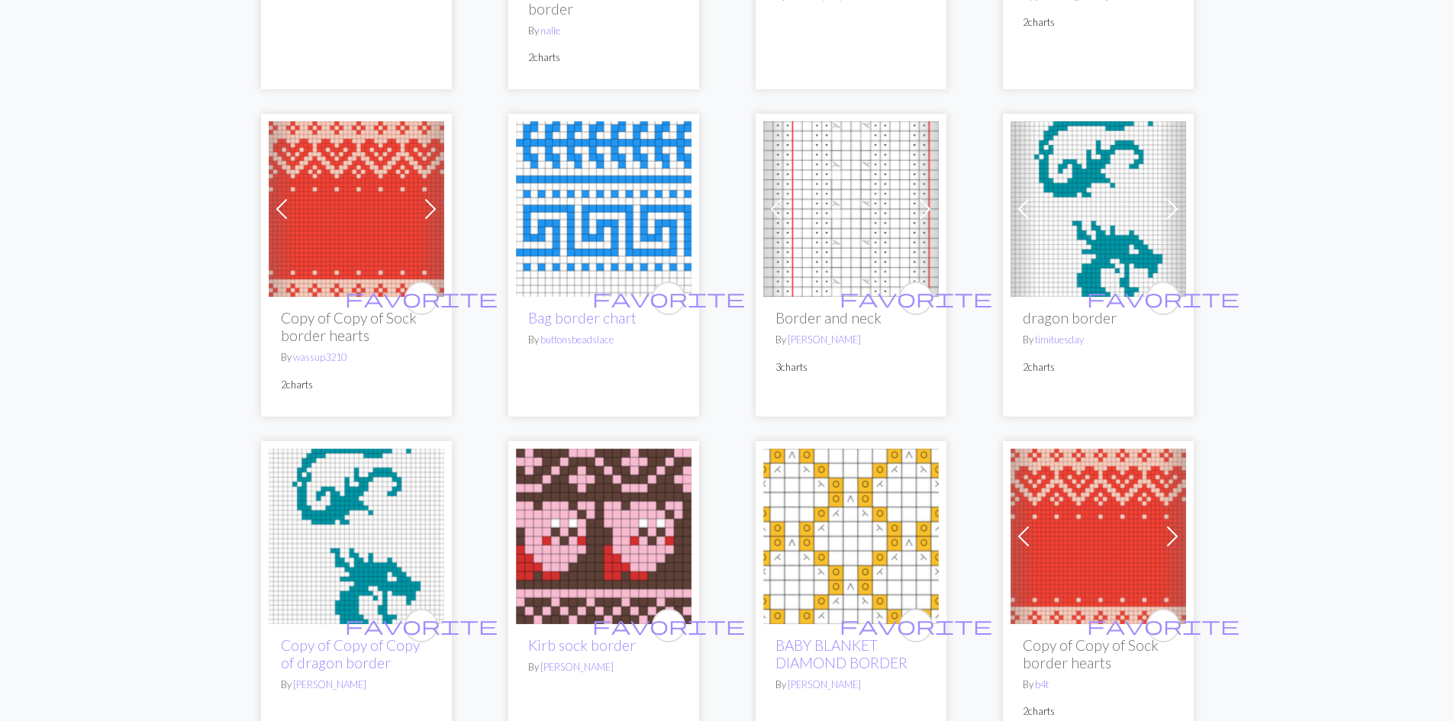
scroll to position [1755, 0]
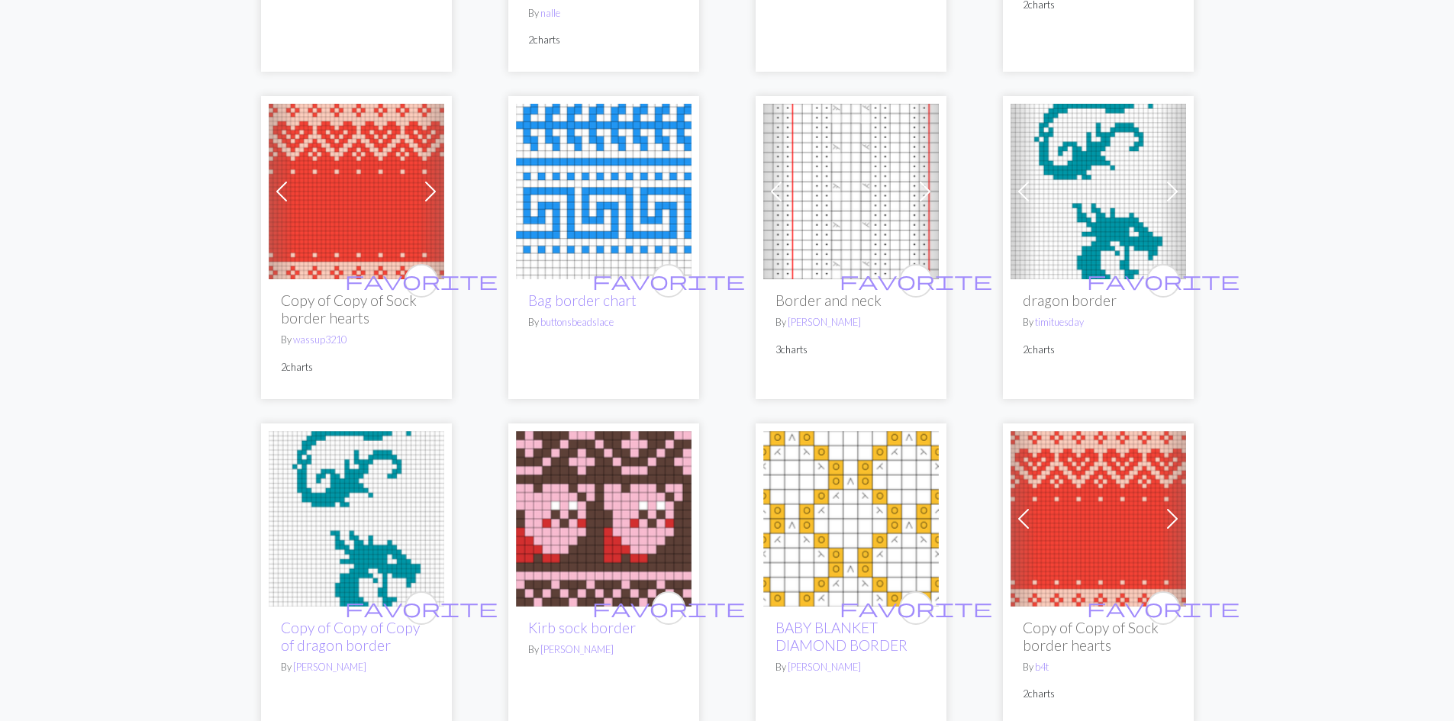
click at [430, 179] on span at bounding box center [430, 191] width 24 height 24
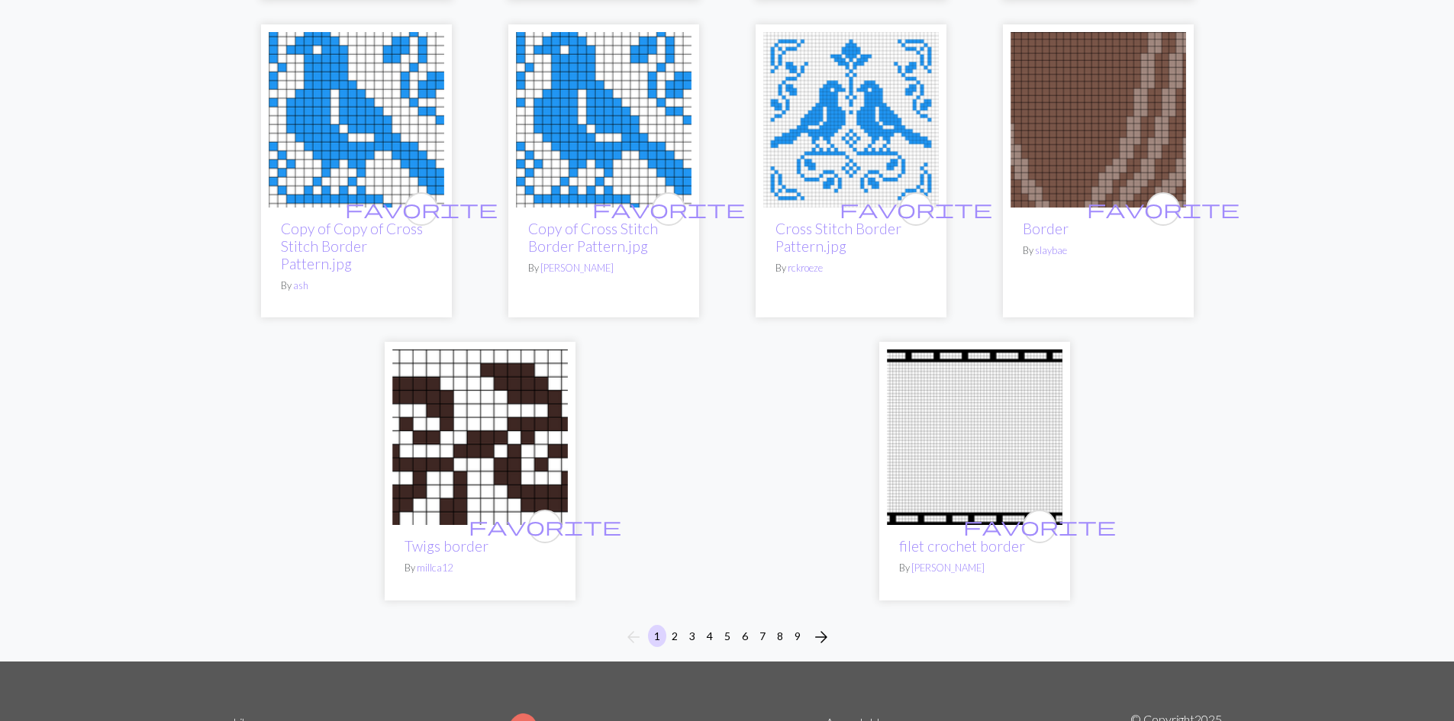
scroll to position [3815, 0]
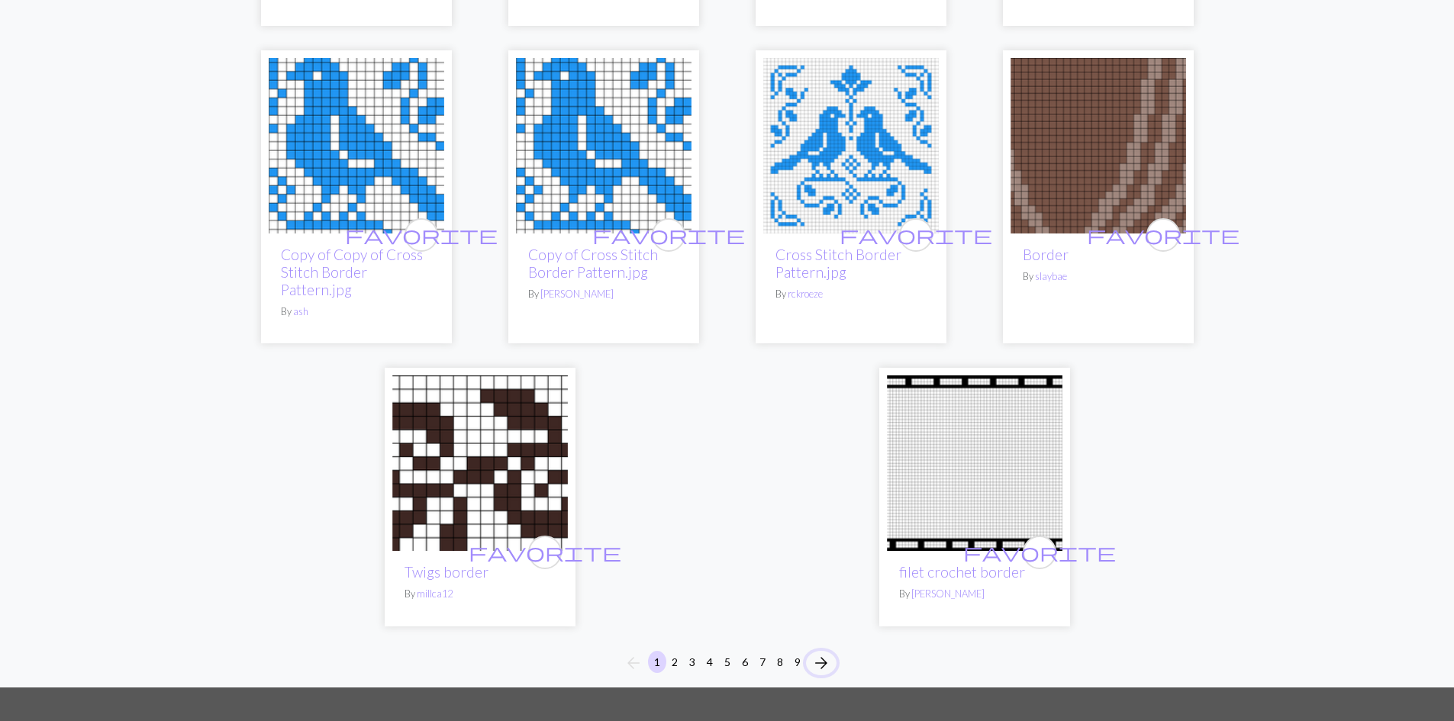
click at [824, 652] on span "arrow_forward" at bounding box center [821, 662] width 18 height 21
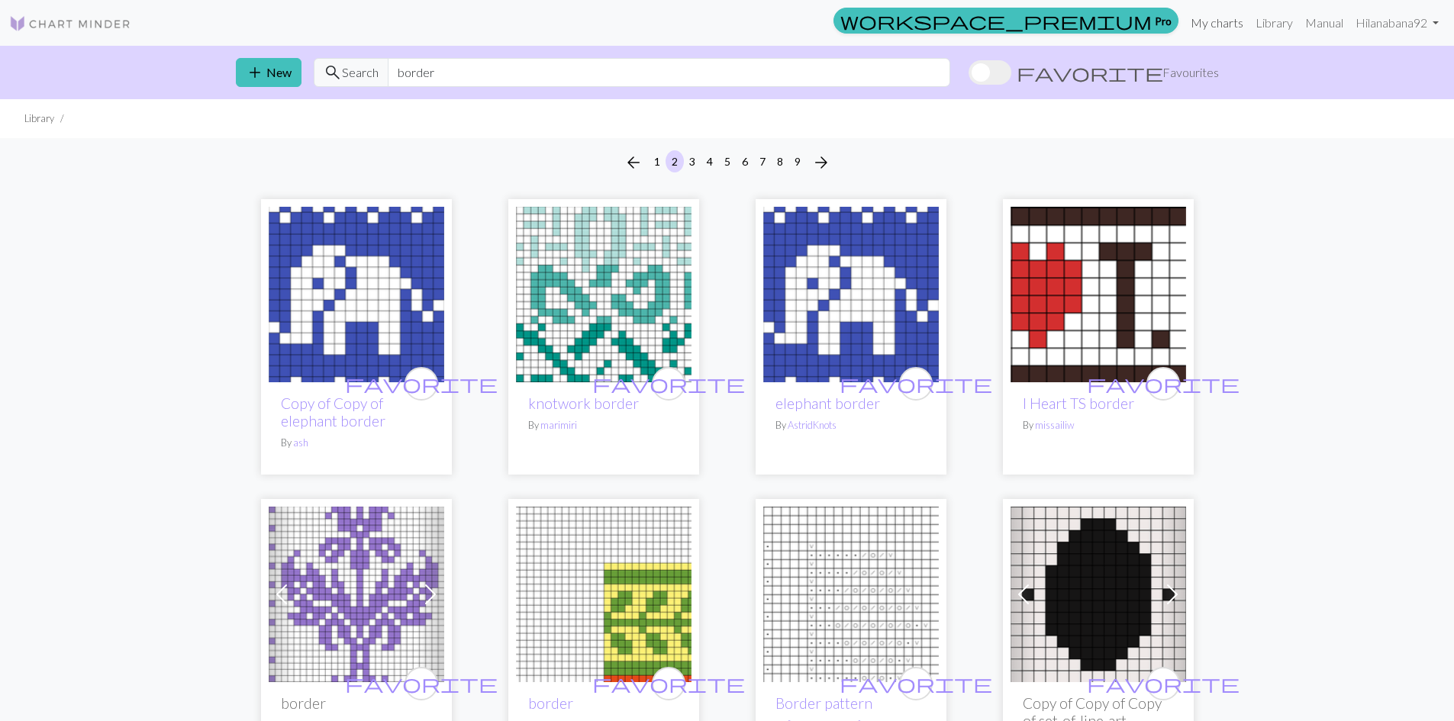
click at [1221, 22] on link "My charts" at bounding box center [1216, 23] width 65 height 31
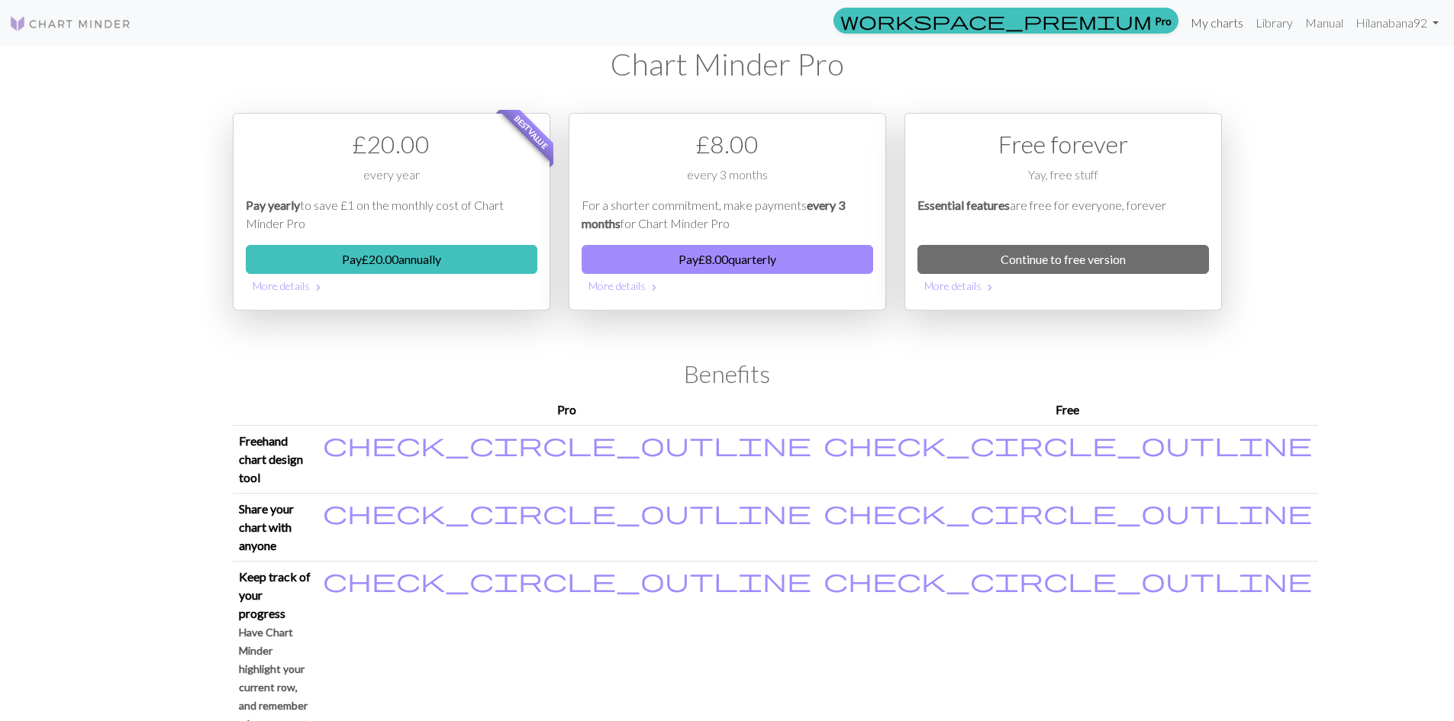
click at [1205, 34] on link "My charts" at bounding box center [1216, 23] width 65 height 31
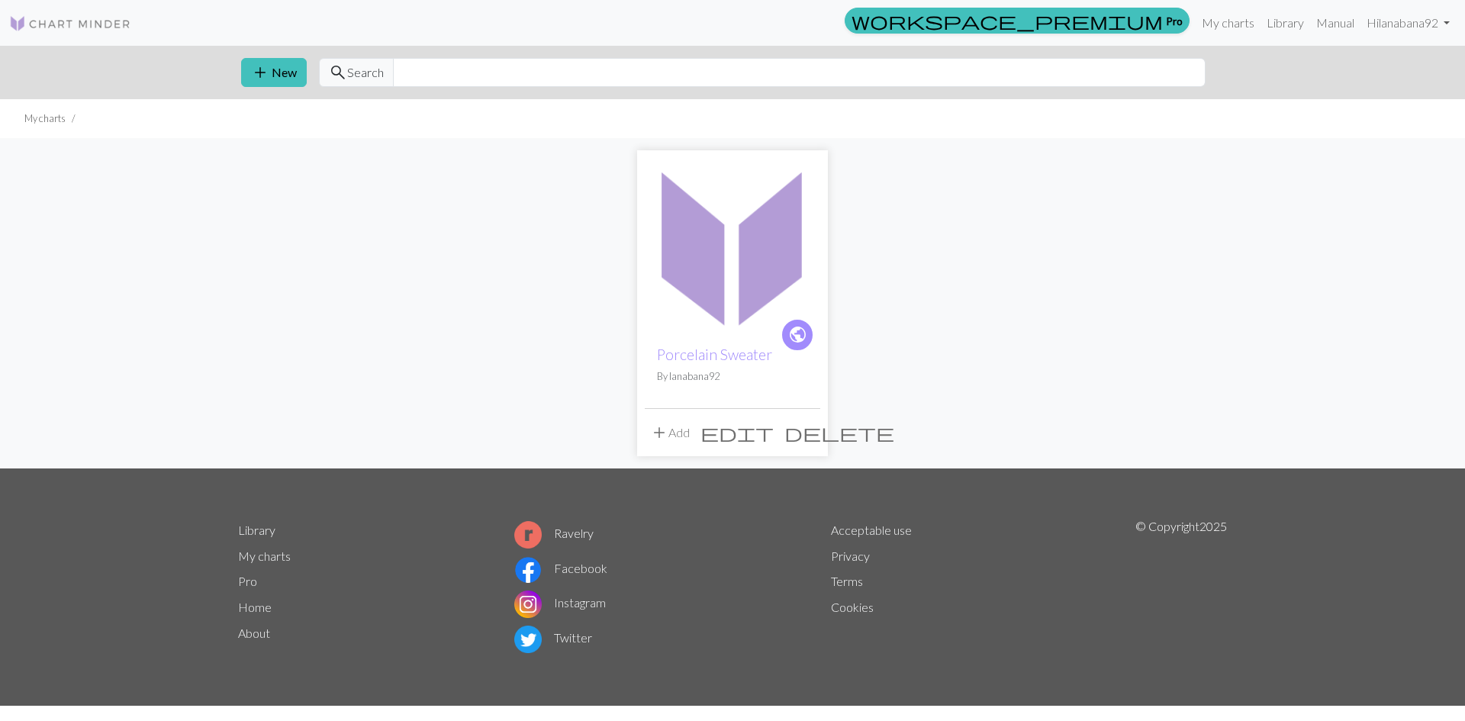
click at [774, 433] on span "edit" at bounding box center [737, 432] width 73 height 21
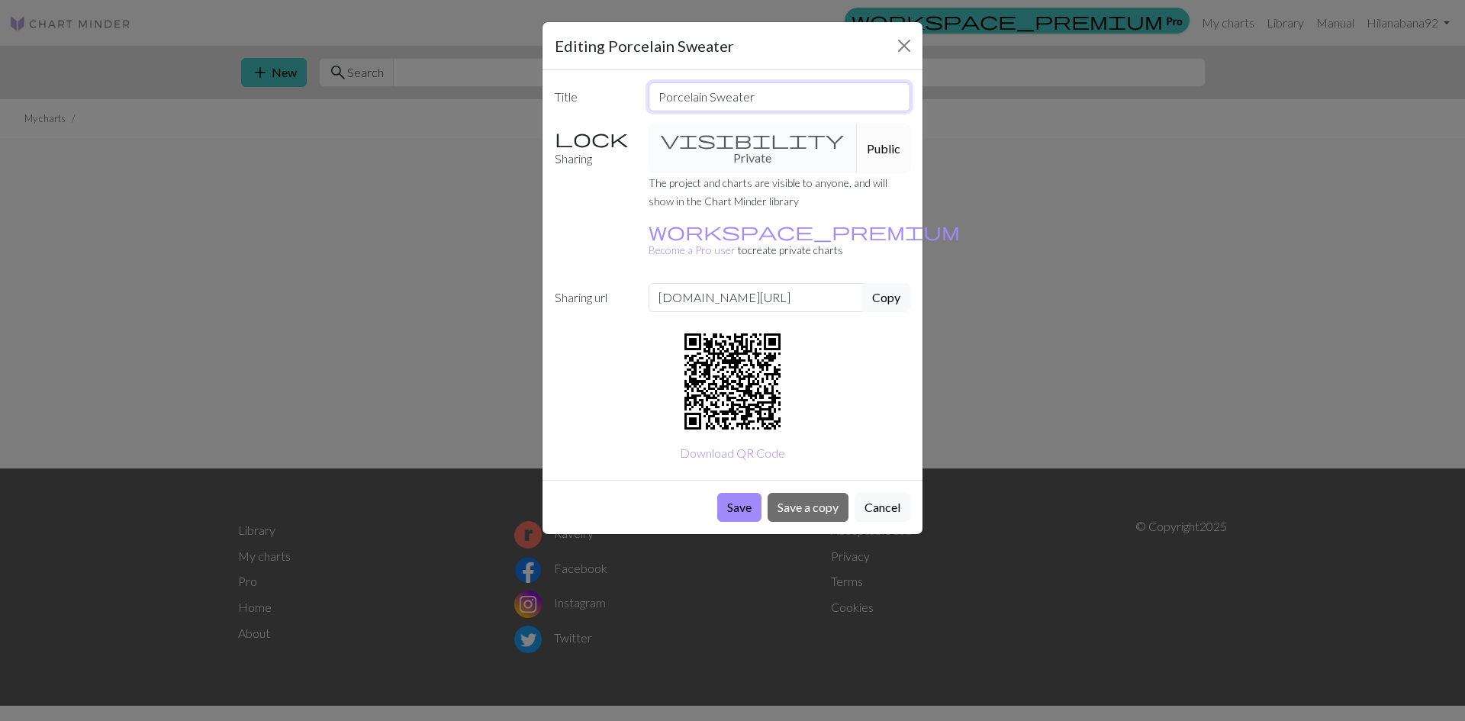
click at [707, 92] on input "Porcelain Sweater" at bounding box center [780, 96] width 263 height 29
type input "Porcelain Rose Sweater"
click at [744, 493] on button "Save" at bounding box center [739, 507] width 44 height 29
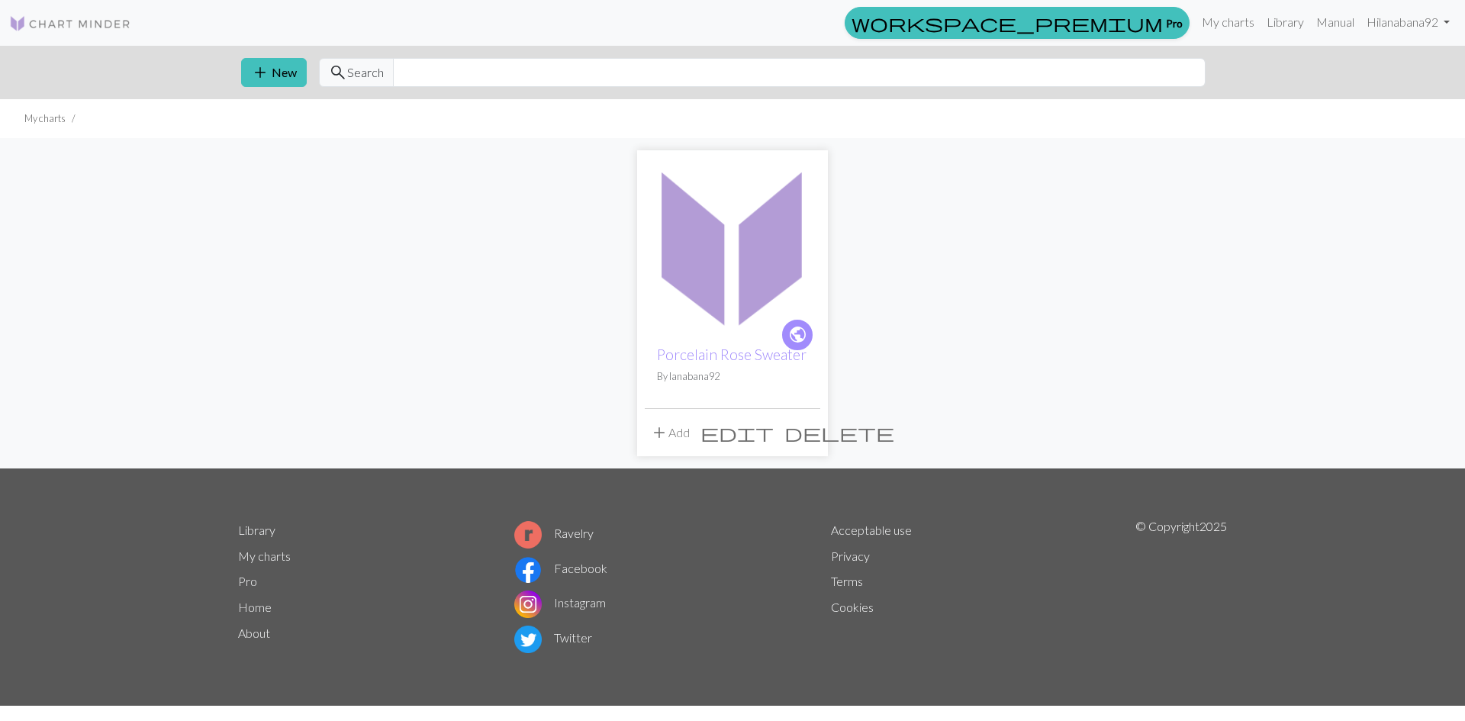
click at [746, 290] on img at bounding box center [733, 246] width 176 height 176
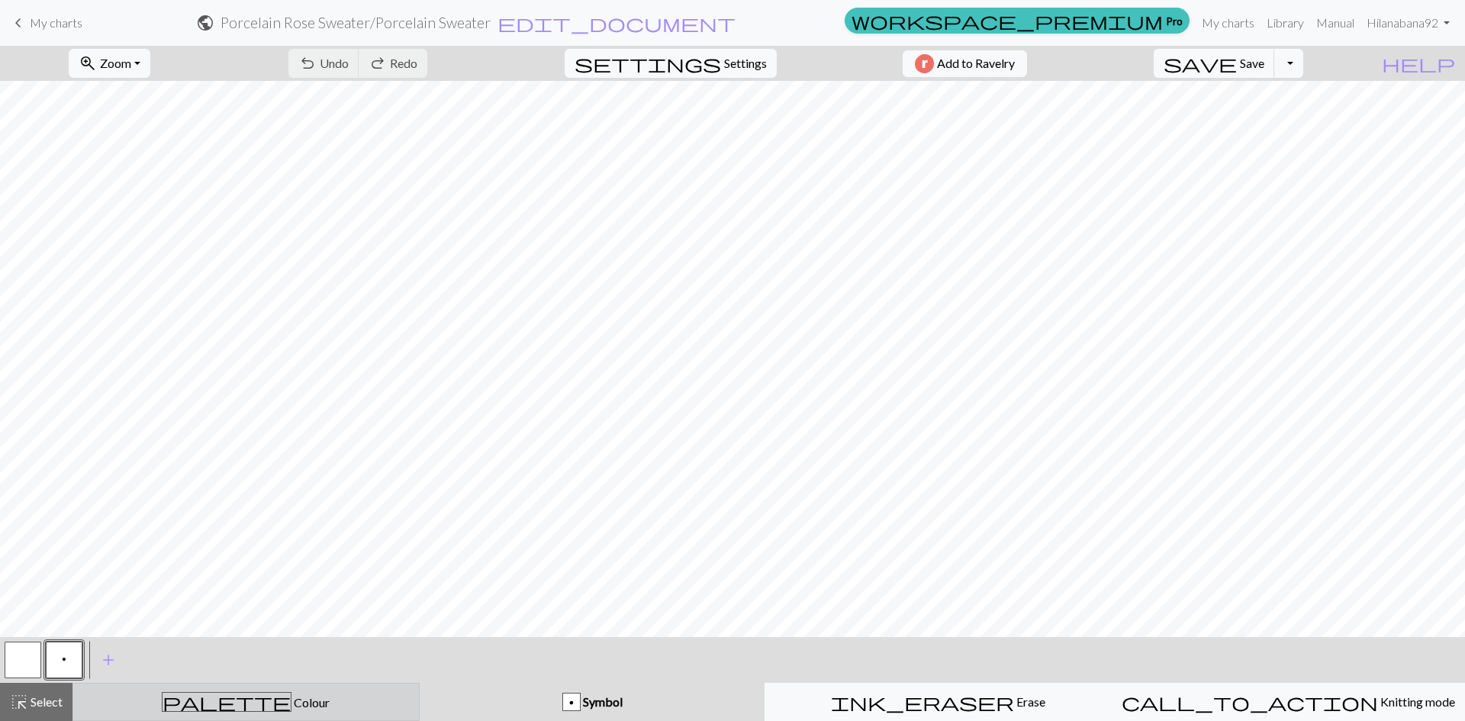
click at [176, 688] on button "palette Colour Colour" at bounding box center [245, 702] width 347 height 38
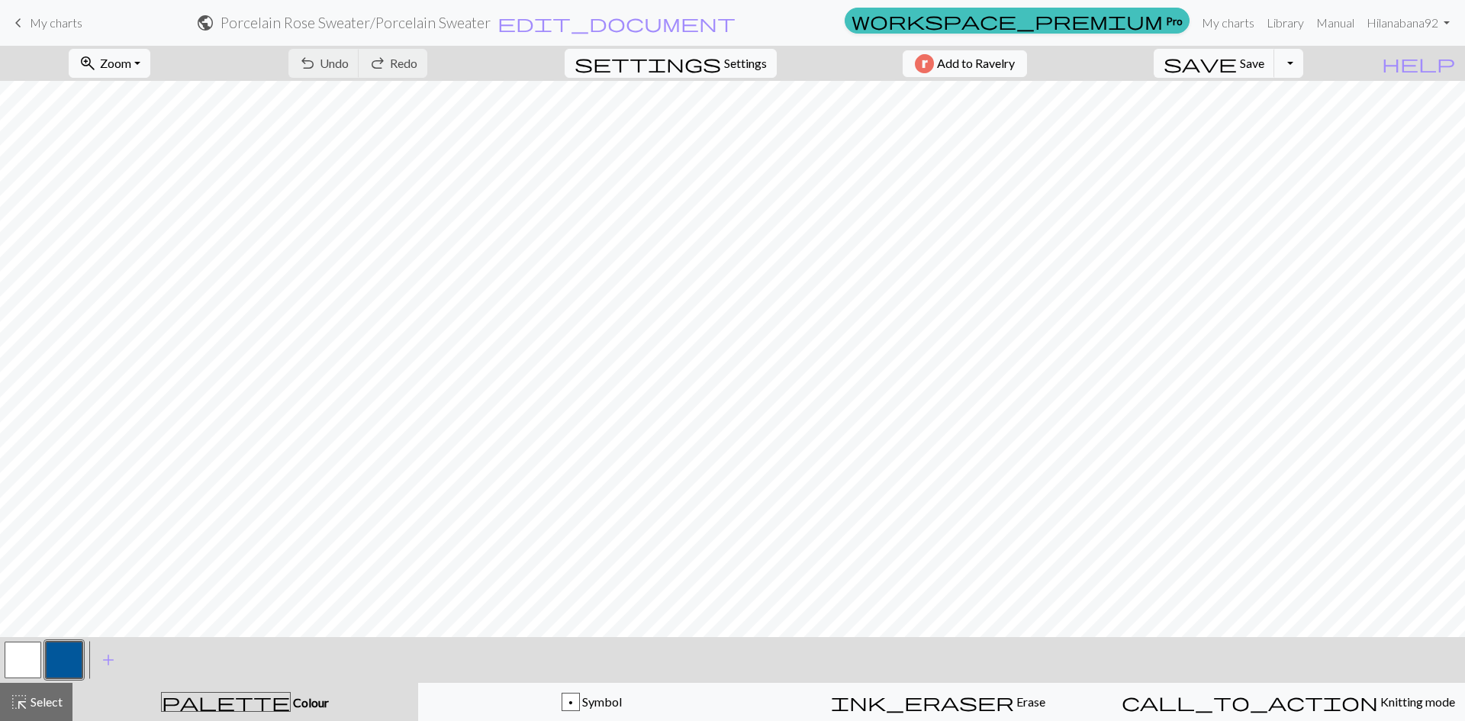
click at [67, 659] on button "button" at bounding box center [64, 660] width 37 height 37
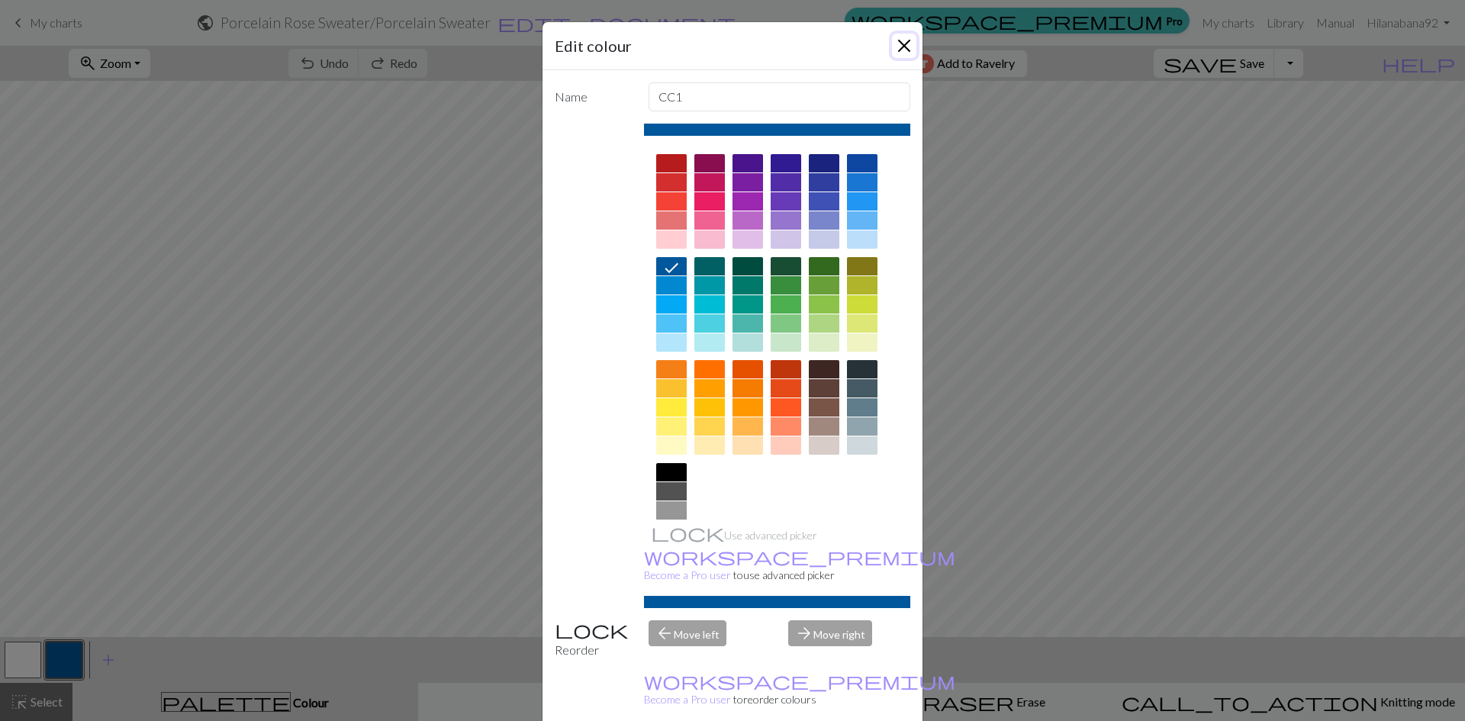
click at [893, 41] on button "Close" at bounding box center [904, 46] width 24 height 24
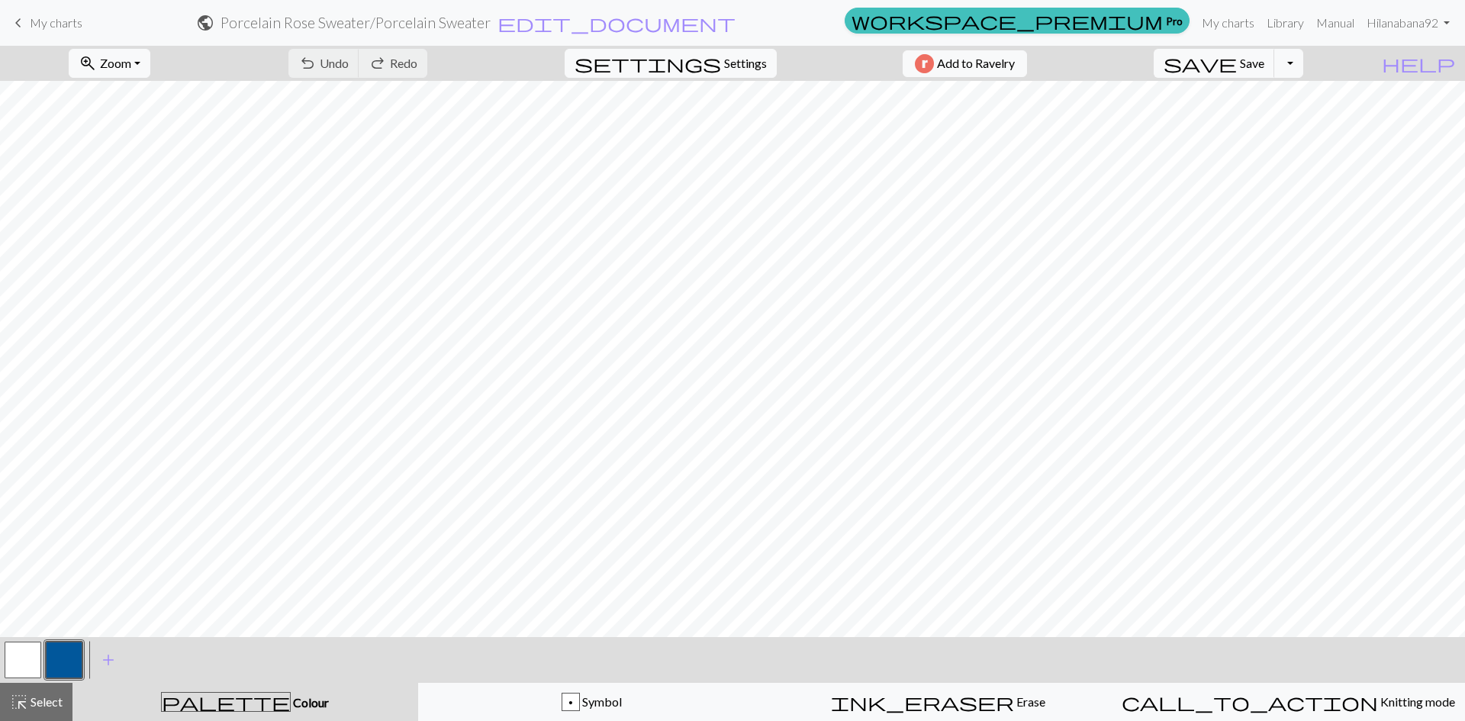
click at [66, 653] on button "button" at bounding box center [64, 660] width 37 height 37
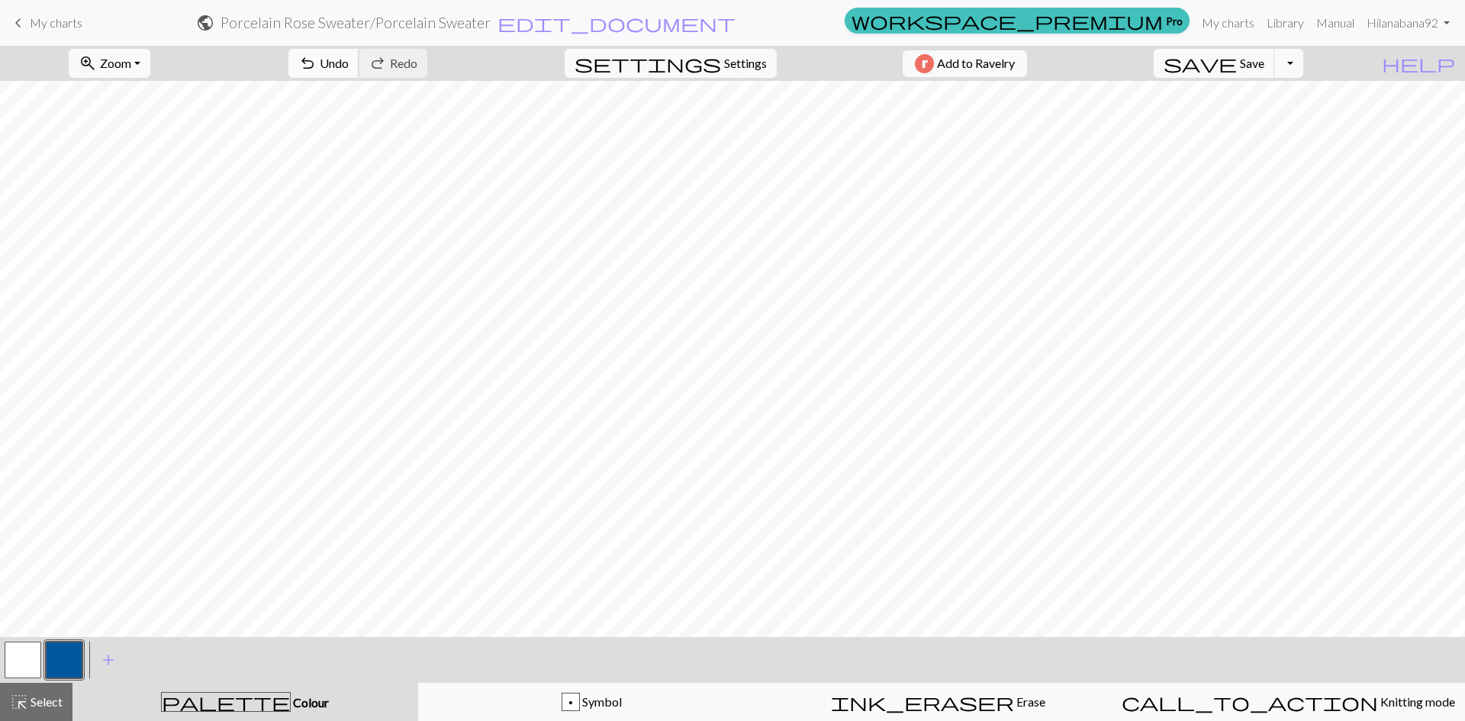
click at [349, 67] on span "Undo" at bounding box center [334, 63] width 29 height 14
click at [63, 706] on span "Select" at bounding box center [45, 701] width 34 height 14
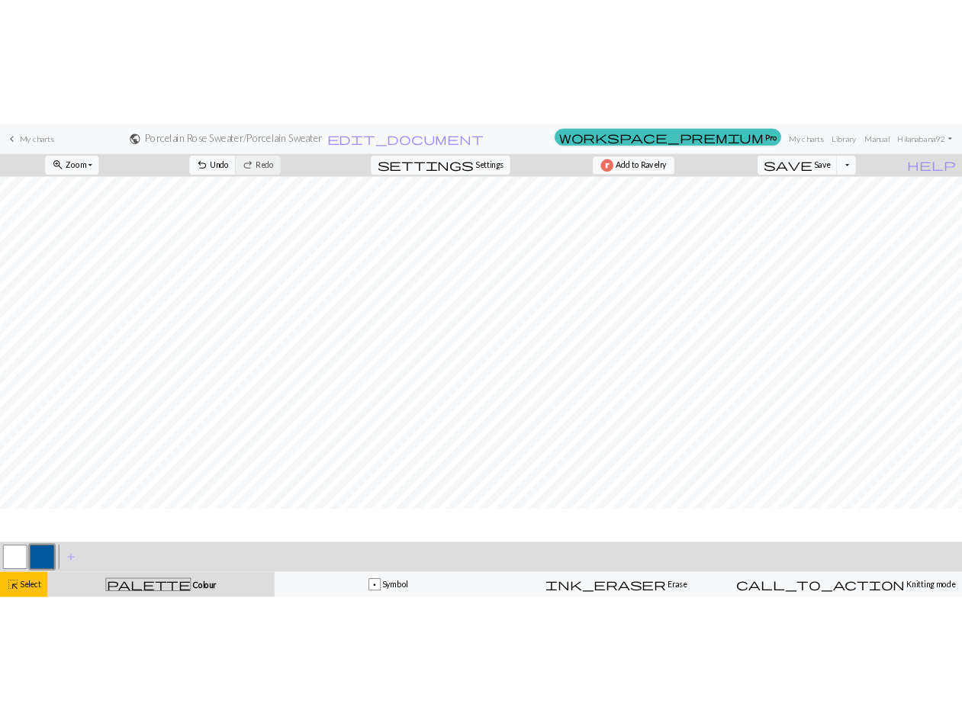
scroll to position [0, 0]
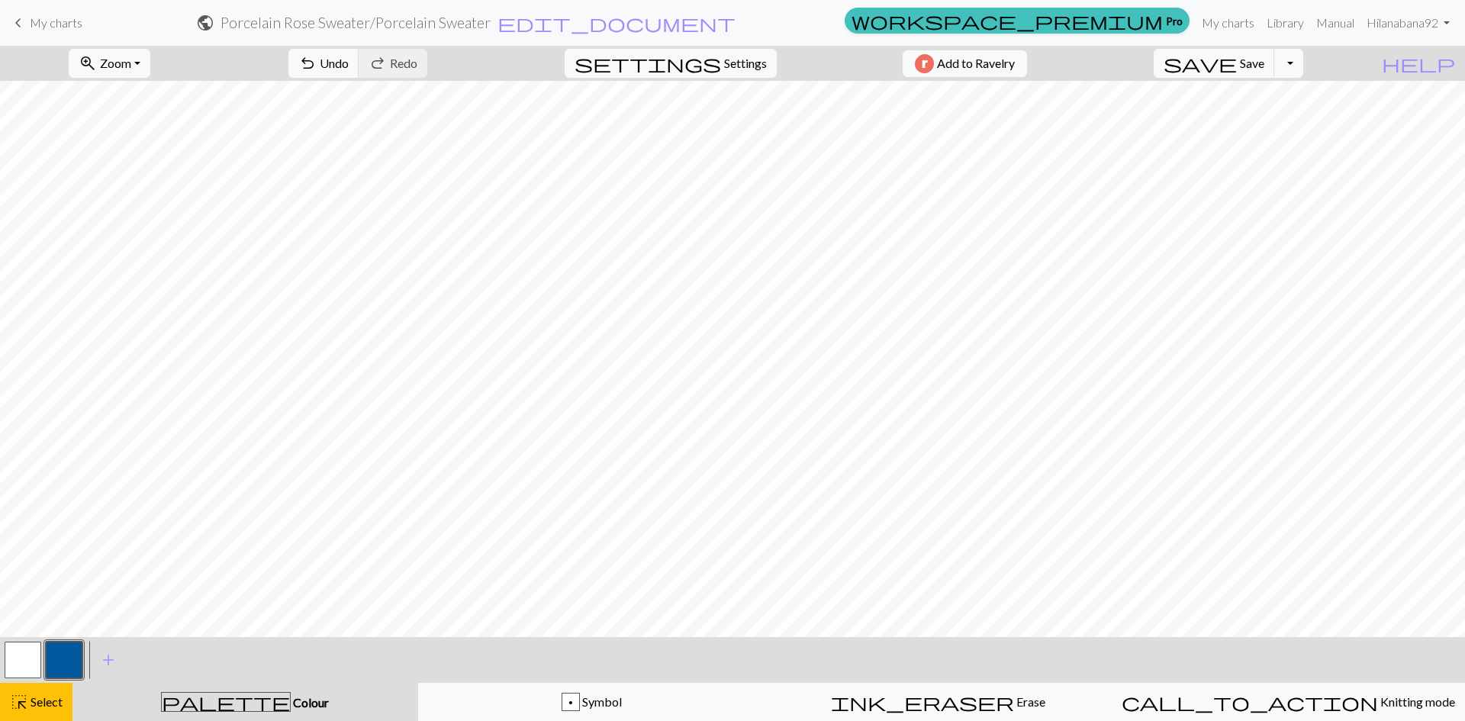
click at [77, 654] on button "button" at bounding box center [64, 660] width 37 height 37
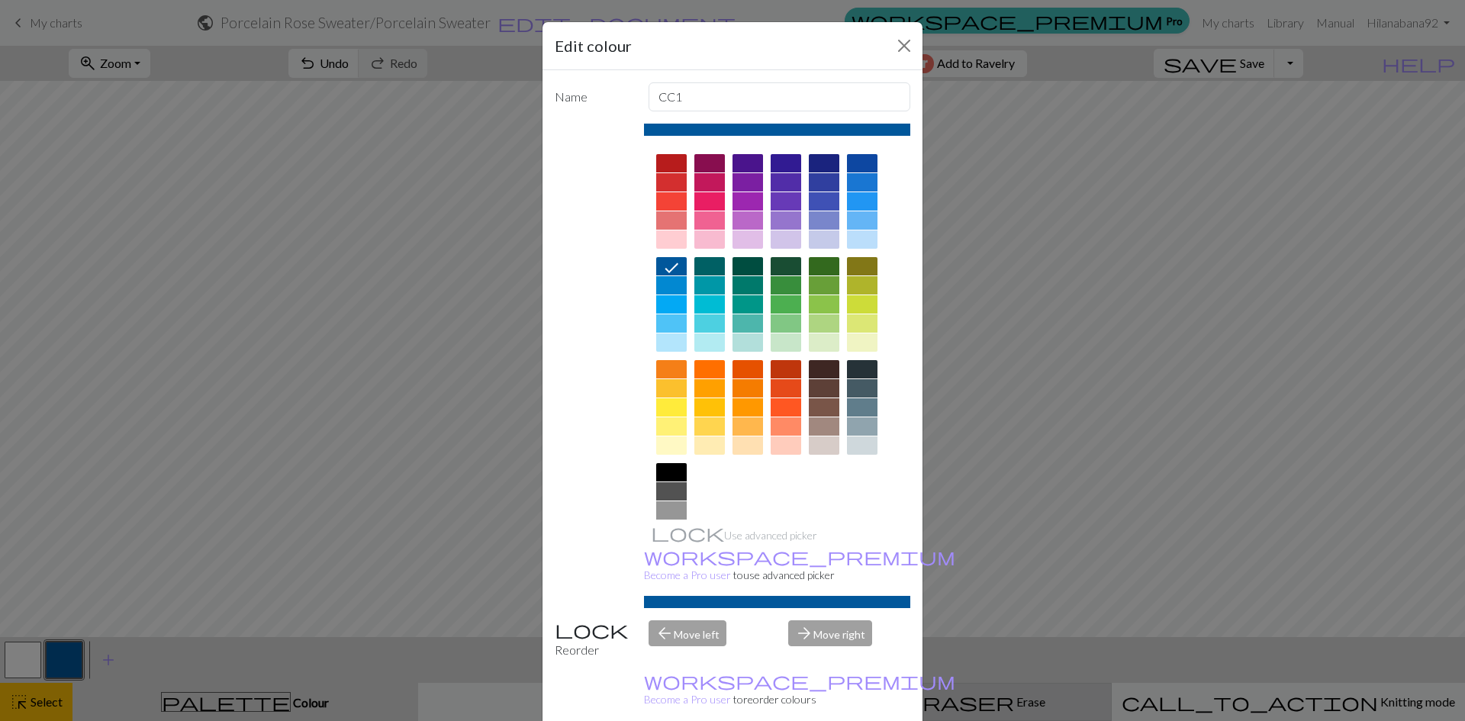
drag, startPoint x: 833, startPoint y: 707, endPoint x: 822, endPoint y: 707, distance: 10.7
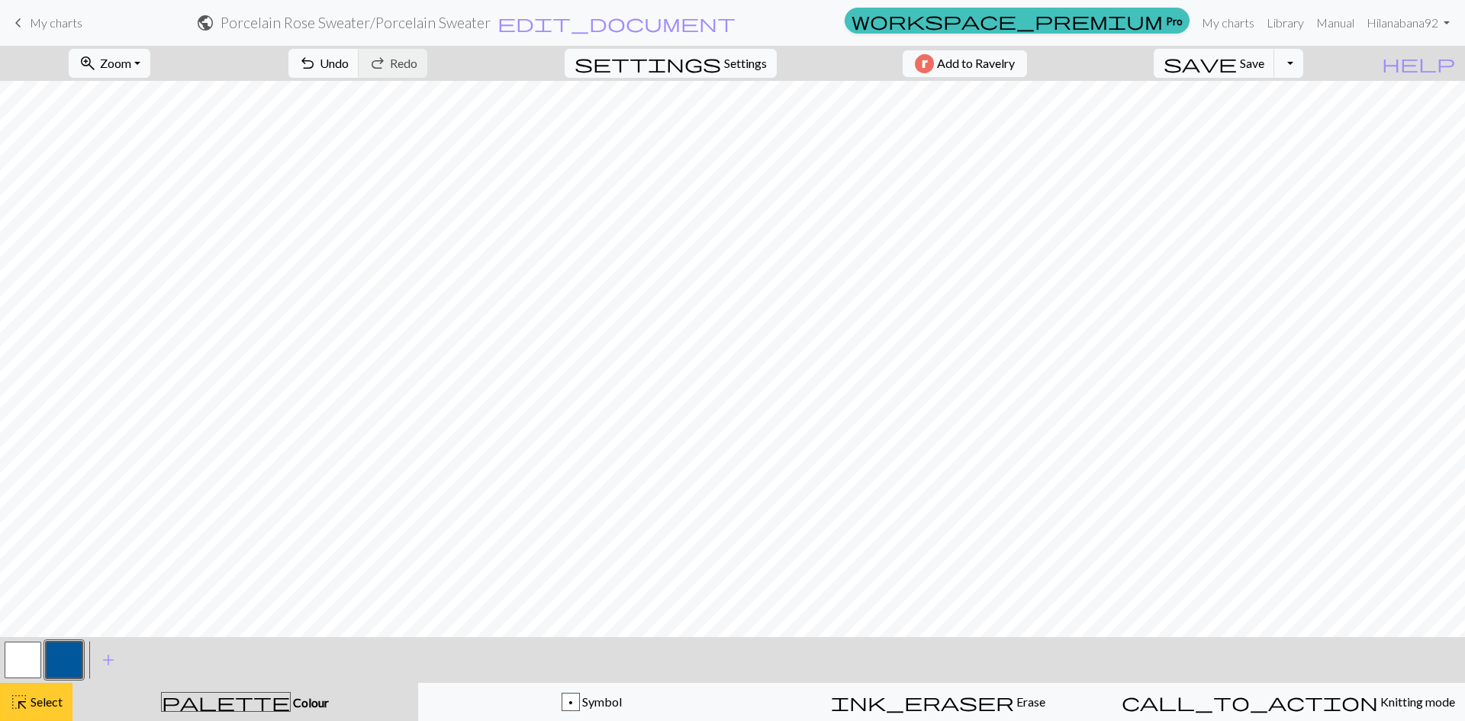
click at [36, 701] on span "Select" at bounding box center [45, 701] width 34 height 14
click at [46, 701] on span "Select" at bounding box center [45, 701] width 34 height 14
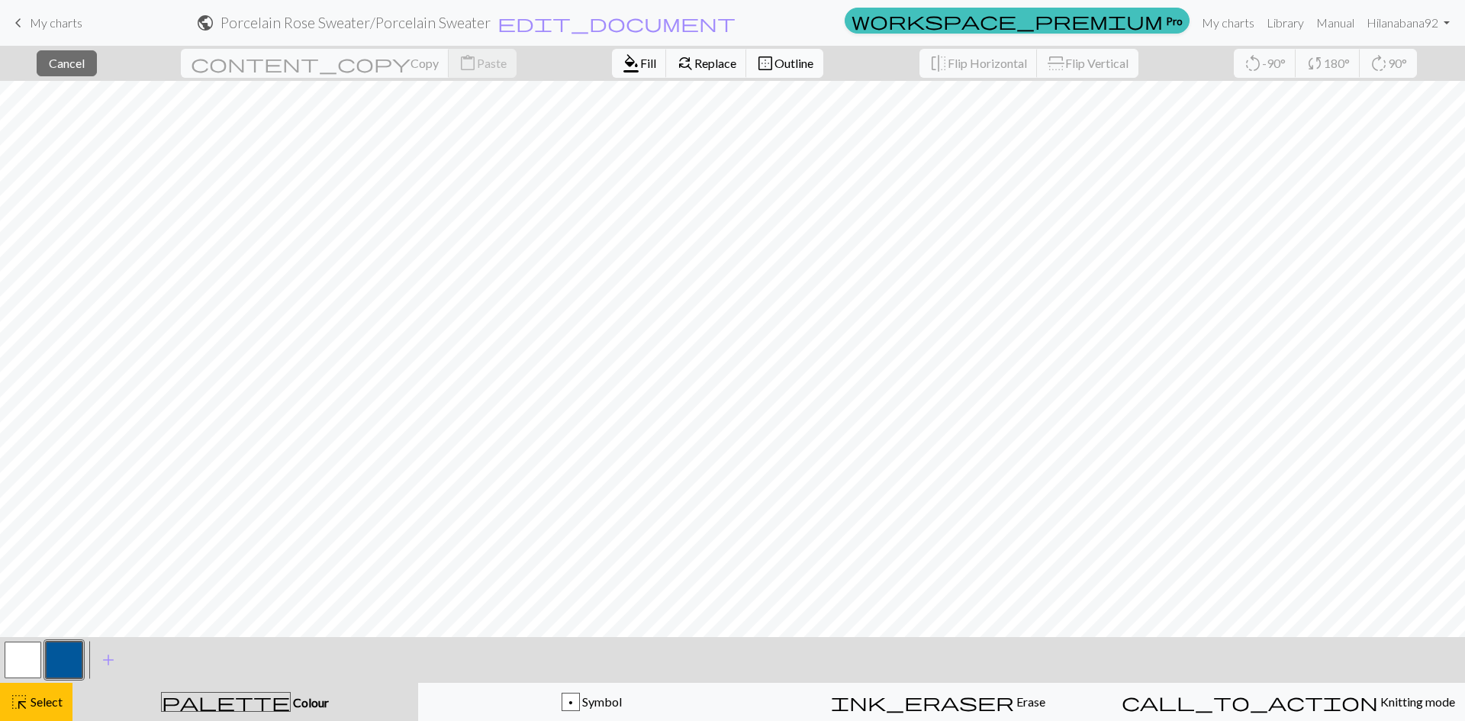
click at [775, 58] on span "Outline" at bounding box center [794, 63] width 39 height 14
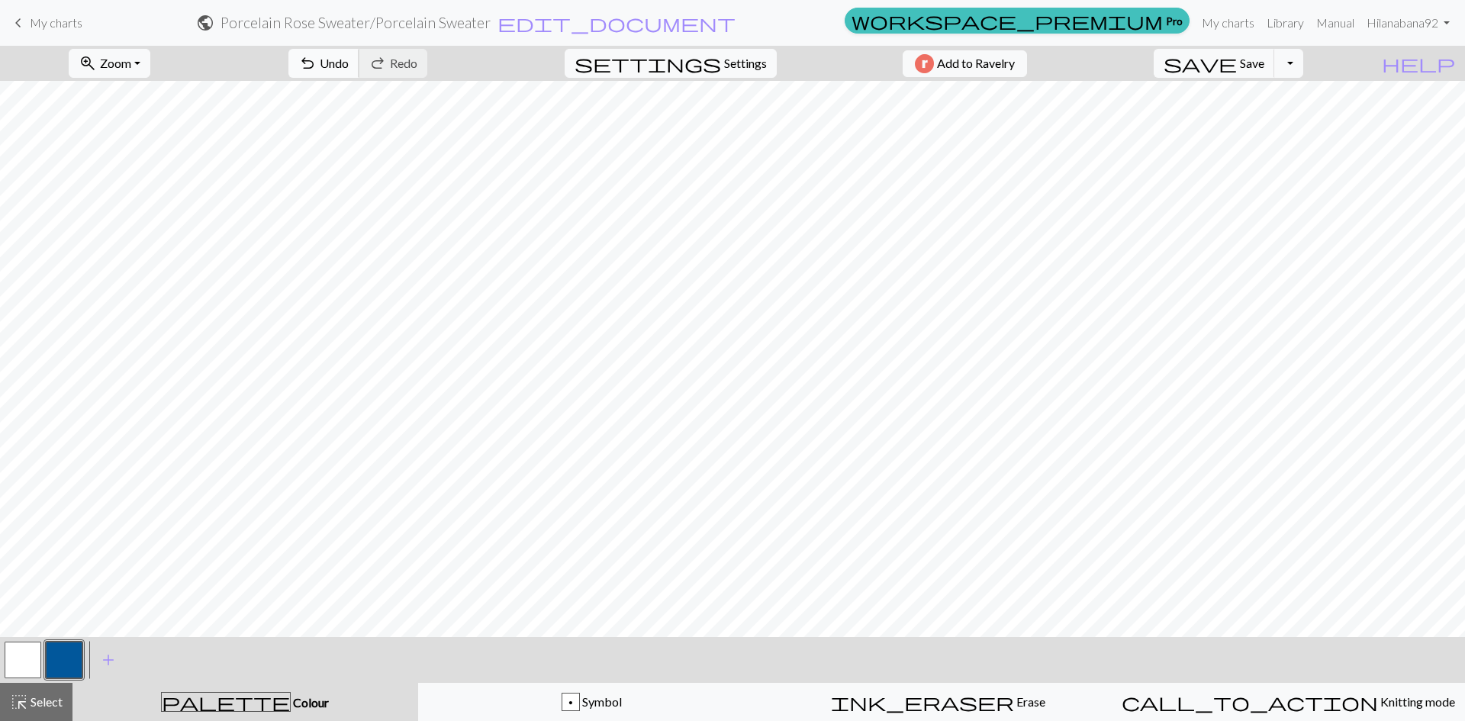
click at [359, 57] on button "undo Undo Undo" at bounding box center [323, 63] width 71 height 29
click at [26, 667] on button "button" at bounding box center [23, 660] width 37 height 37
click at [22, 673] on button "button" at bounding box center [23, 660] width 37 height 37
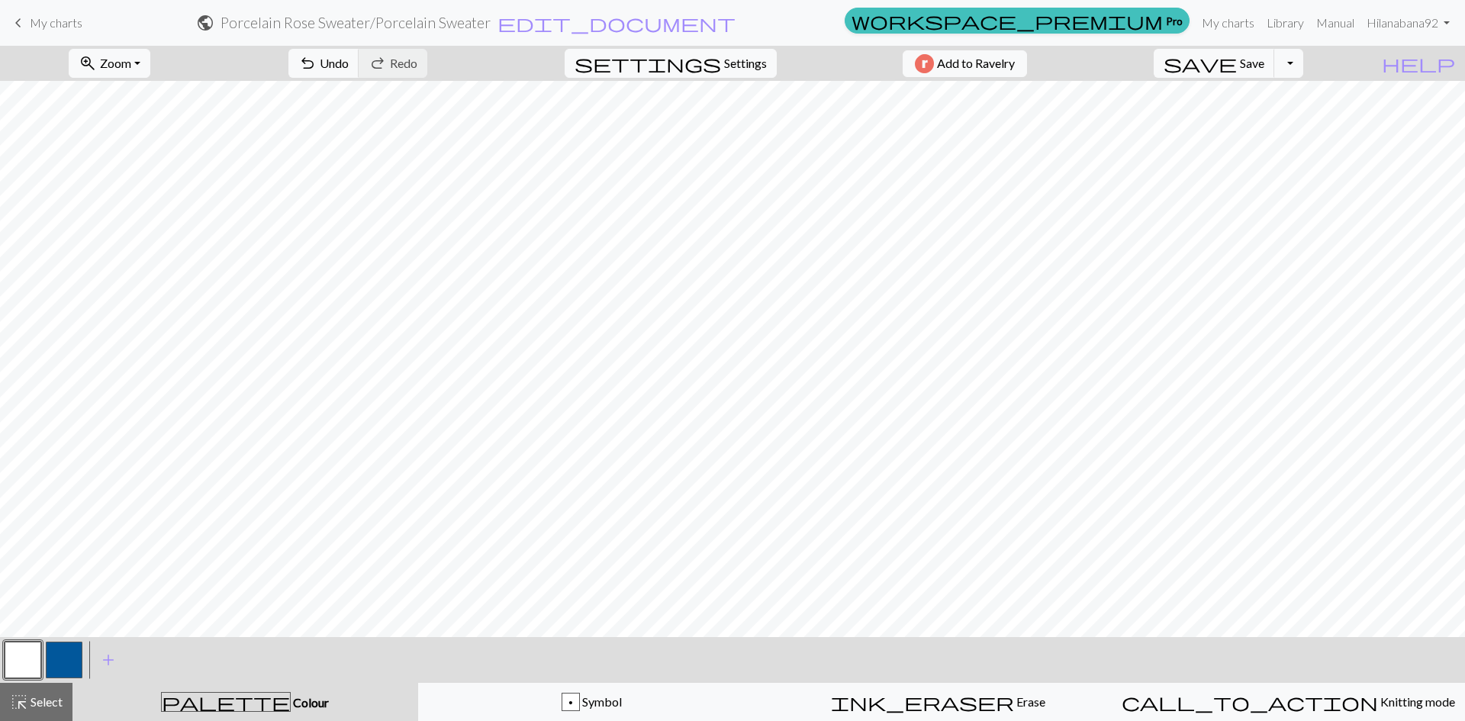
click at [79, 663] on button "button" at bounding box center [64, 660] width 37 height 37
click at [14, 666] on button "button" at bounding box center [23, 660] width 37 height 37
click at [63, 659] on button "button" at bounding box center [64, 660] width 37 height 37
click at [54, 659] on button "button" at bounding box center [64, 660] width 37 height 37
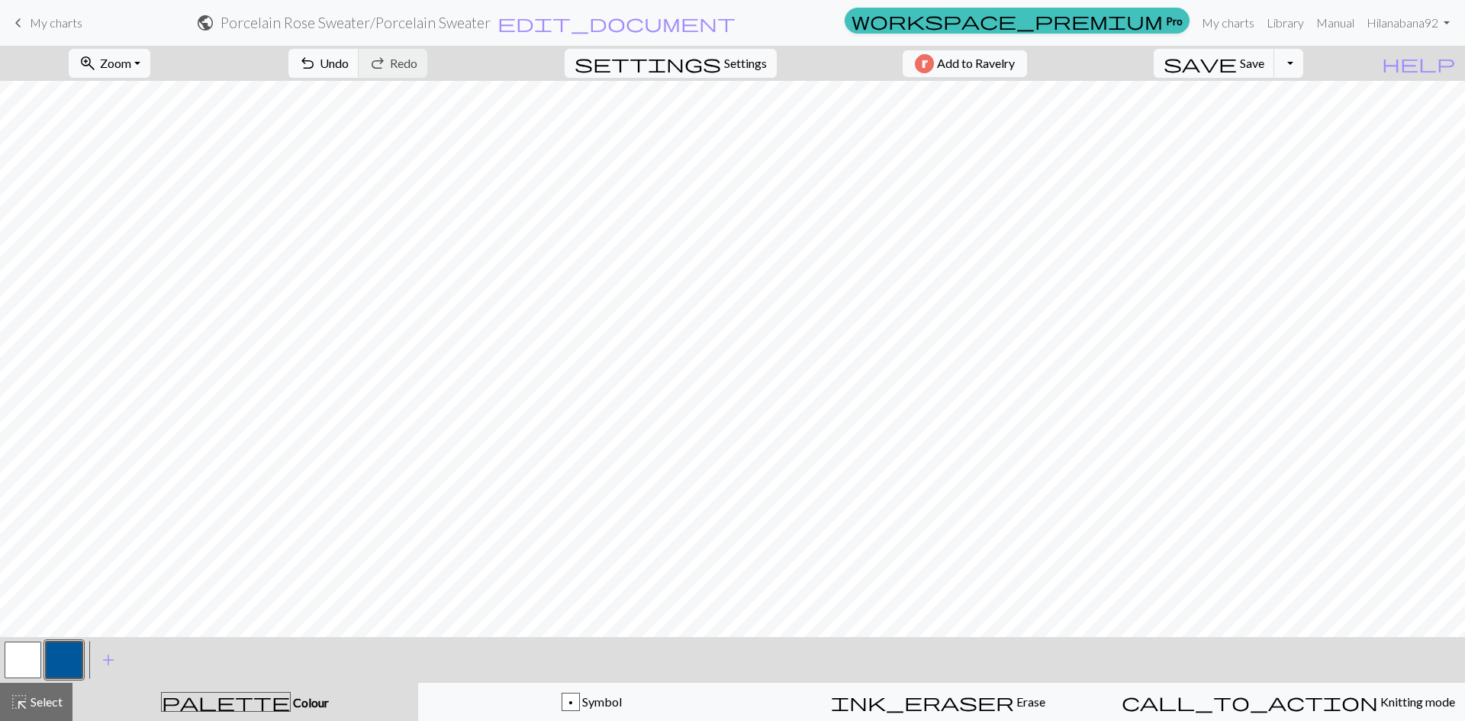
click at [23, 667] on button "button" at bounding box center [23, 660] width 37 height 37
click at [65, 655] on button "button" at bounding box center [64, 660] width 37 height 37
click at [22, 664] on button "button" at bounding box center [23, 660] width 37 height 37
click at [359, 66] on button "undo Undo Undo" at bounding box center [323, 63] width 71 height 29
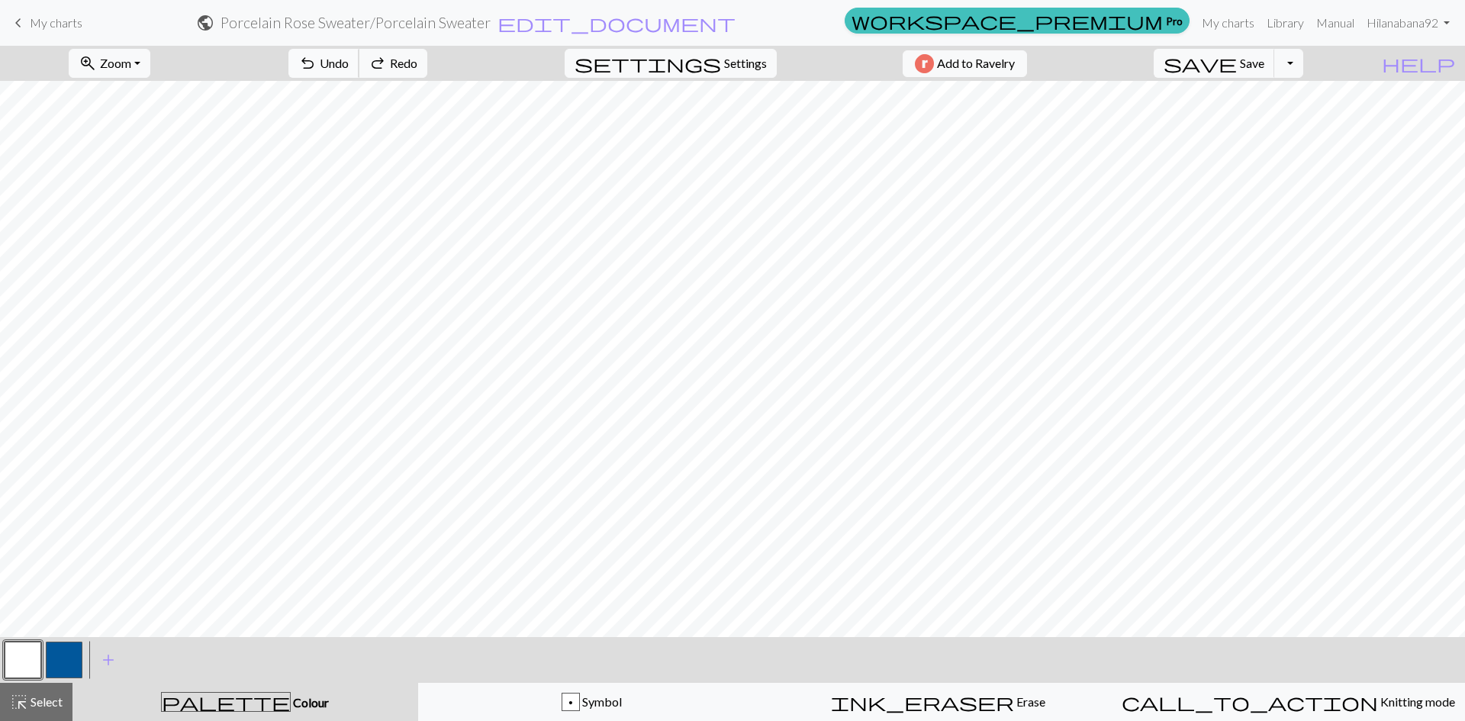
click at [359, 66] on button "undo Undo Undo" at bounding box center [323, 63] width 71 height 29
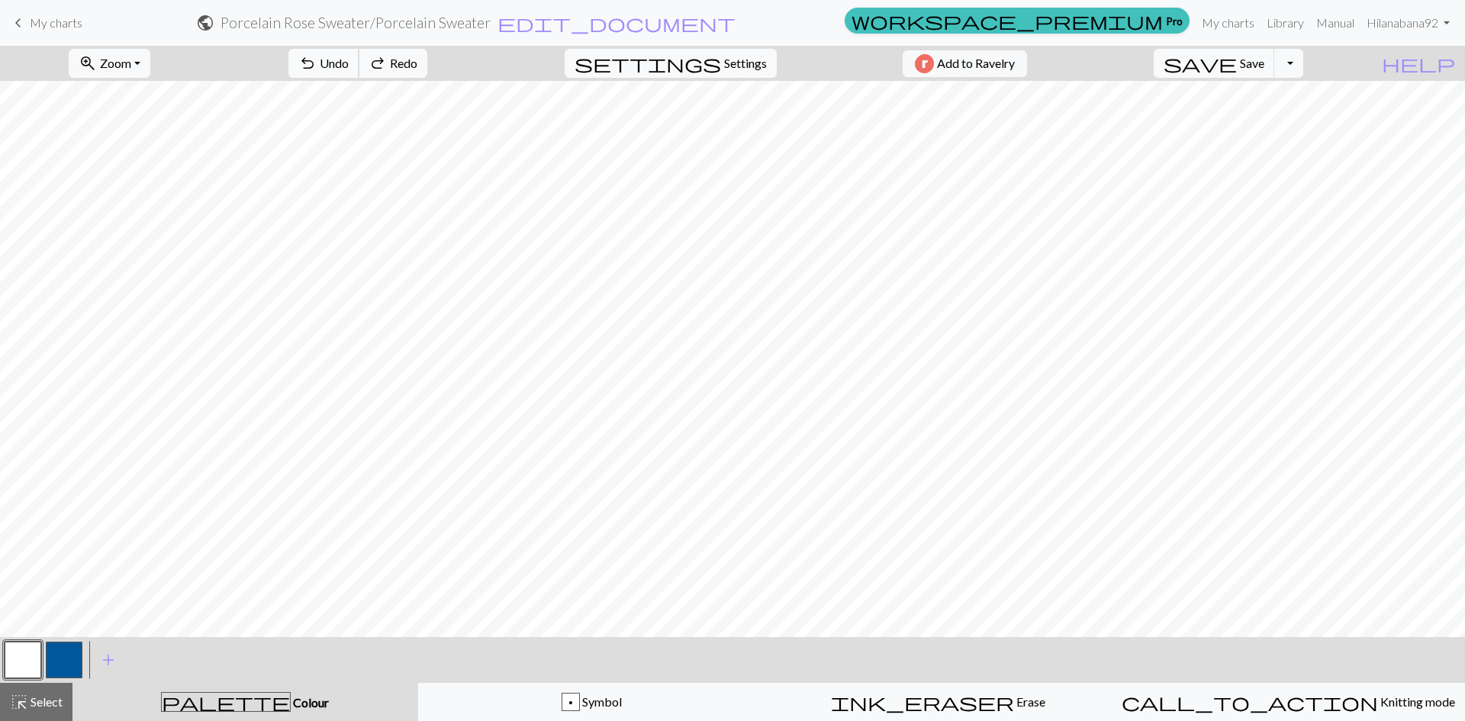
click at [359, 66] on button "undo Undo Undo" at bounding box center [323, 63] width 71 height 29
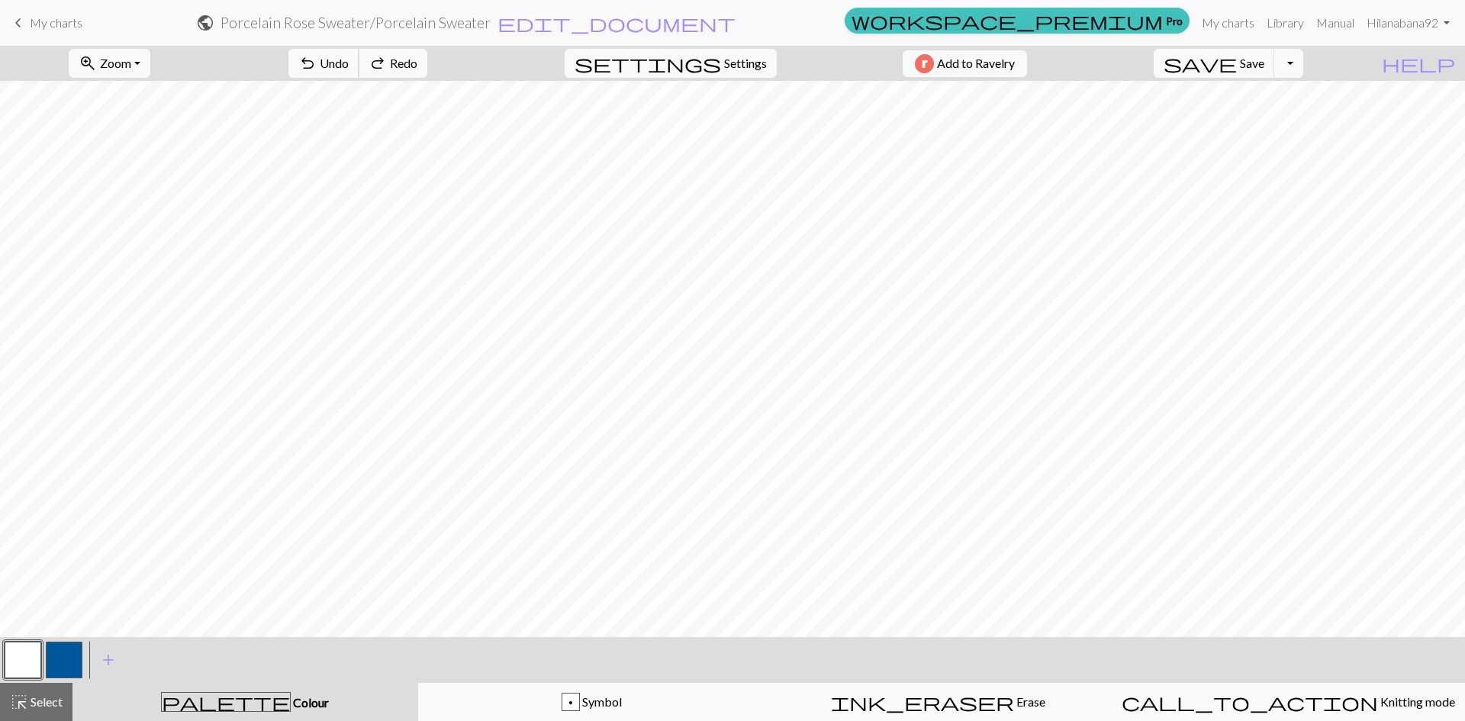
click at [359, 66] on button "undo Undo Undo" at bounding box center [323, 63] width 71 height 29
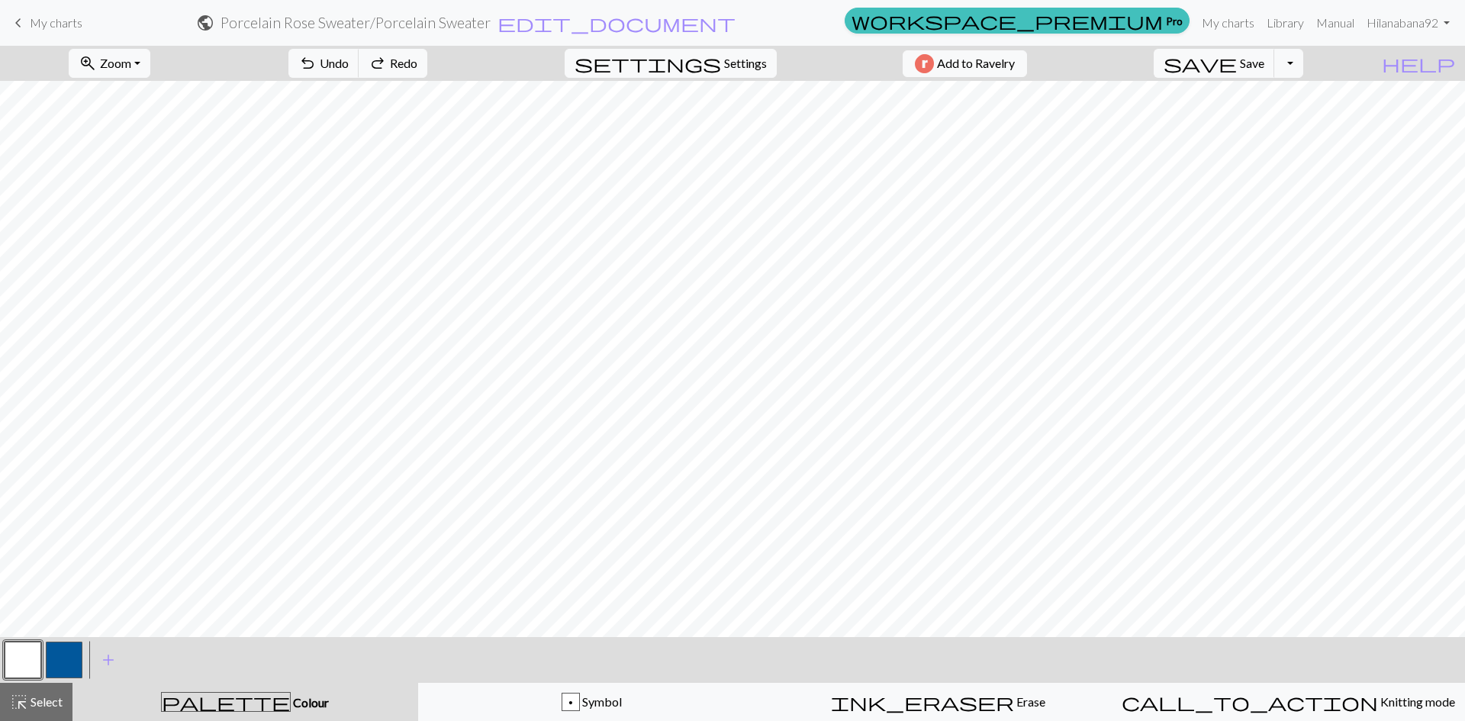
click at [61, 661] on button "button" at bounding box center [64, 660] width 37 height 37
click at [37, 656] on button "button" at bounding box center [23, 660] width 37 height 37
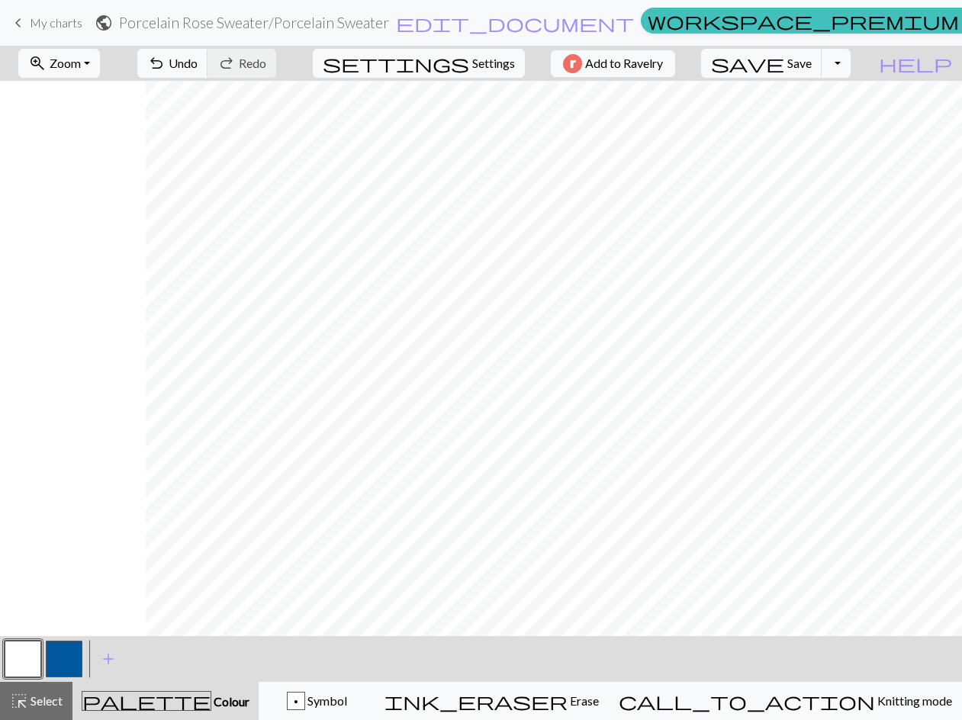
scroll to position [0, 146]
click at [66, 664] on button "button" at bounding box center [64, 659] width 37 height 37
click at [208, 71] on button "undo Undo Undo" at bounding box center [172, 63] width 71 height 29
click at [784, 63] on span "save" at bounding box center [747, 63] width 73 height 21
click at [817, 65] on button "save Save Save" at bounding box center [761, 63] width 121 height 29
